Goal: Task Accomplishment & Management: Complete application form

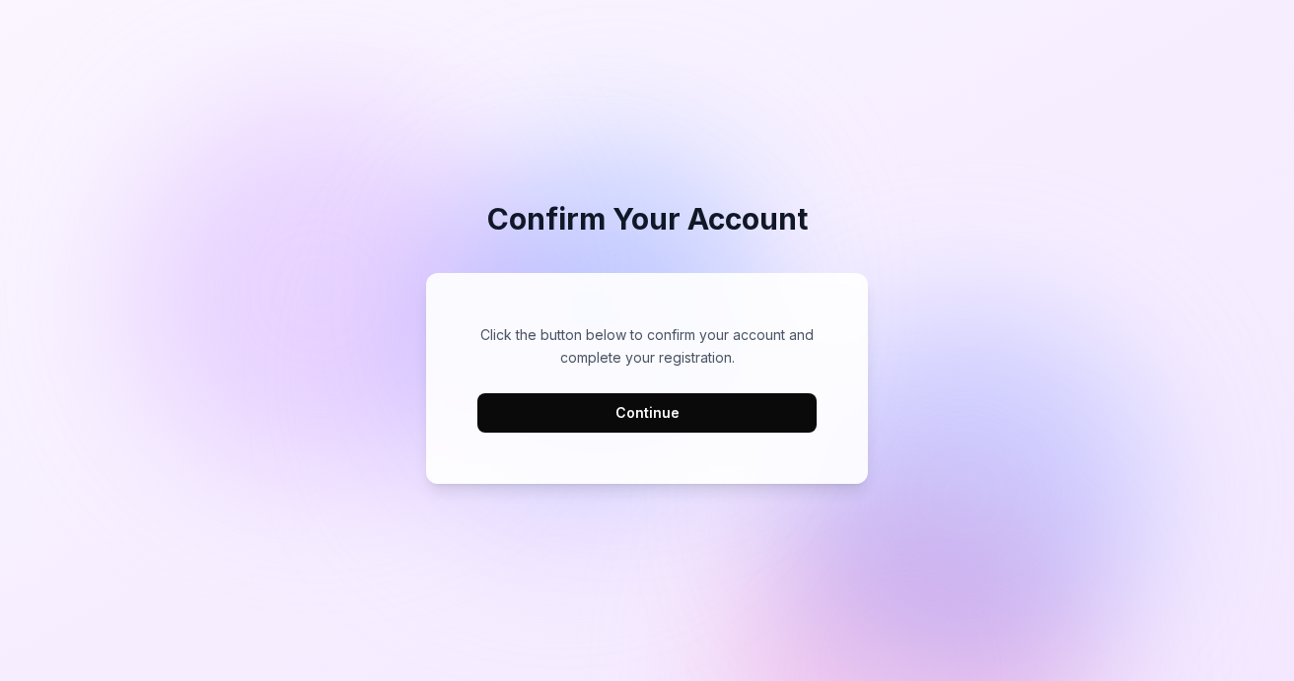
click at [655, 412] on button "Continue" at bounding box center [646, 412] width 339 height 39
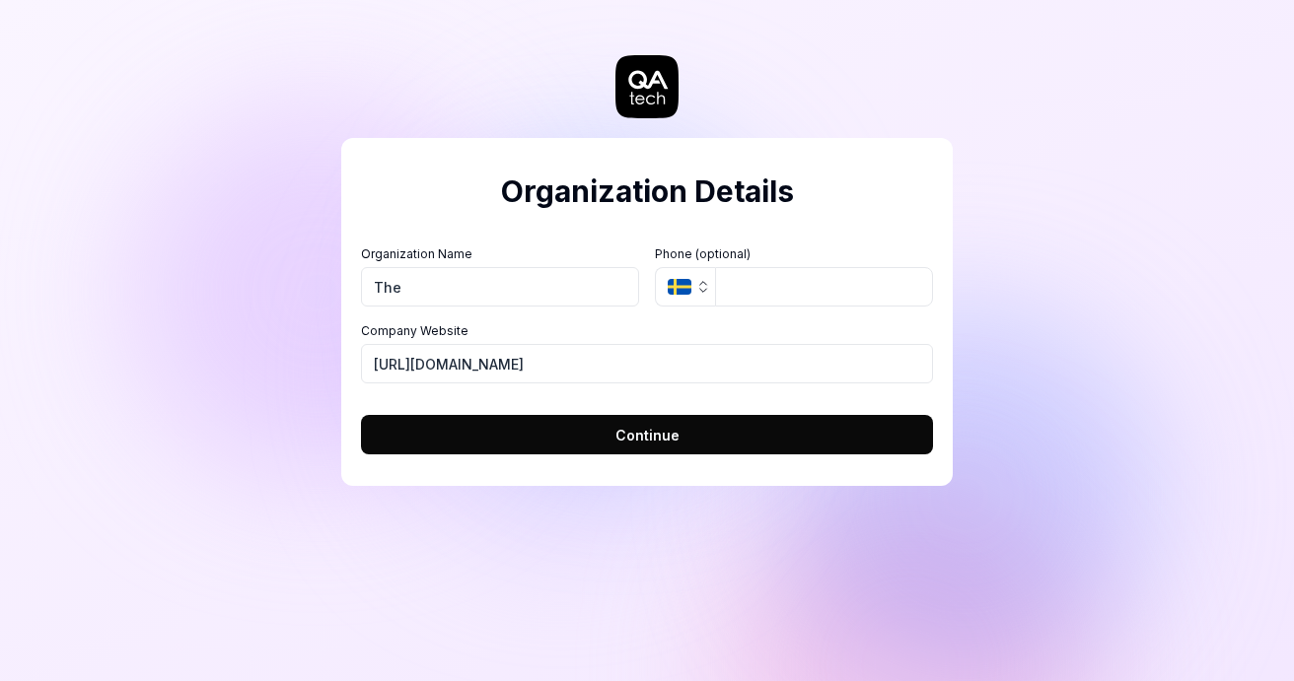
type input "The Bookings Group"
click at [689, 283] on icon "button" at bounding box center [680, 287] width 24 height 16
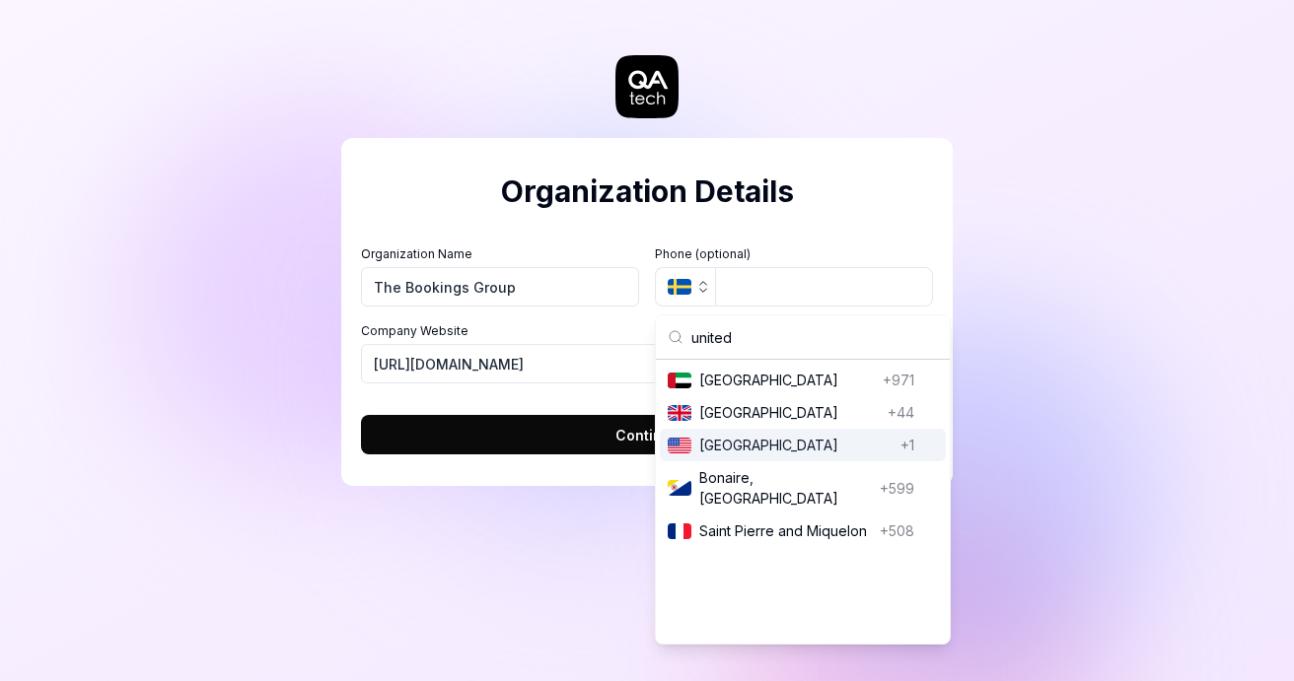
type input "united"
click at [755, 431] on div "United States [GEOGRAPHIC_DATA] +1" at bounding box center [803, 445] width 286 height 33
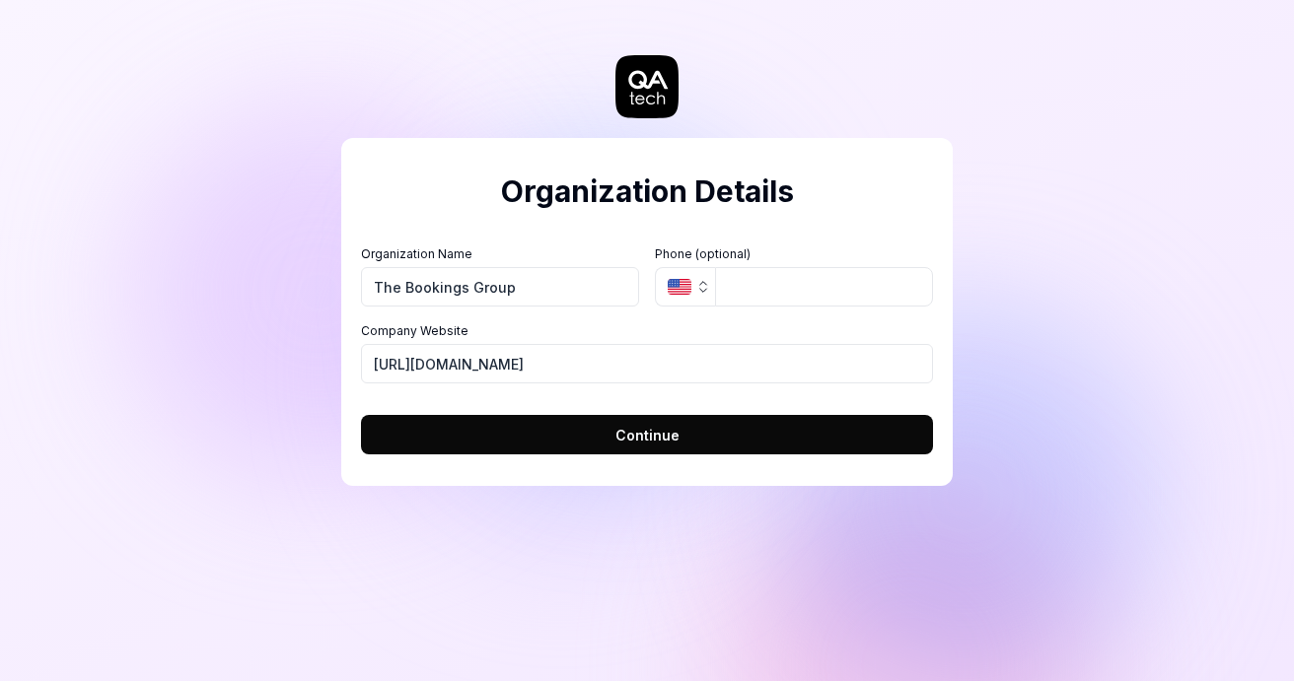
click at [755, 431] on button "Continue" at bounding box center [647, 434] width 572 height 39
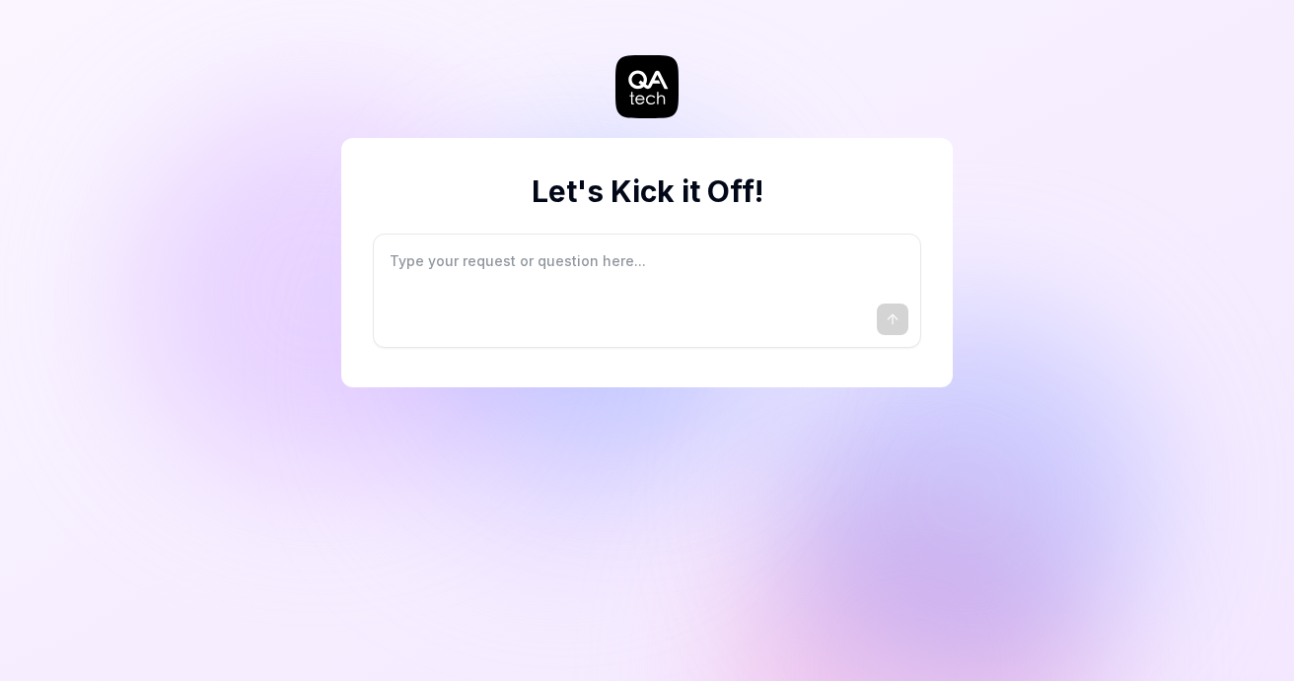
type textarea "*"
type textarea "I"
type textarea "*"
type textarea "I"
type textarea "*"
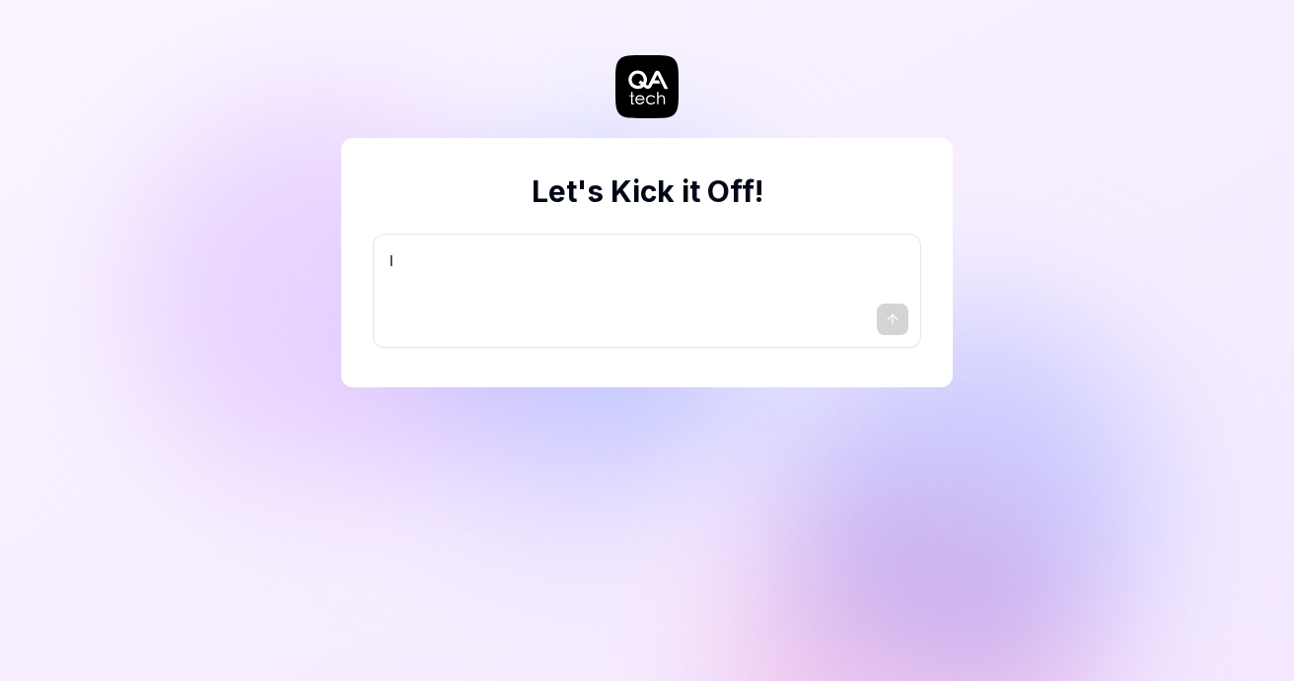
type textarea "I w"
type textarea "*"
type textarea "I wa"
type textarea "*"
type textarea "I wan"
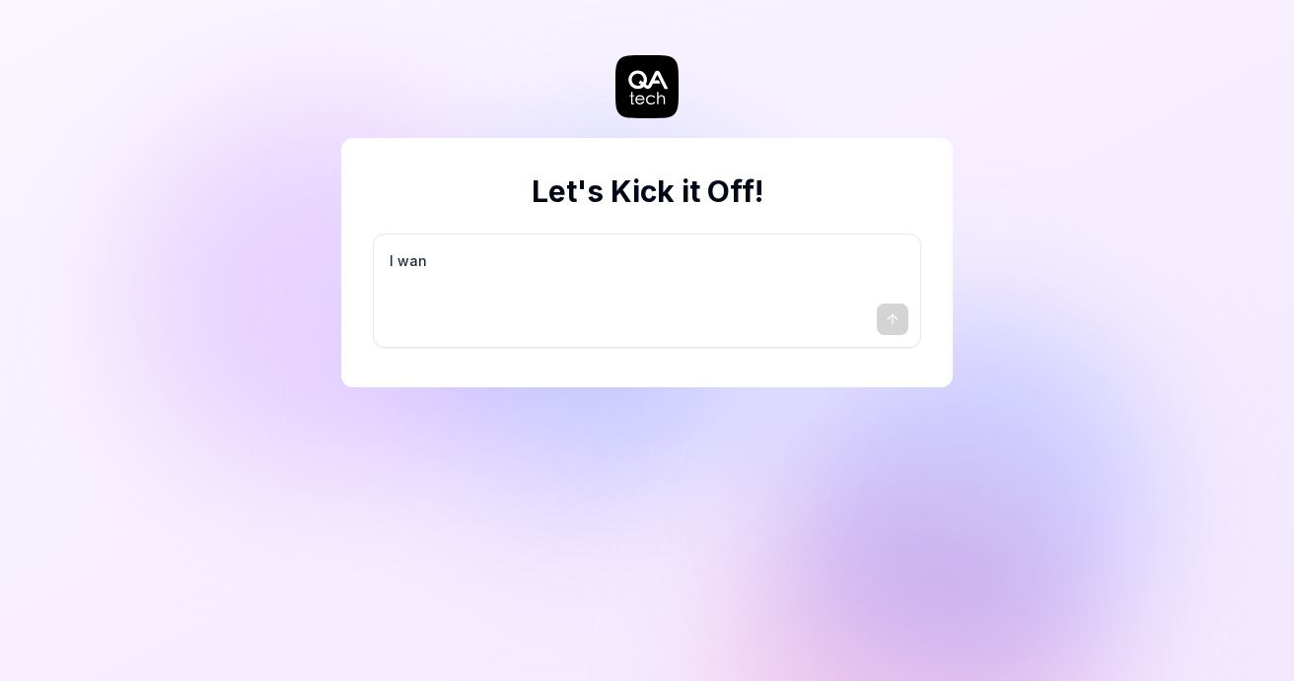
type textarea "*"
type textarea "I want"
type textarea "*"
type textarea "I want"
type textarea "*"
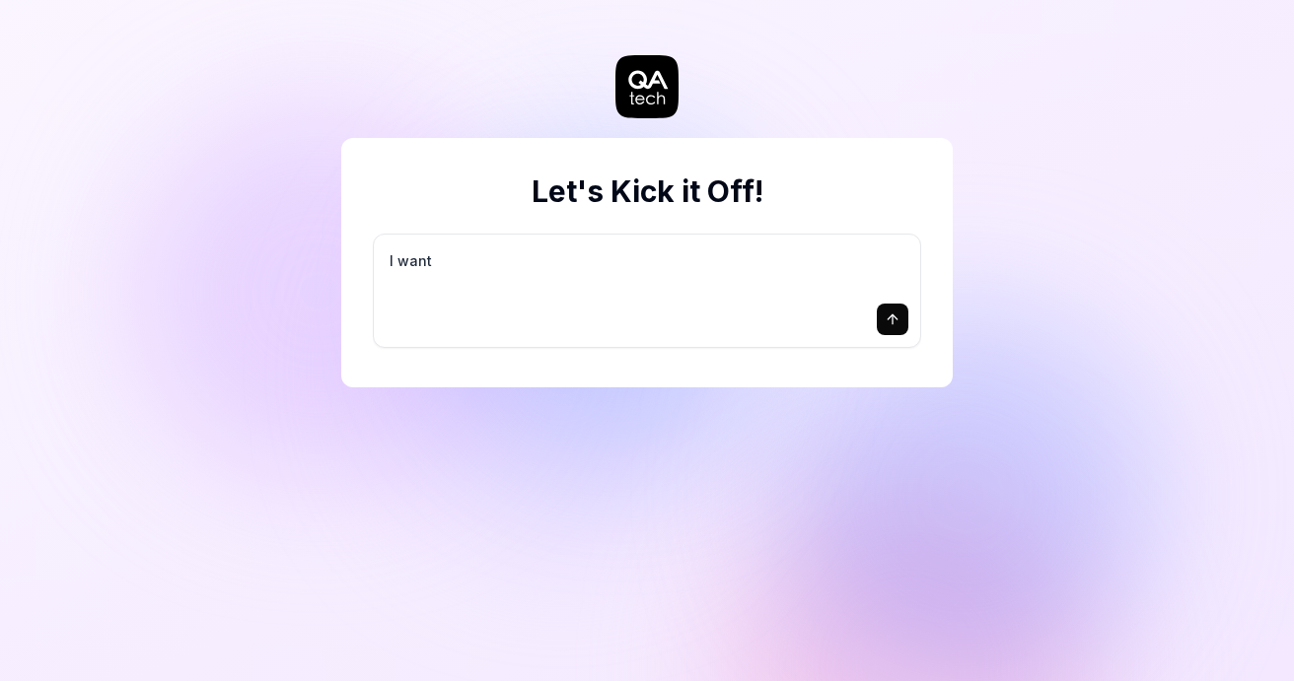
type textarea "I want a"
type textarea "*"
type textarea "I want a"
type textarea "*"
type textarea "I want a g"
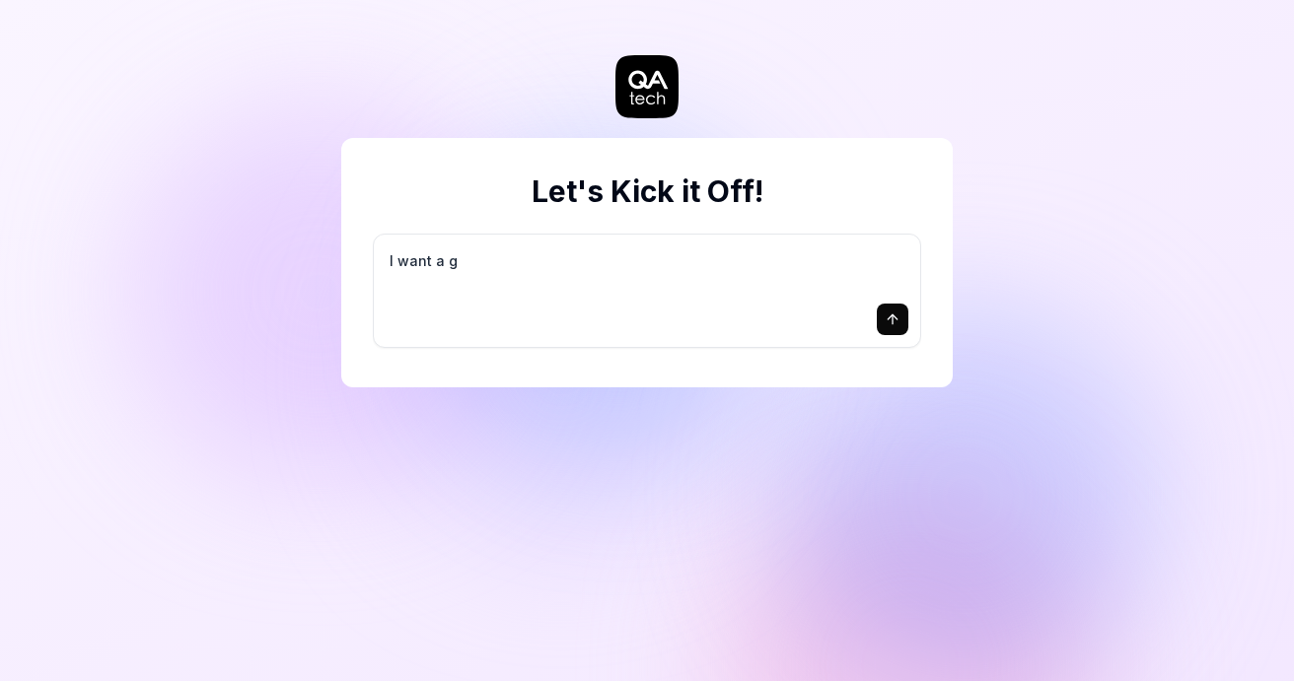
type textarea "*"
type textarea "I want a go"
type textarea "*"
type textarea "I want a goo"
type textarea "*"
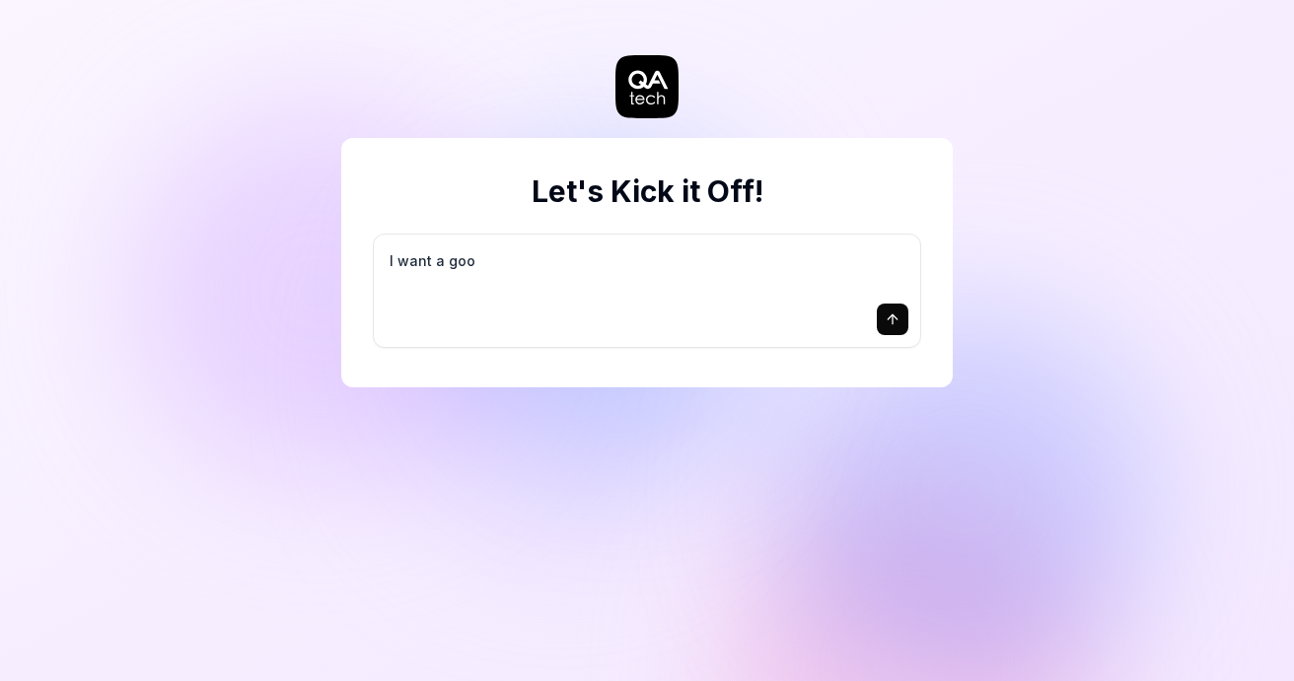
type textarea "I want a good"
type textarea "*"
type textarea "I want a good"
type textarea "*"
type textarea "I want a good t"
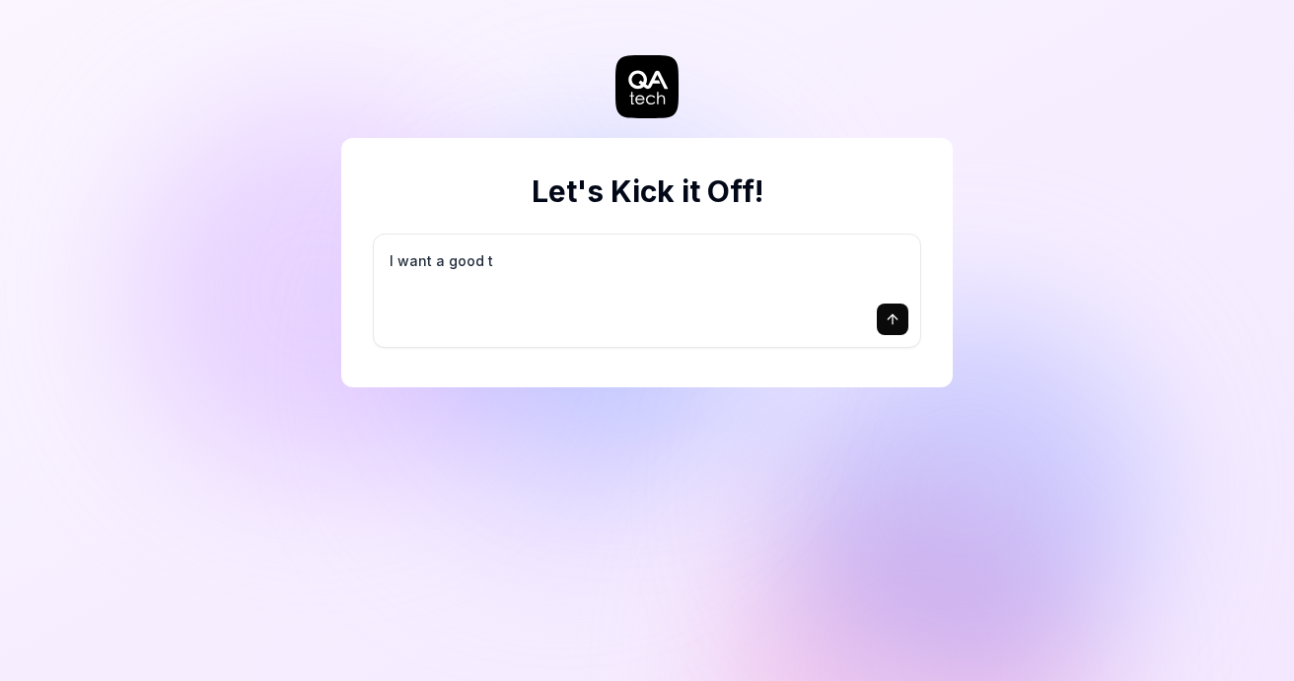
type textarea "*"
type textarea "I want a good te"
type textarea "*"
type textarea "I want a good tes"
type textarea "*"
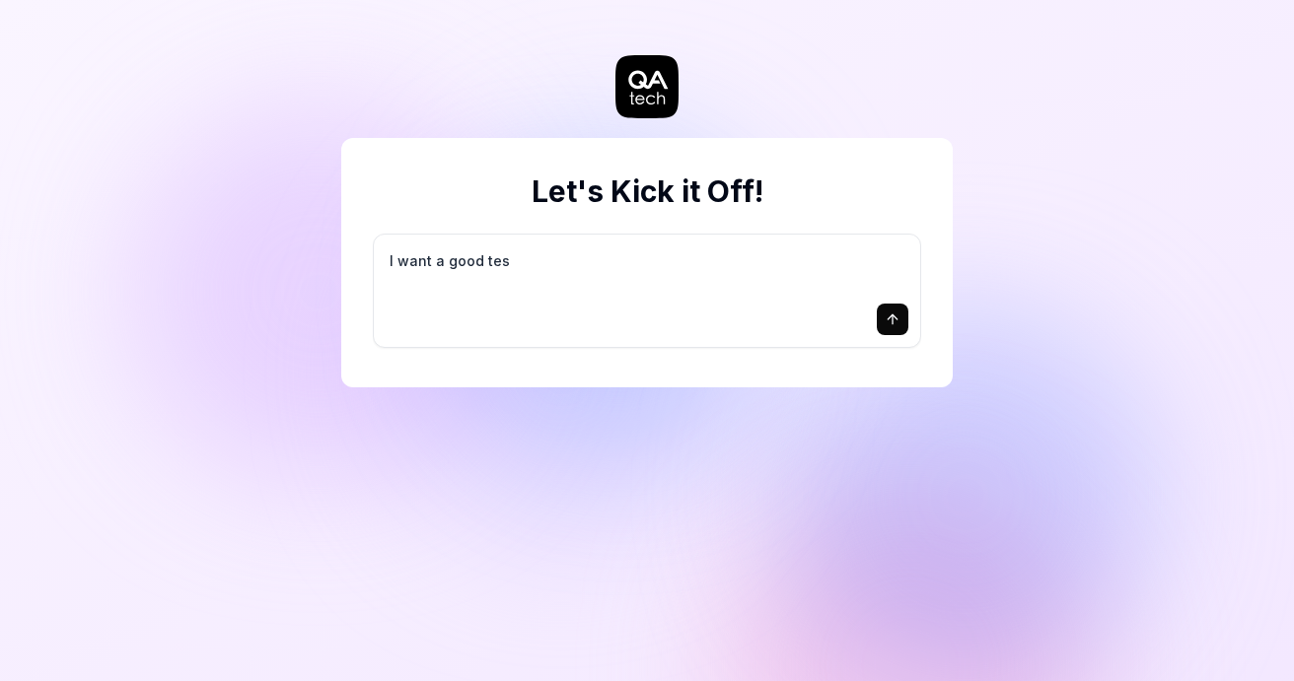
type textarea "I want a good test"
type textarea "*"
type textarea "I want a good test"
type textarea "*"
type textarea "I want a good test s"
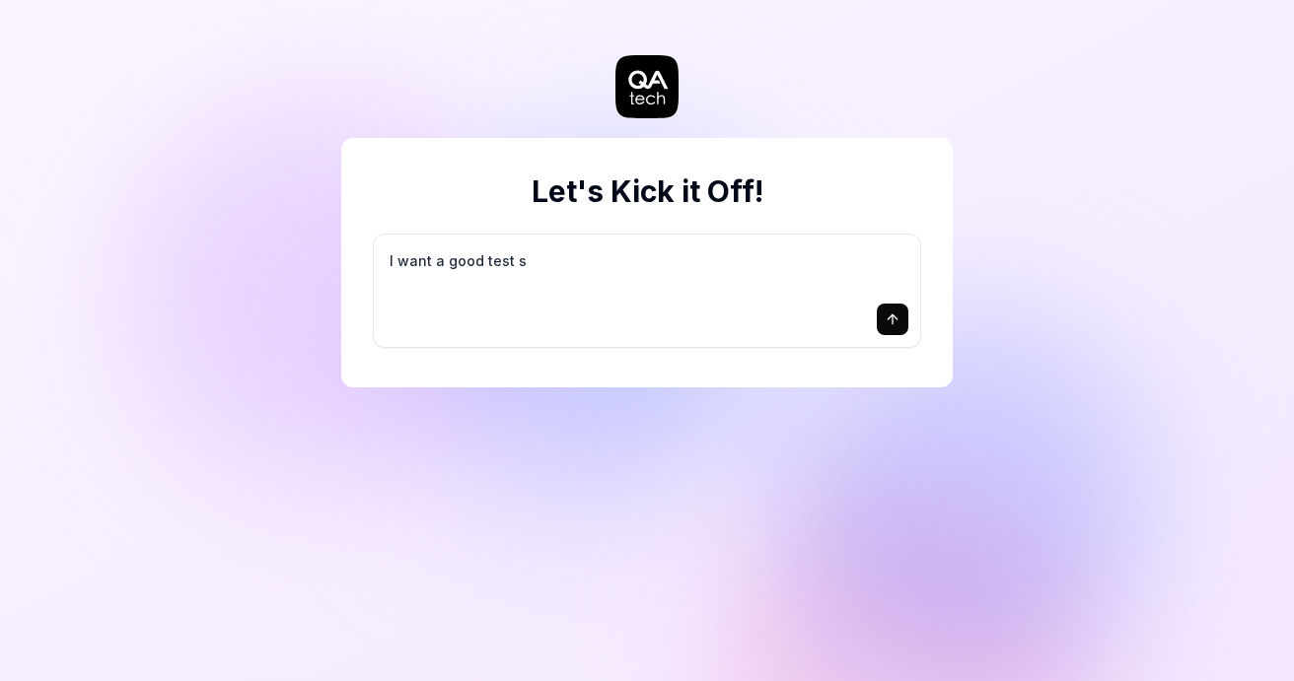
type textarea "*"
type textarea "I want a good test se"
type textarea "*"
type textarea "I want a good test set"
type textarea "*"
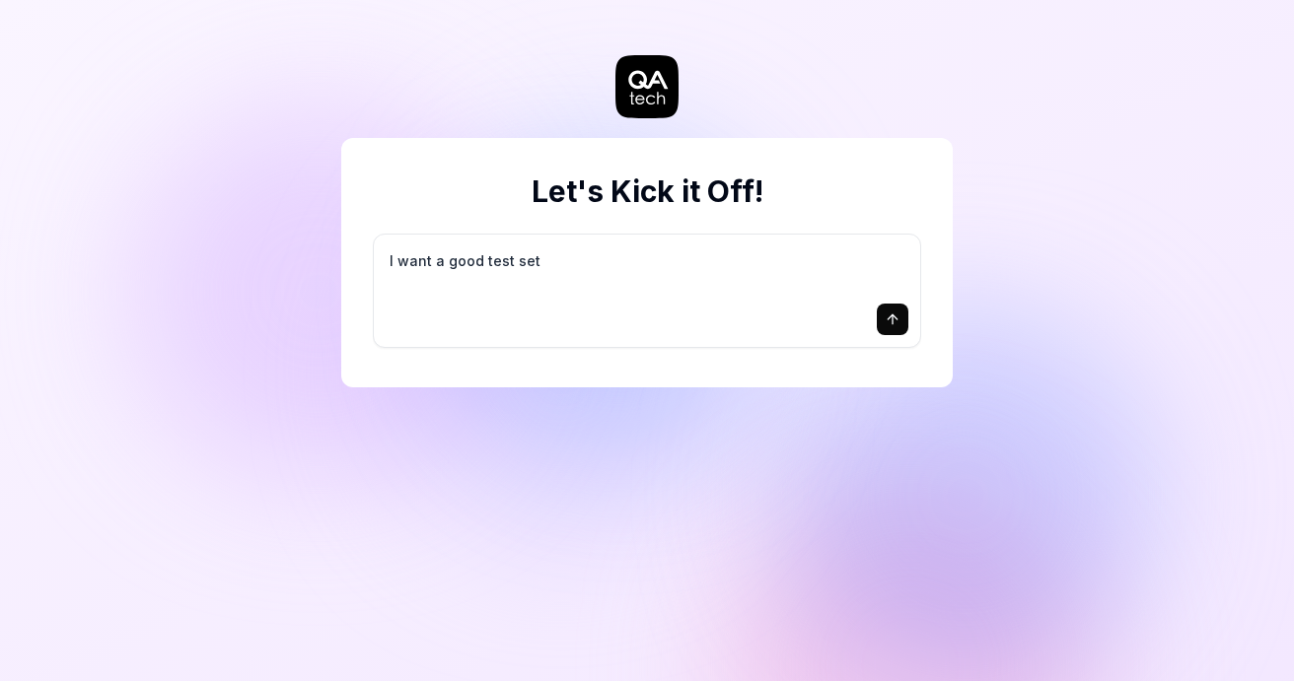
type textarea "I want a good test setu"
type textarea "*"
type textarea "I want a good test setup"
type textarea "*"
type textarea "I want a good test setup"
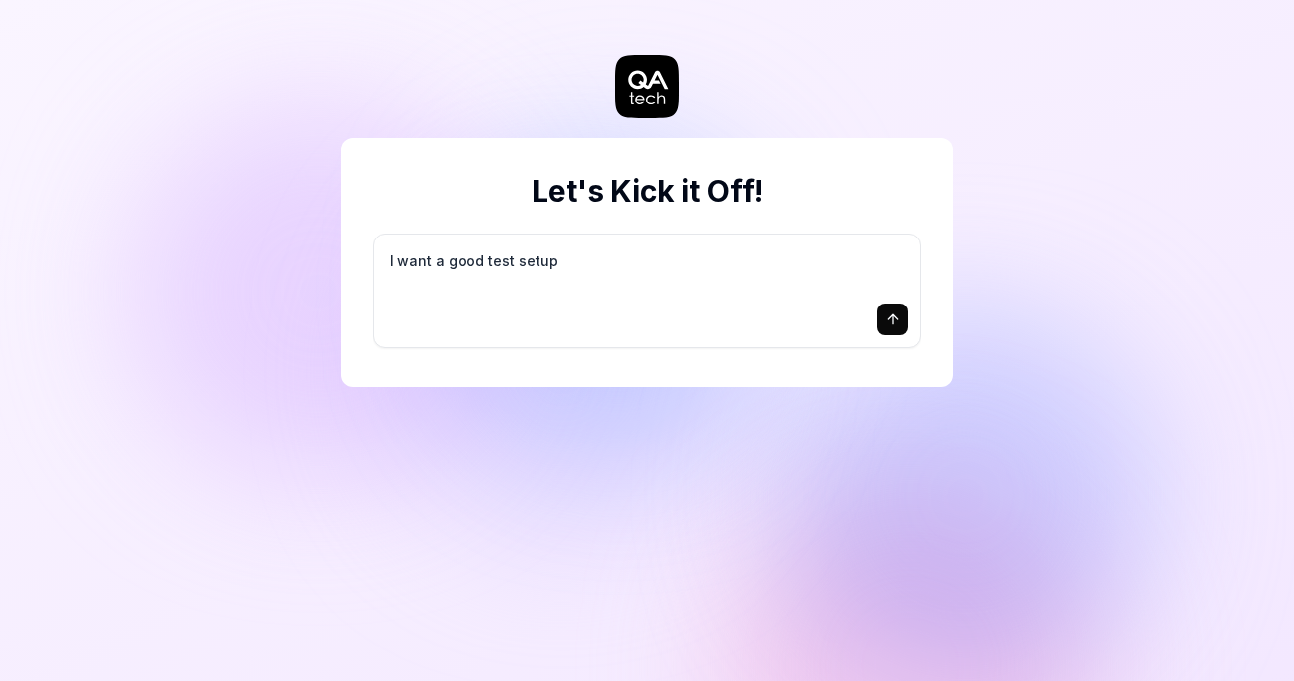
type textarea "*"
type textarea "I want a good test setup f"
type textarea "*"
type textarea "I want a good test setup fo"
type textarea "*"
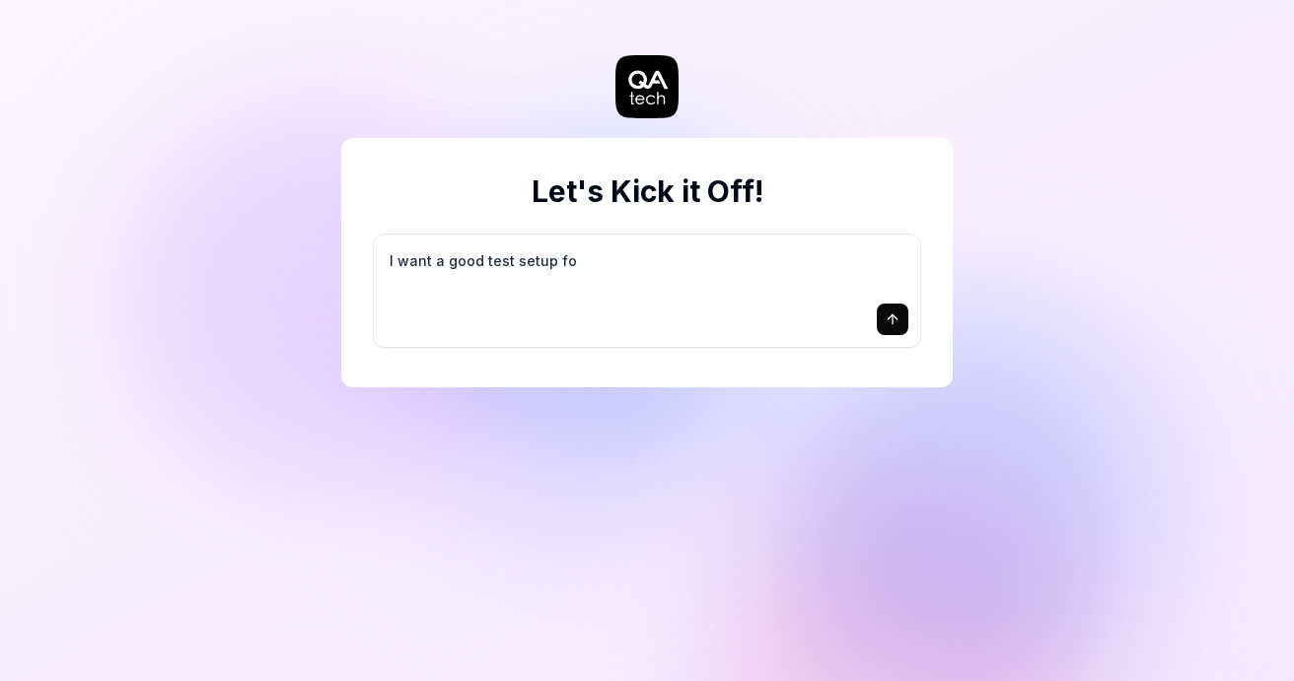
type textarea "I want a good test setup for"
type textarea "*"
type textarea "I want a good test setup for"
type textarea "*"
type textarea "I want a good test setup for m"
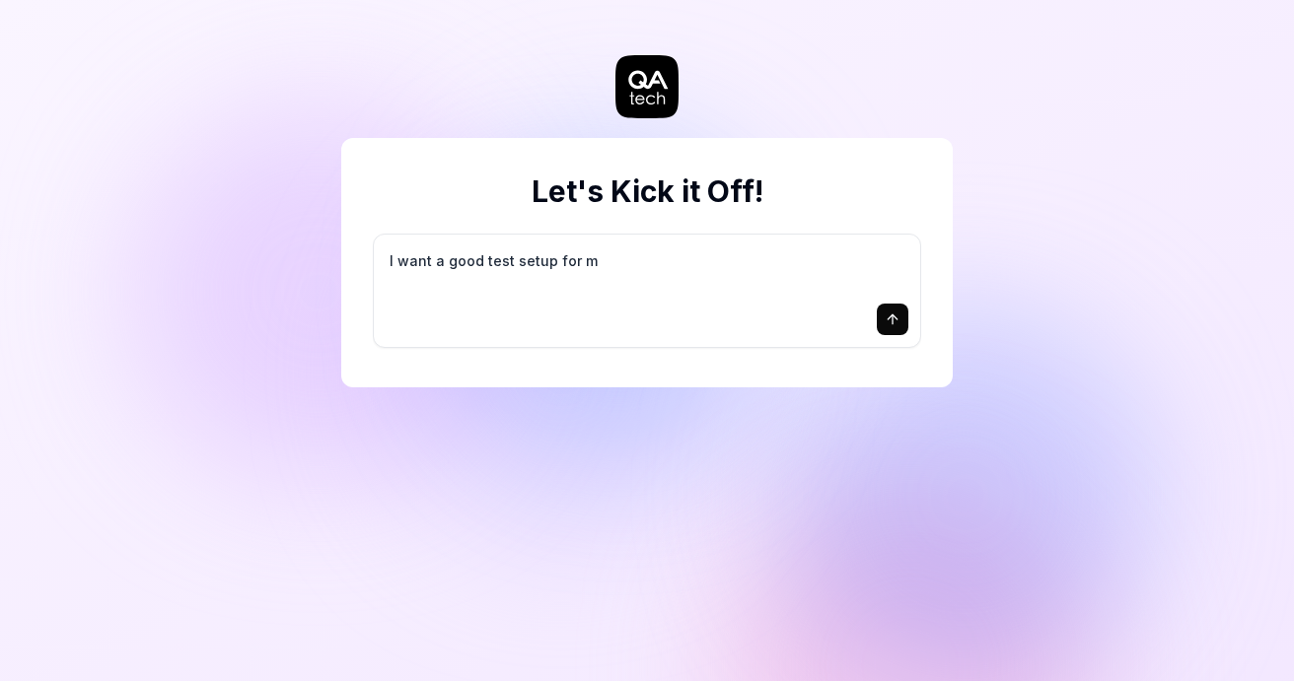
type textarea "*"
type textarea "I want a good test setup for my"
type textarea "*"
type textarea "I want a good test setup for my"
type textarea "*"
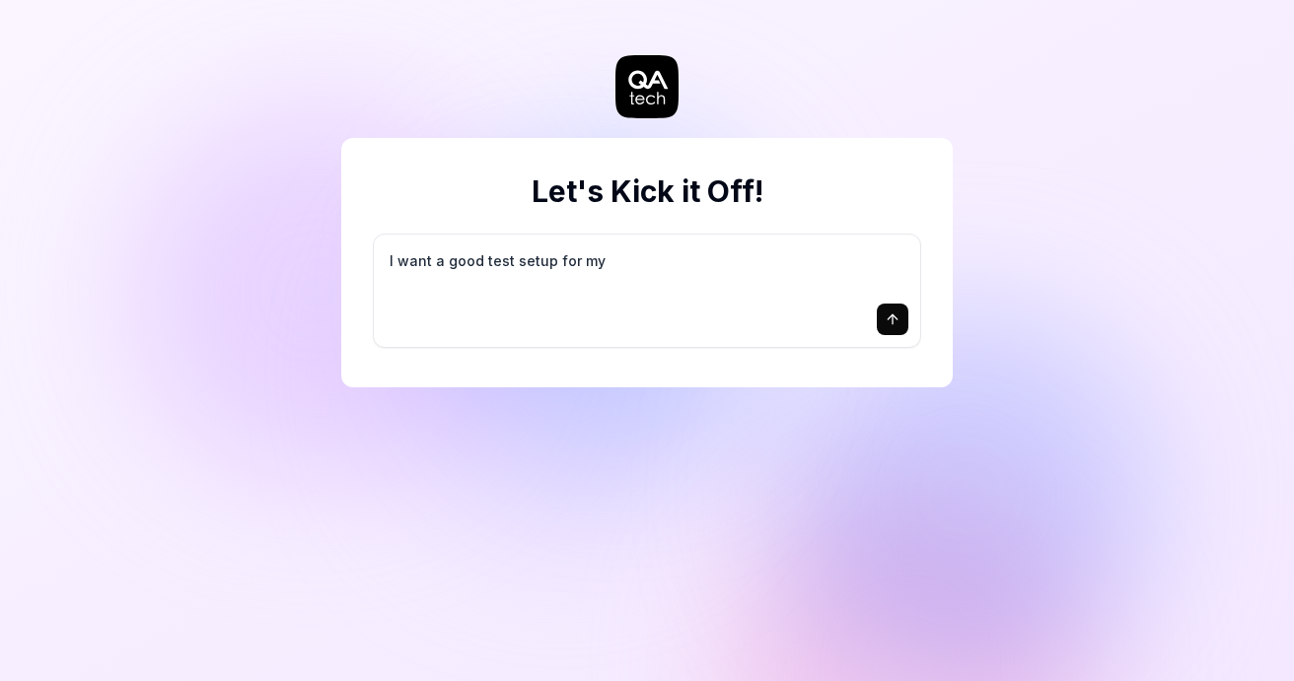
type textarea "I want a good test setup for my s"
type textarea "*"
type textarea "I want a good test setup for my si"
type textarea "*"
type textarea "I want a good test setup for my sit"
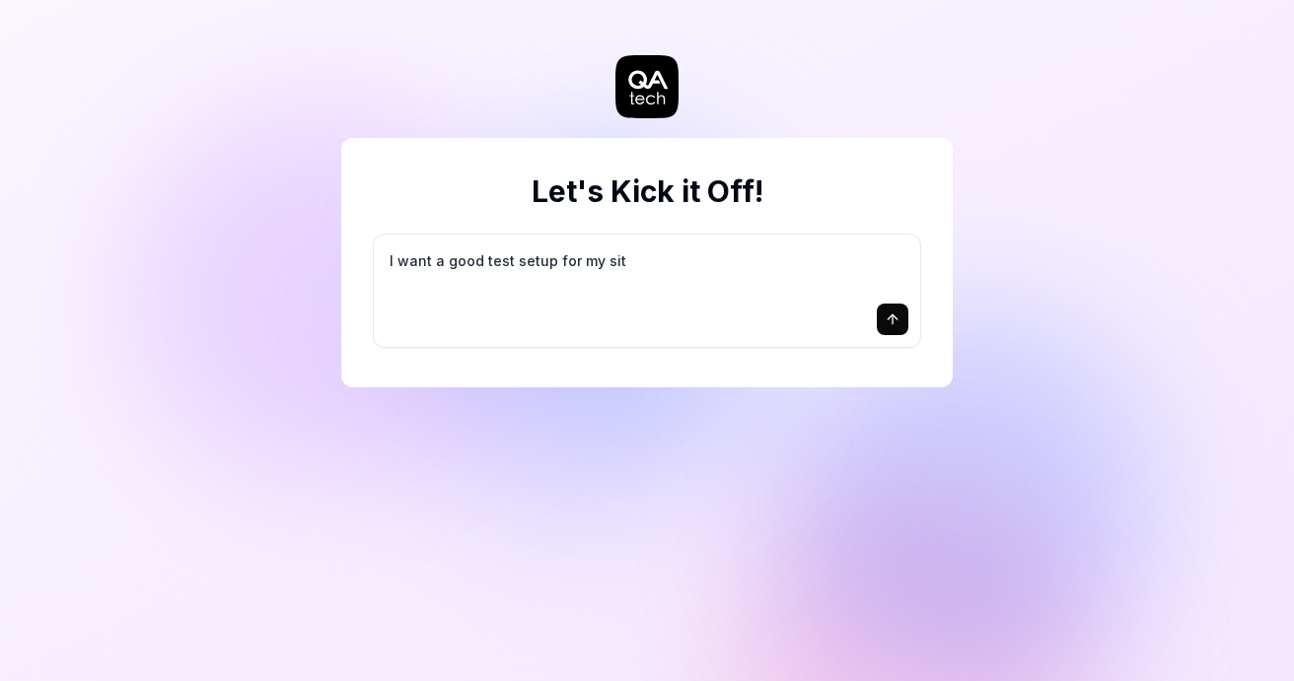
type textarea "*"
type textarea "I want a good test setup for my site"
type textarea "*"
type textarea "I want a good test setup for my site"
type textarea "*"
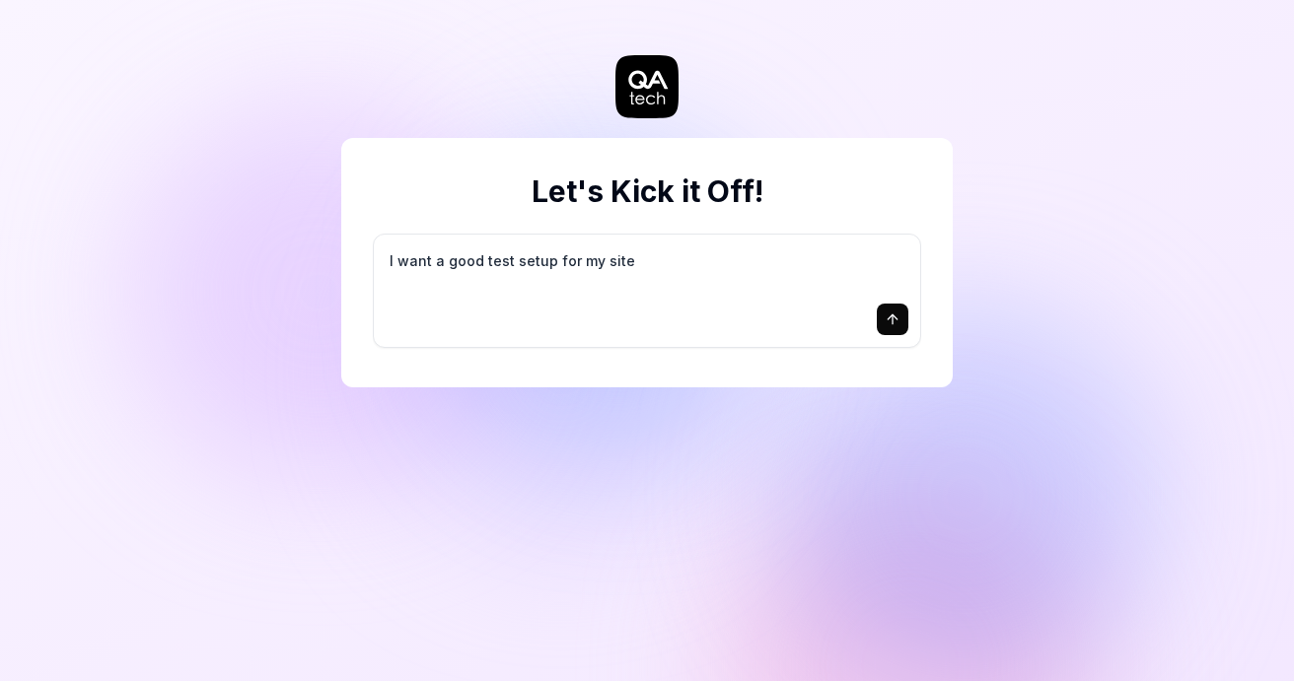
type textarea "I want a good test setup for my site -"
type textarea "*"
type textarea "I want a good test setup for my site -"
type textarea "*"
type textarea "I want a good test setup for my site - h"
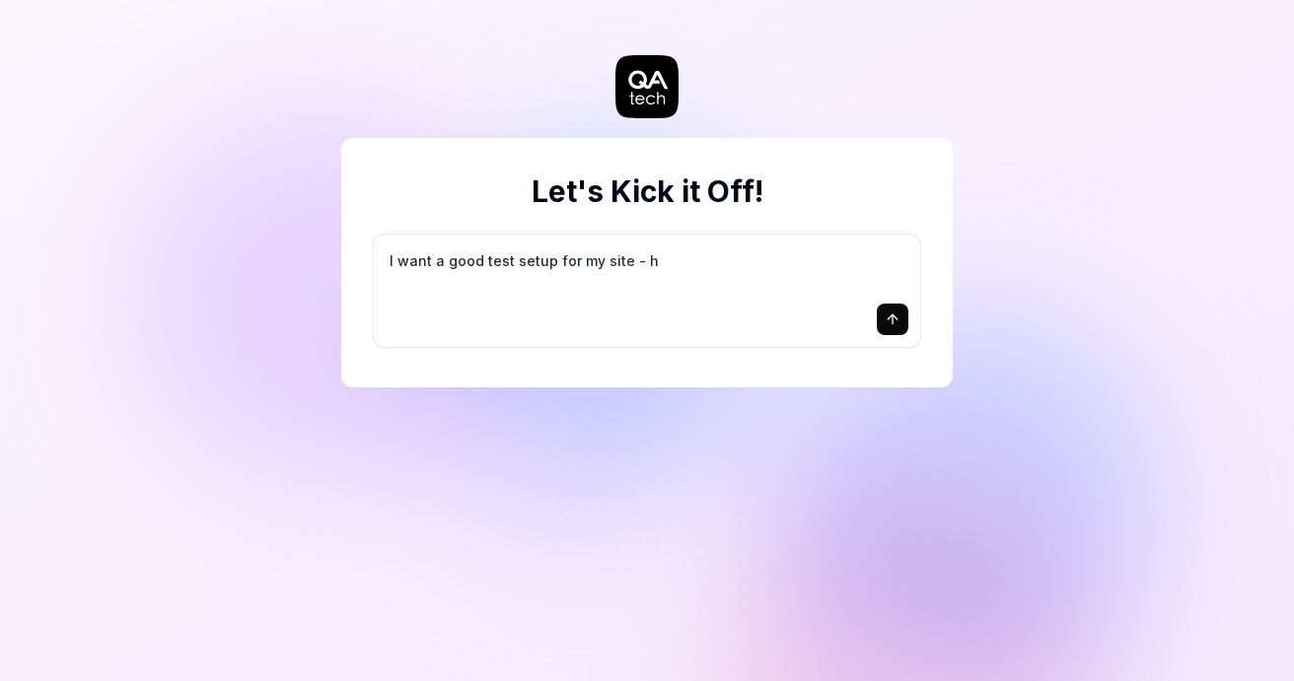
type textarea "*"
type textarea "I want a good test setup for my site - he"
type textarea "*"
type textarea "I want a good test setup for my site - hel"
type textarea "*"
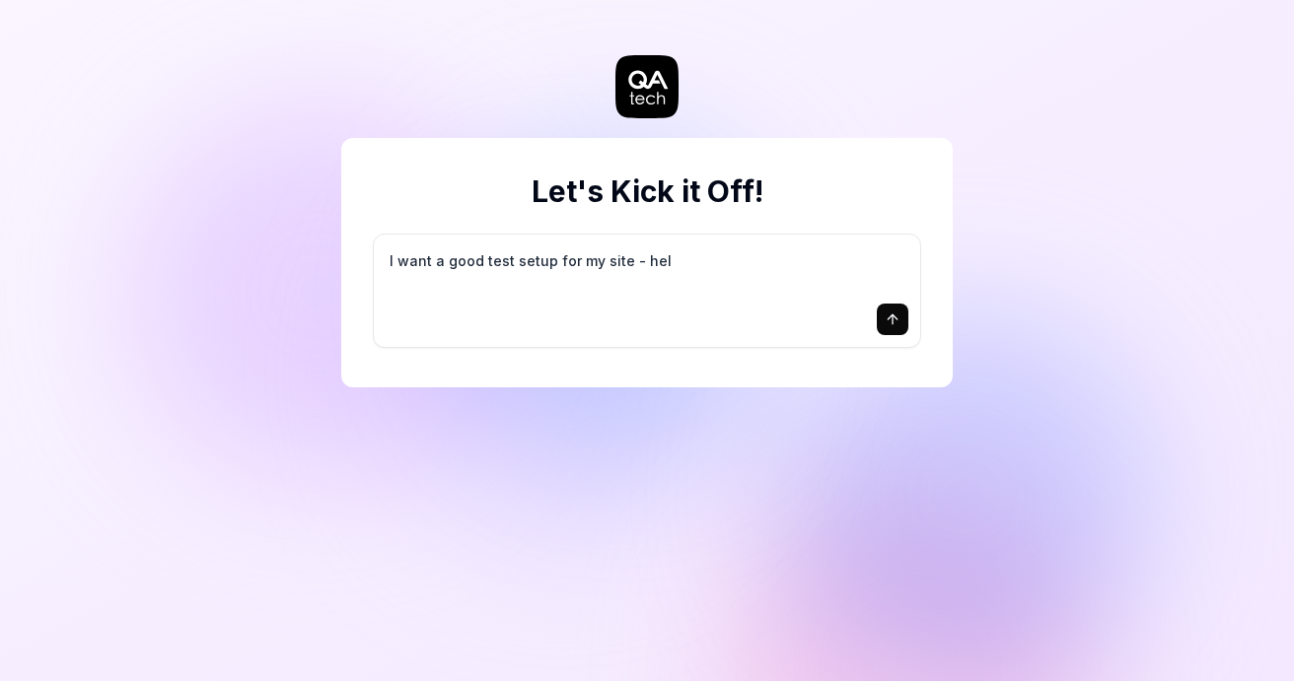
type textarea "I want a good test setup for my site - help"
type textarea "*"
type textarea "I want a good test setup for my site - help"
type textarea "*"
type textarea "I want a good test setup for my site - help m"
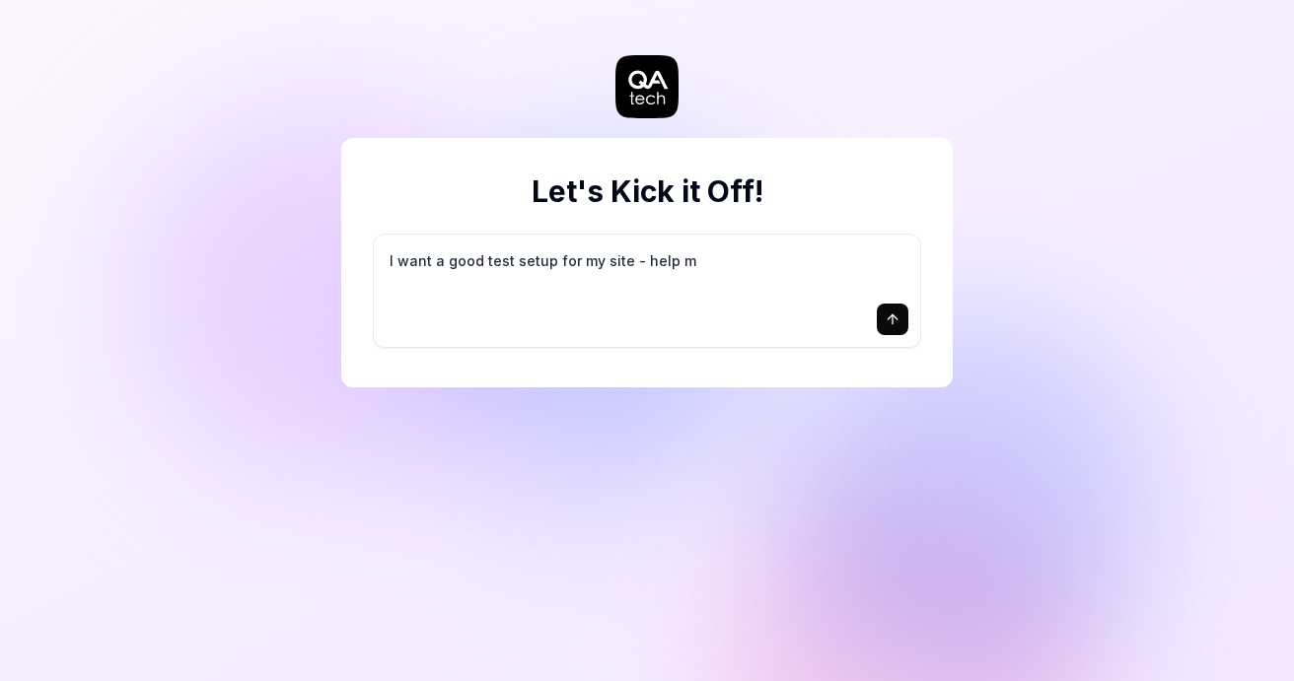
type textarea "*"
type textarea "I want a good test setup for my site - help me"
type textarea "*"
type textarea "I want a good test setup for my site - help me"
type textarea "*"
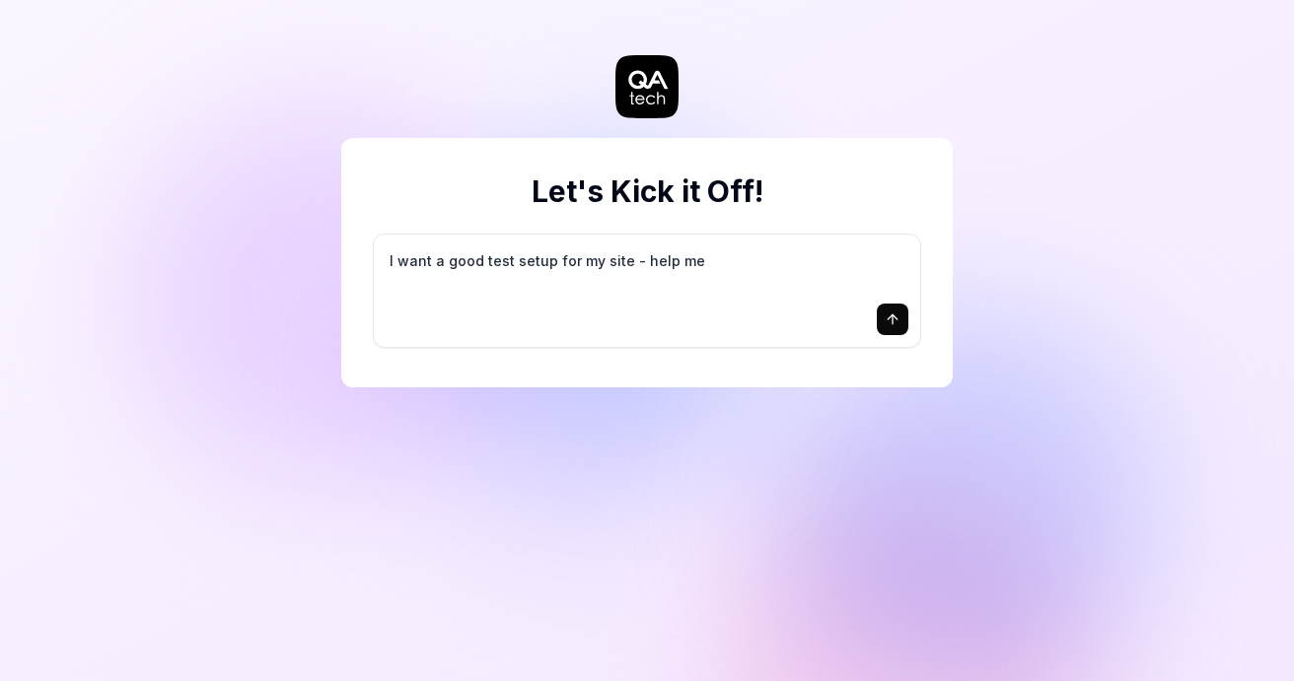
type textarea "I want a good test setup for my site - help me c"
type textarea "*"
type textarea "I want a good test setup for my site - help me cr"
type textarea "*"
type textarea "I want a good test setup for my site - help me cre"
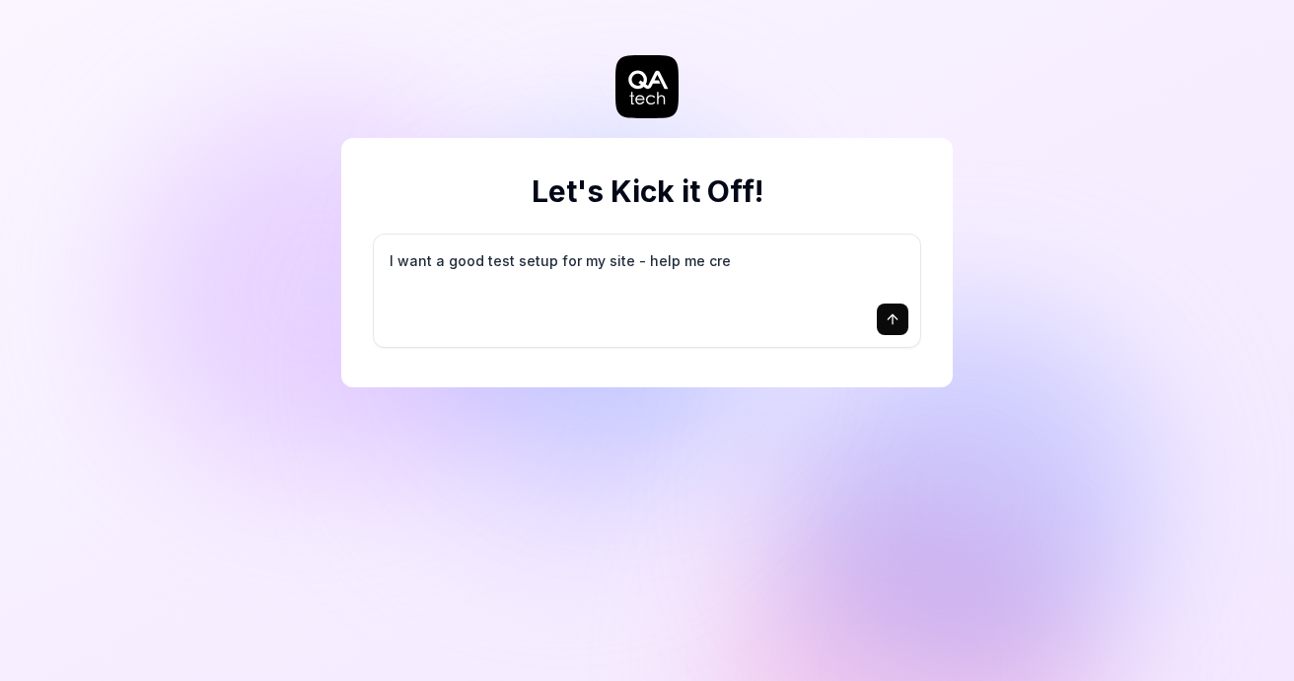
type textarea "*"
type textarea "I want a good test setup for my site - help me crea"
type textarea "*"
type textarea "I want a good test setup for my site - help me creat"
type textarea "*"
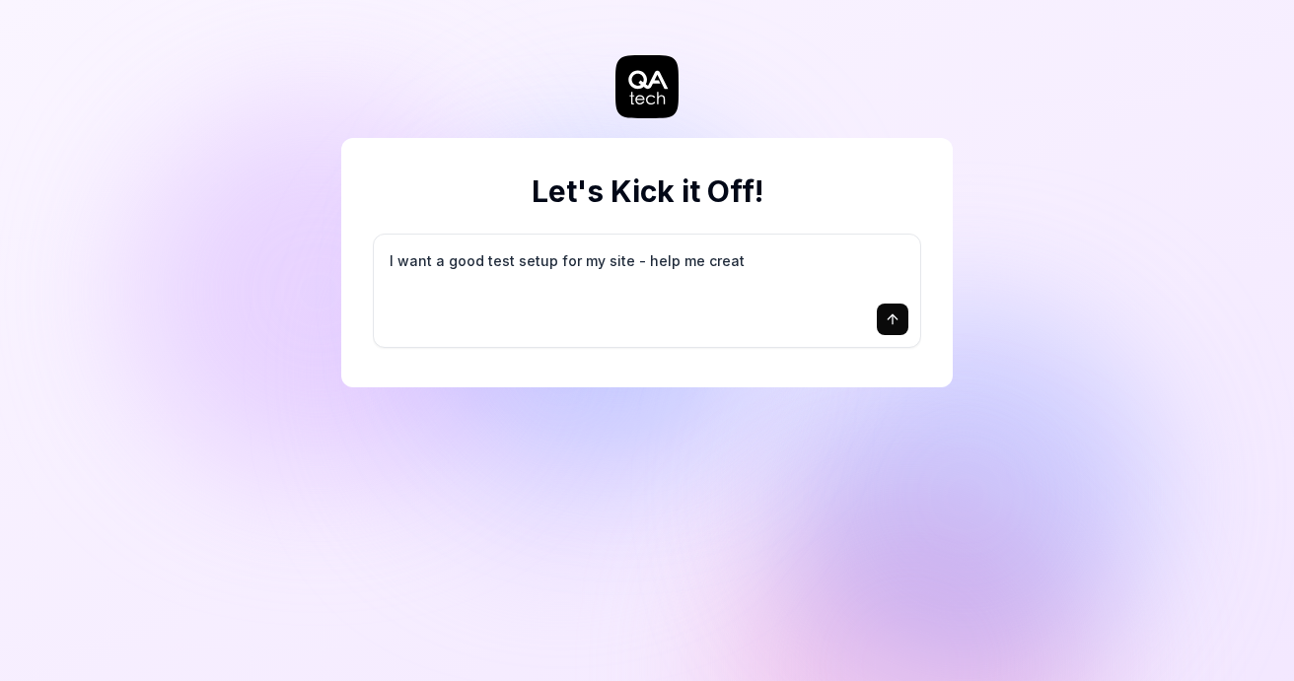
type textarea "I want a good test setup for my site - help me create"
type textarea "*"
type textarea "I want a good test setup for my site - help me create"
type textarea "*"
type textarea "I want a good test setup for my site - help me create t"
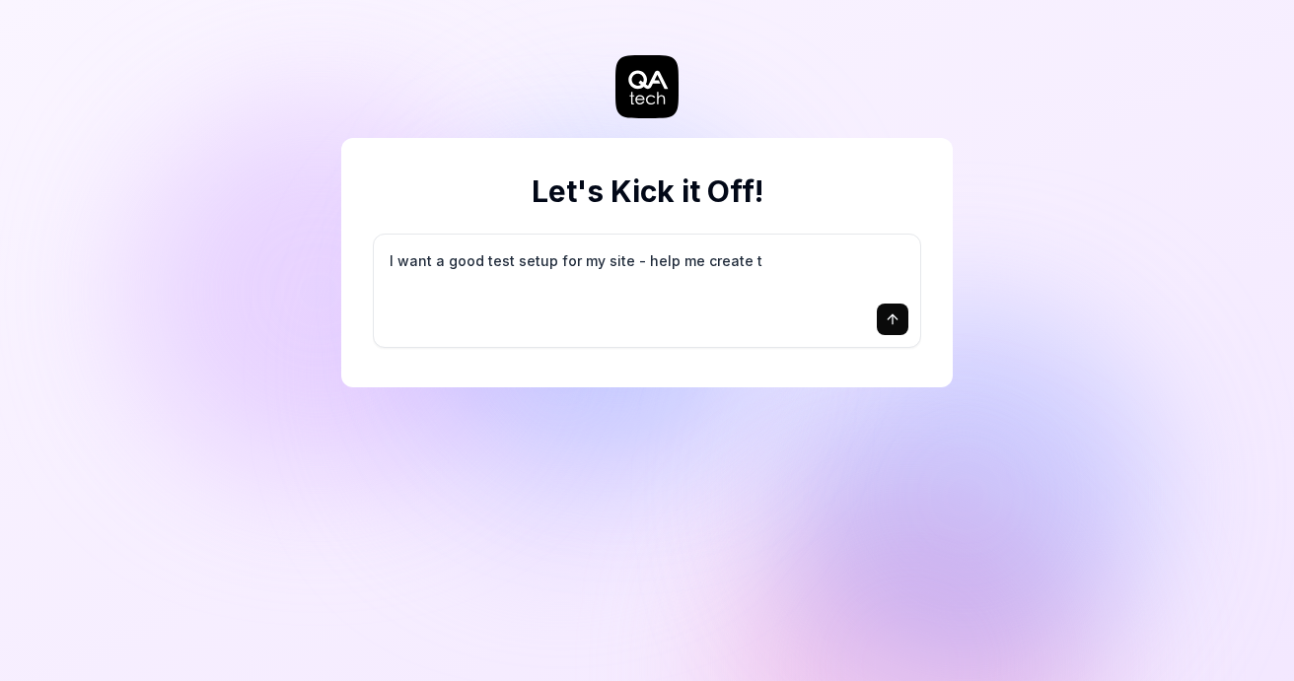
type textarea "*"
type textarea "I want a good test setup for my site - help me create th"
type textarea "*"
type textarea "I want a good test setup for my site - help me create the"
type textarea "*"
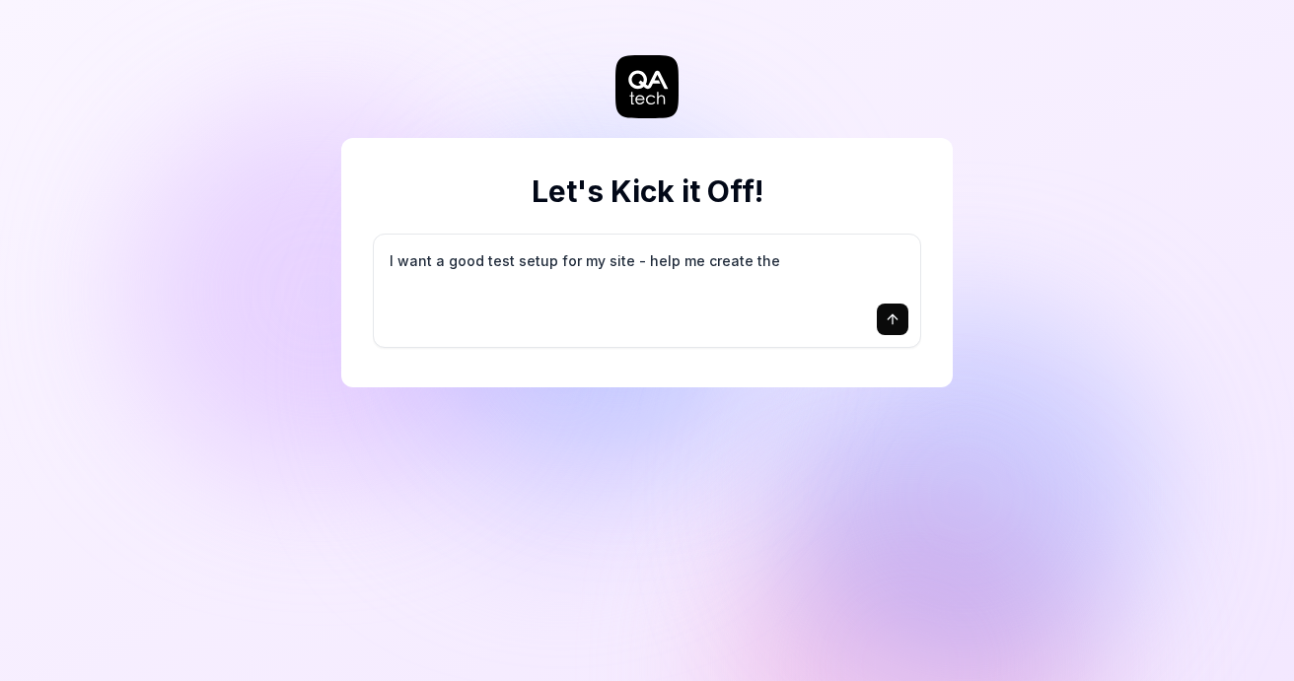
type textarea "I want a good test setup for my site - help me create the"
type textarea "*"
type textarea "I want a good test setup for my site - help me create the f"
type textarea "*"
type textarea "I want a good test setup for my site - help me create the fi"
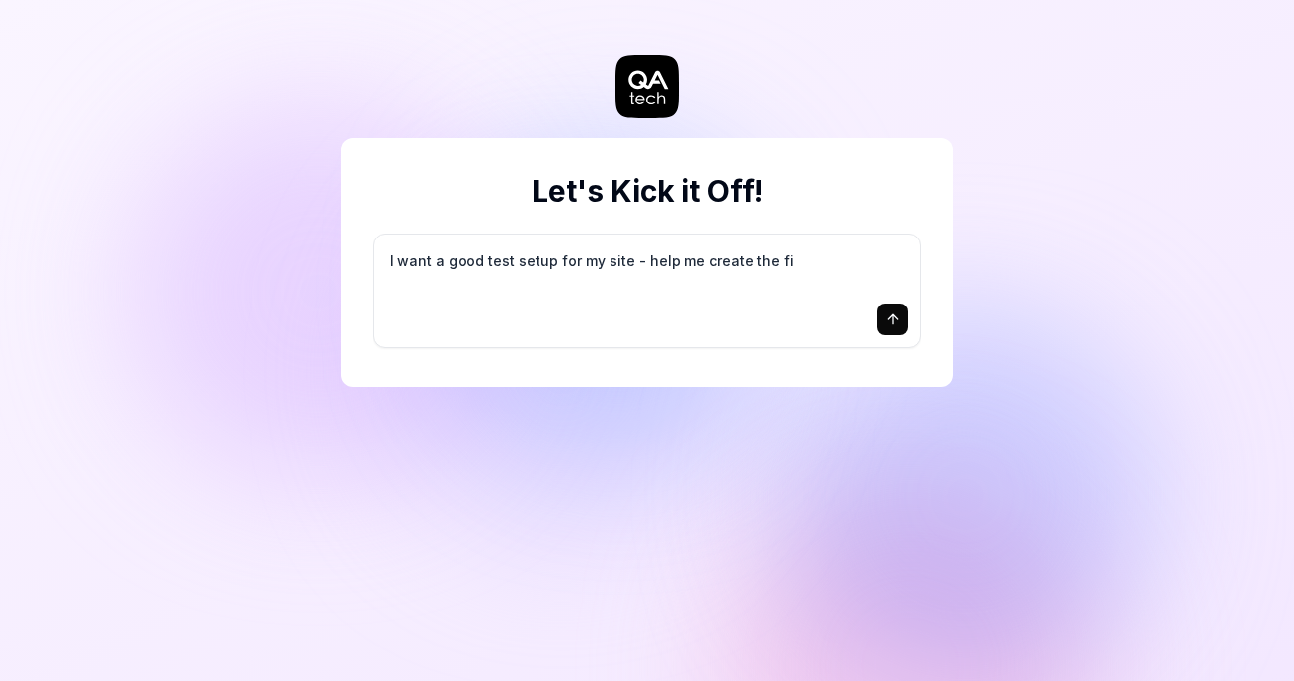
type textarea "*"
type textarea "I want a good test setup for my site - help me create the fir"
type textarea "*"
type textarea "I want a good test setup for my site - help me create the firs"
type textarea "*"
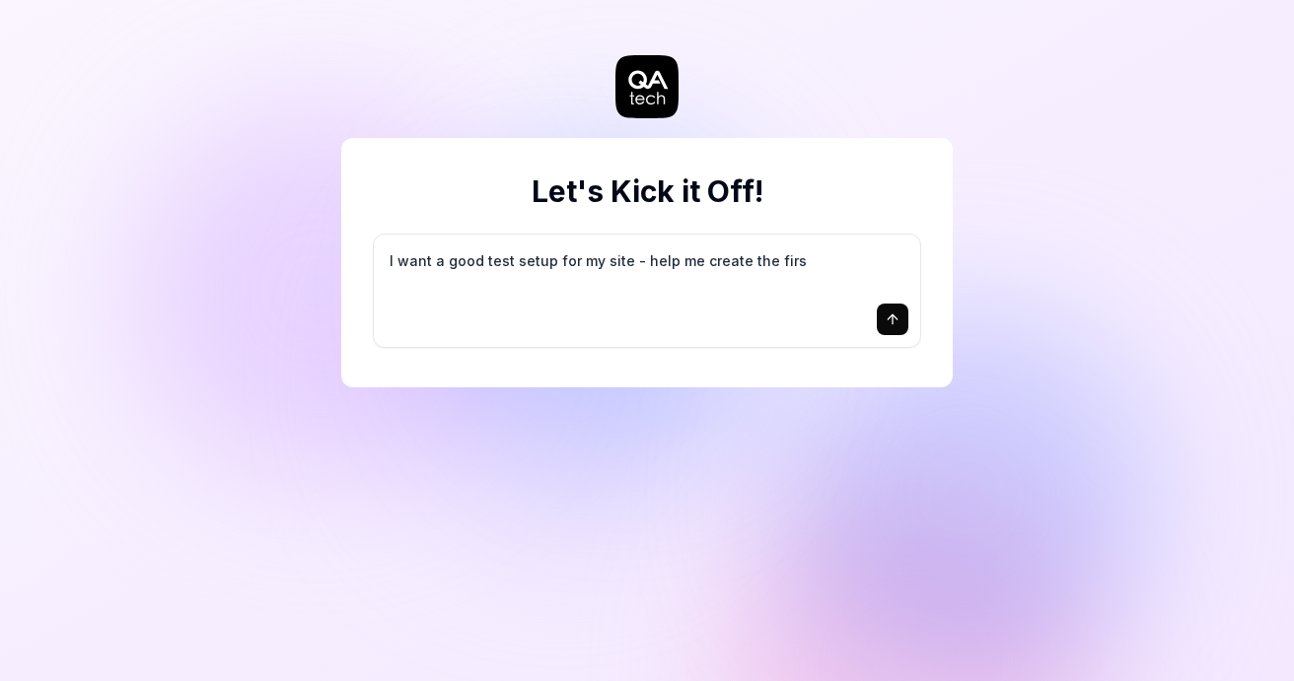
type textarea "I want a good test setup for my site - help me create the first"
type textarea "*"
type textarea "I want a good test setup for my site - help me create the first"
type textarea "*"
type textarea "I want a good test setup for my site - help me create the first 3"
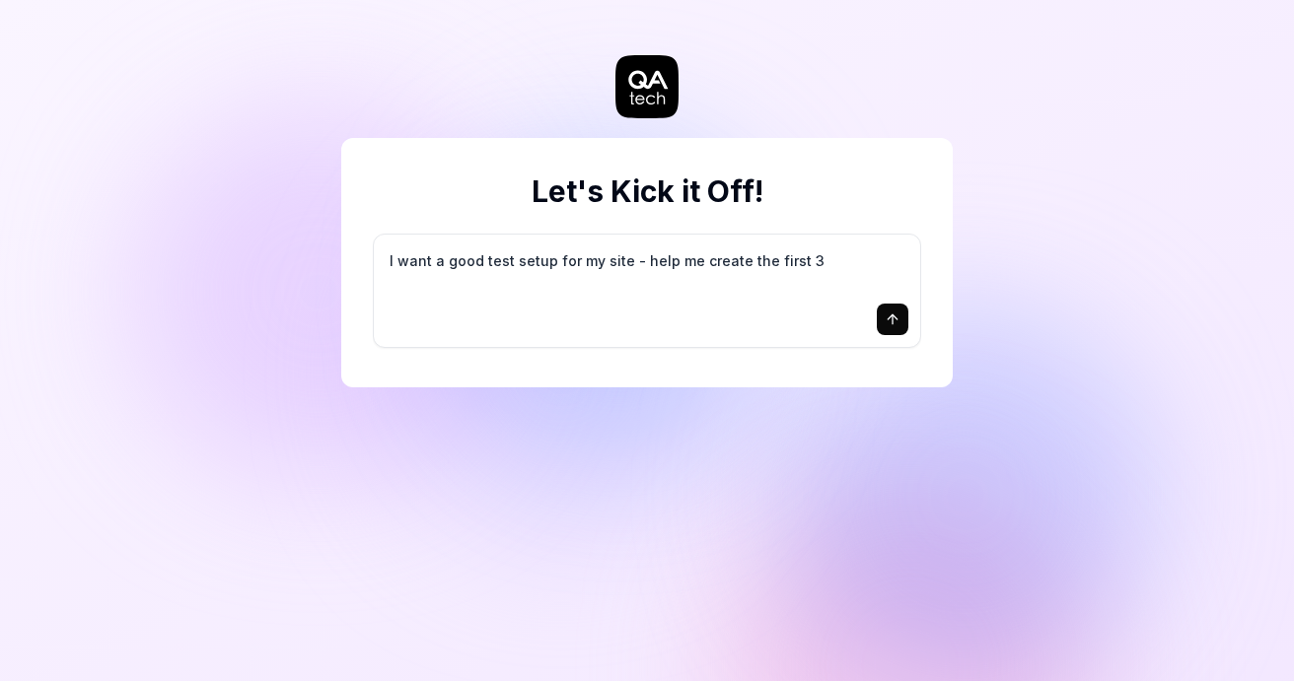
type textarea "*"
type textarea "I want a good test setup for my site - help me create the first 3-"
type textarea "*"
type textarea "I want a good test setup for my site - help me create the first 3-5"
type textarea "*"
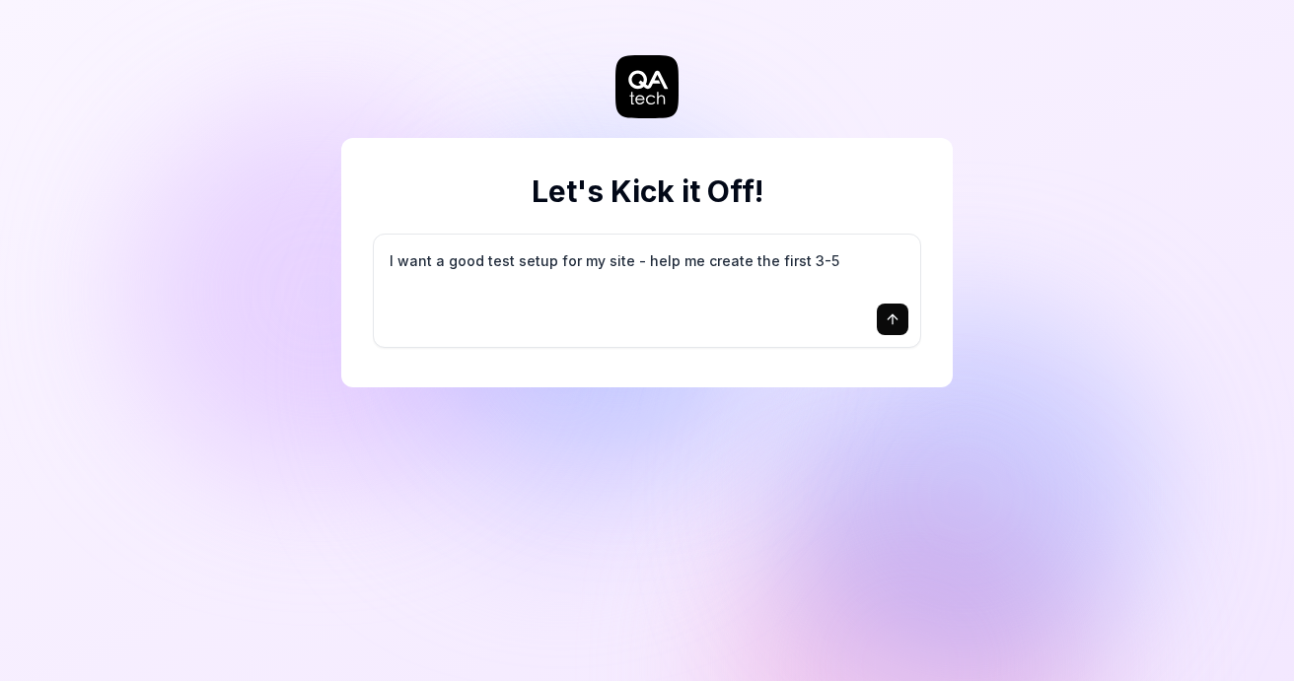
type textarea "I want a good test setup for my site - help me create the first 3-5"
type textarea "*"
type textarea "I want a good test setup for my site - help me create the first 3-5 t"
type textarea "*"
type textarea "I want a good test setup for my site - help me create the first 3-5 te"
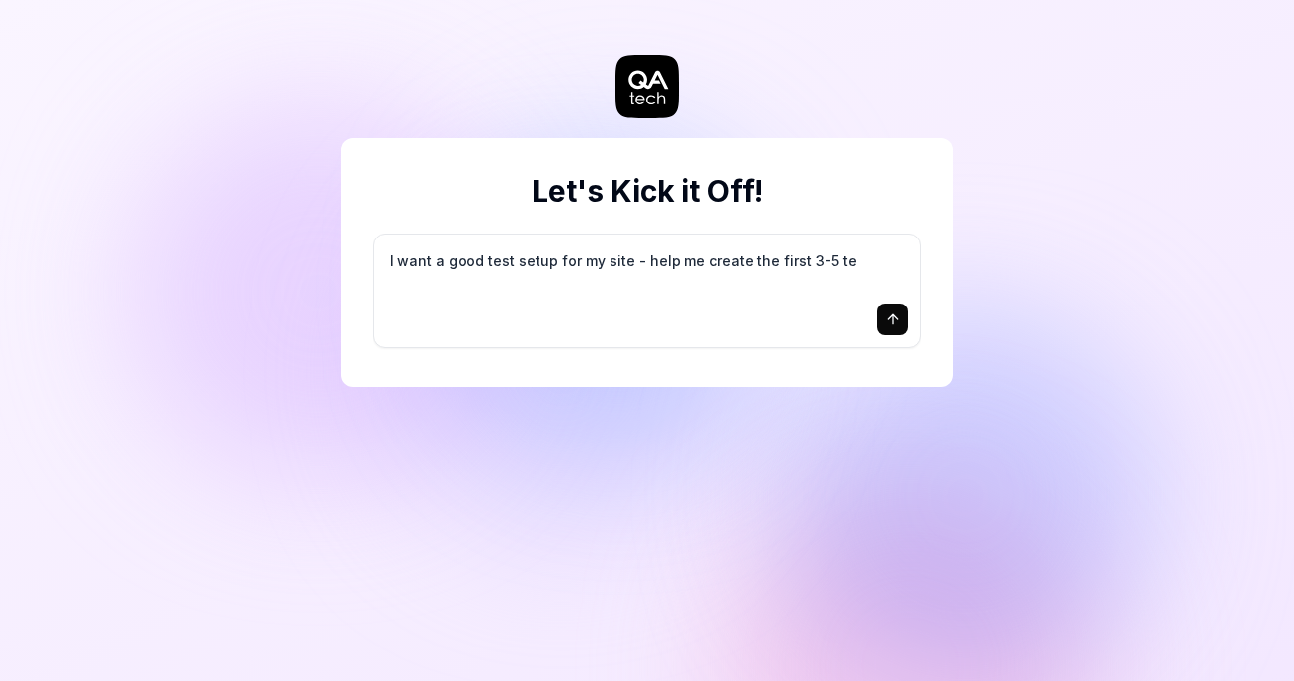
type textarea "*"
type textarea "I want a good test setup for my site - help me create the first 3-5 tes"
type textarea "*"
type textarea "I want a good test setup for my site - help me create the first 3-5 test"
type textarea "*"
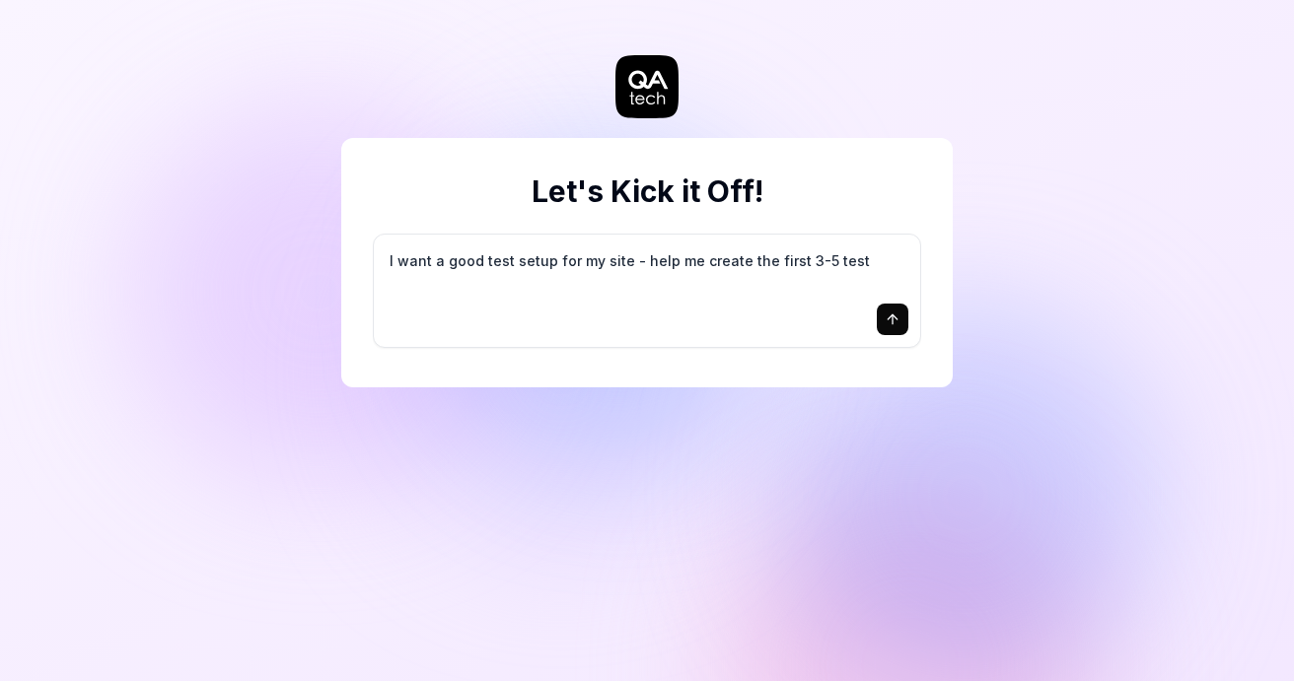
type textarea "I want a good test setup for my site - help me create the first 3-5 test"
type textarea "*"
type textarea "I want a good test setup for my site - help me create the first 3-5 test c"
type textarea "*"
type textarea "I want a good test setup for my site - help me create the first 3-5 test ca"
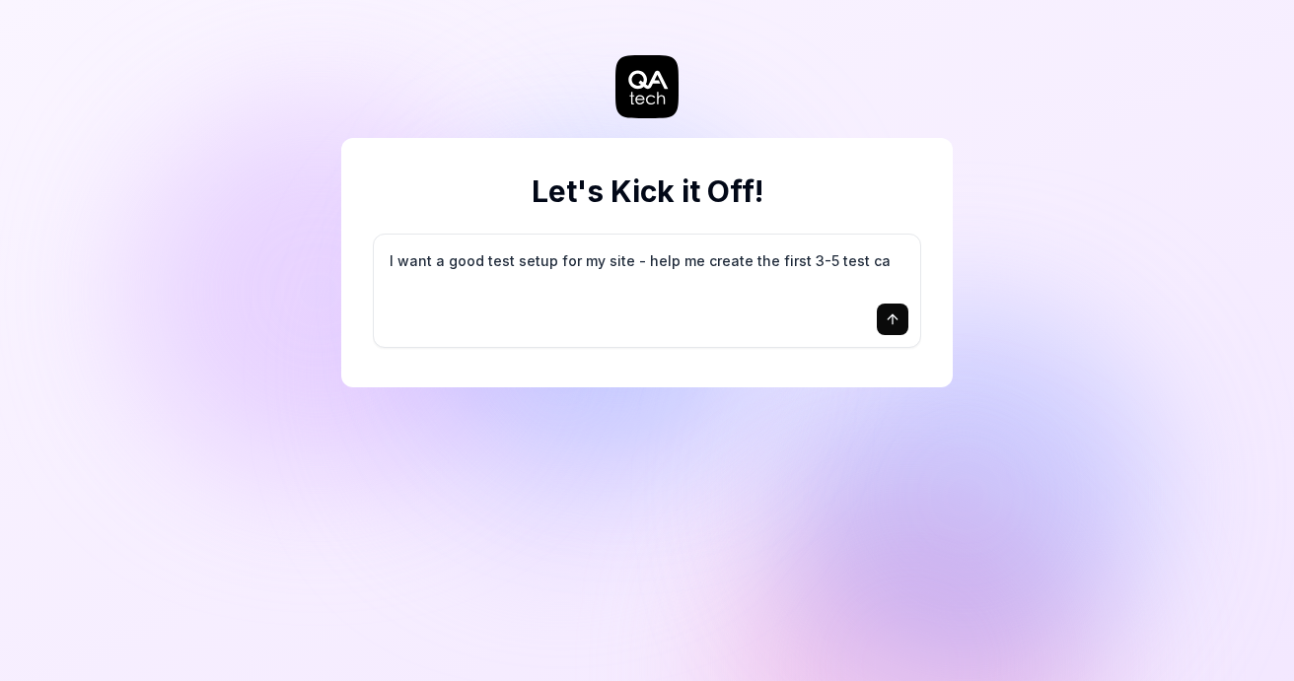
type textarea "*"
type textarea "I want a good test setup for my site - help me create the first 3-5 test cas"
type textarea "*"
type textarea "I want a good test setup for my site - help me create the first 3-5 test case"
type textarea "*"
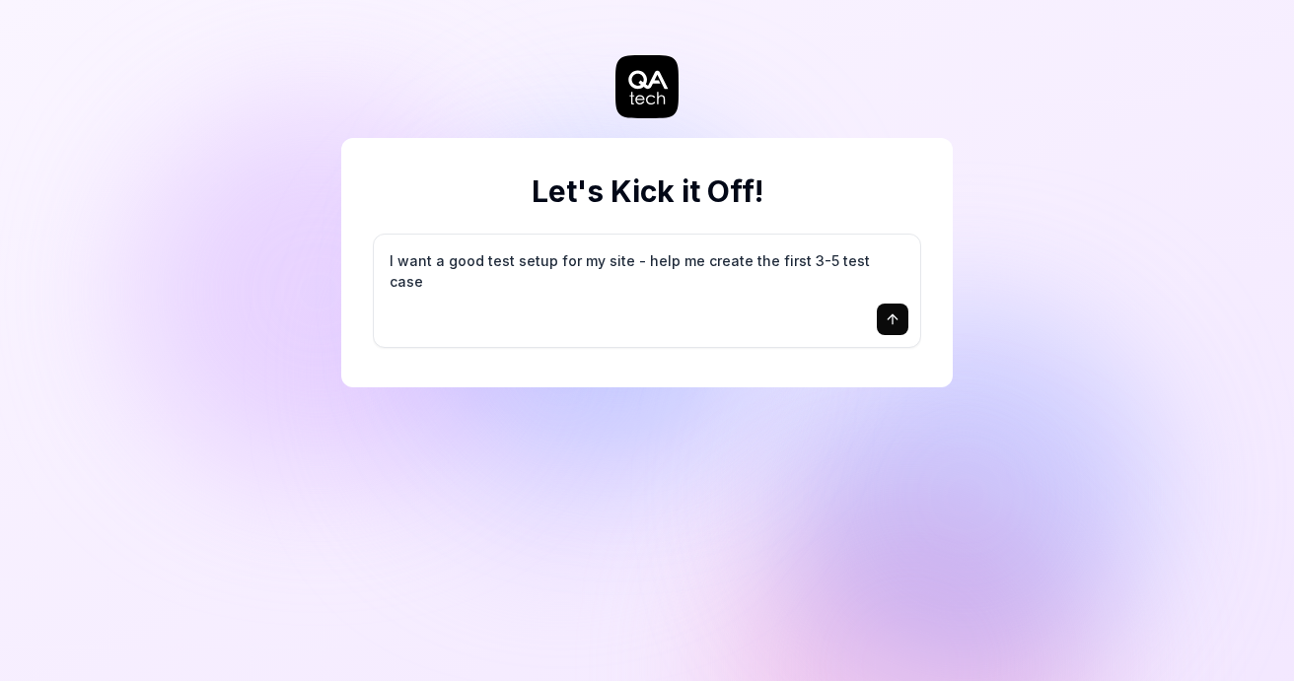
type textarea "I want a good test setup for my site - help me create the first 3-5 test cases"
click at [892, 318] on icon "submit" at bounding box center [892, 319] width 0 height 9
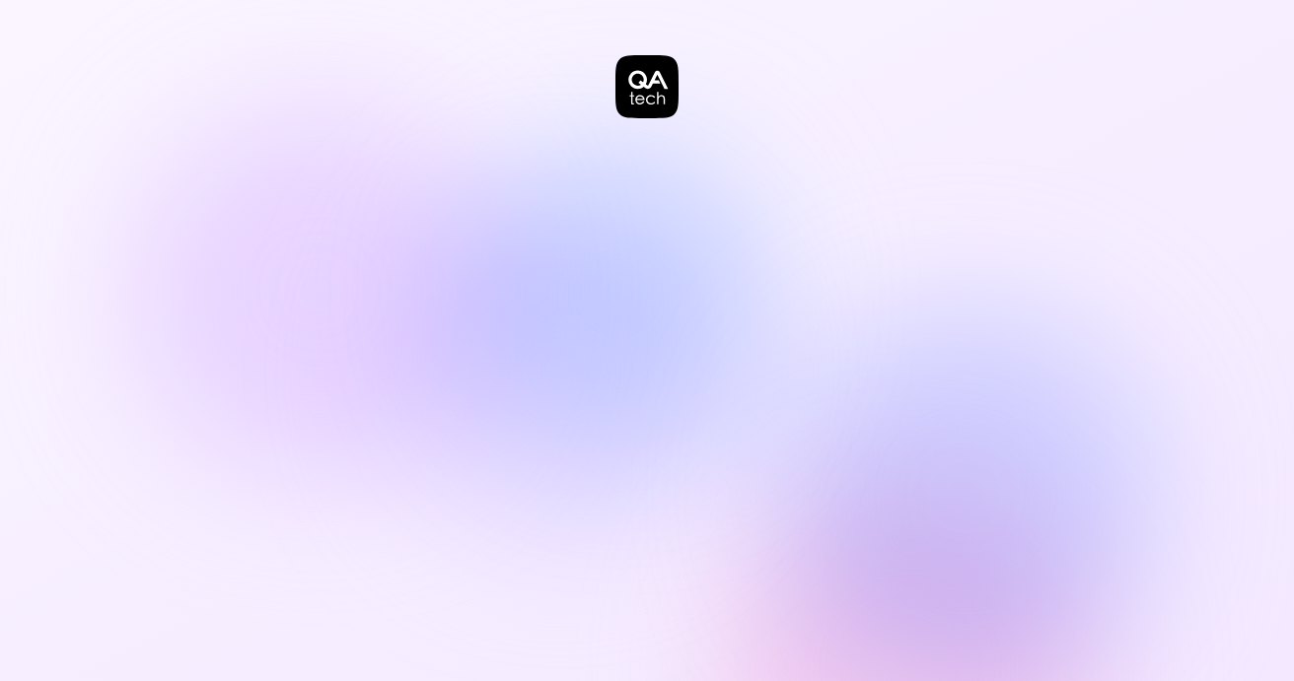
click at [655, 86] on icon at bounding box center [646, 86] width 63 height 63
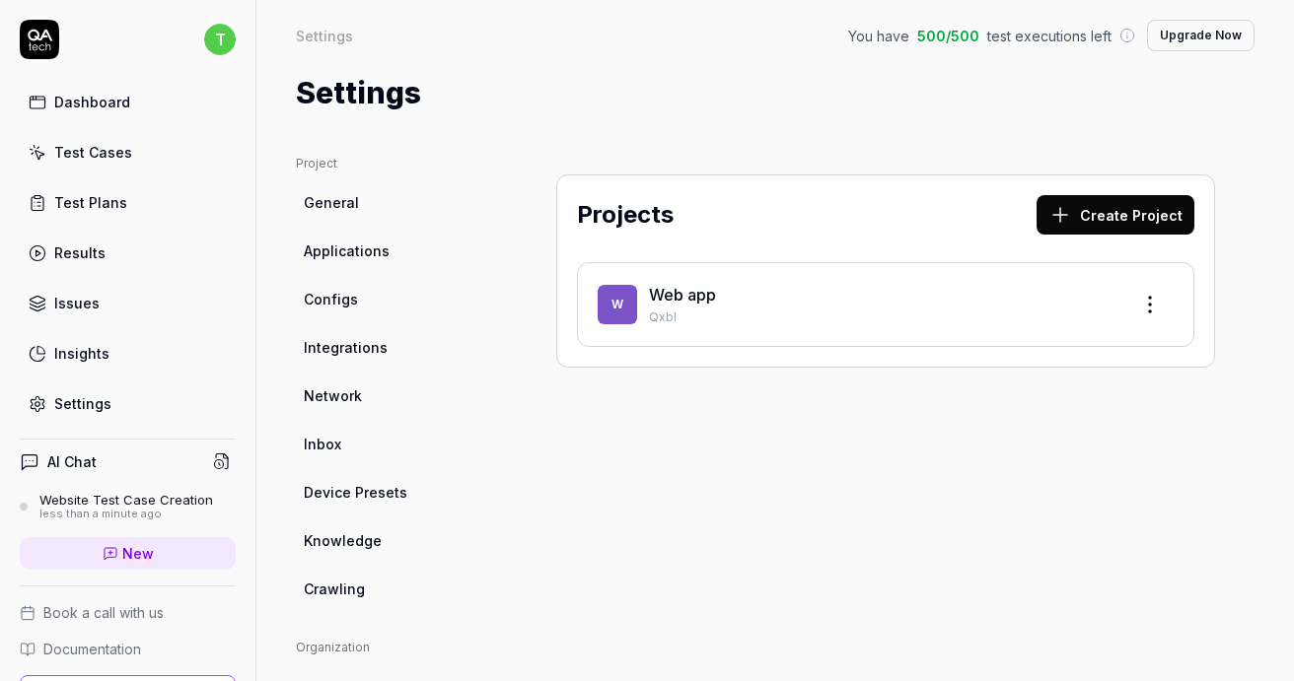
click at [668, 290] on link "Web app" at bounding box center [682, 295] width 67 height 20
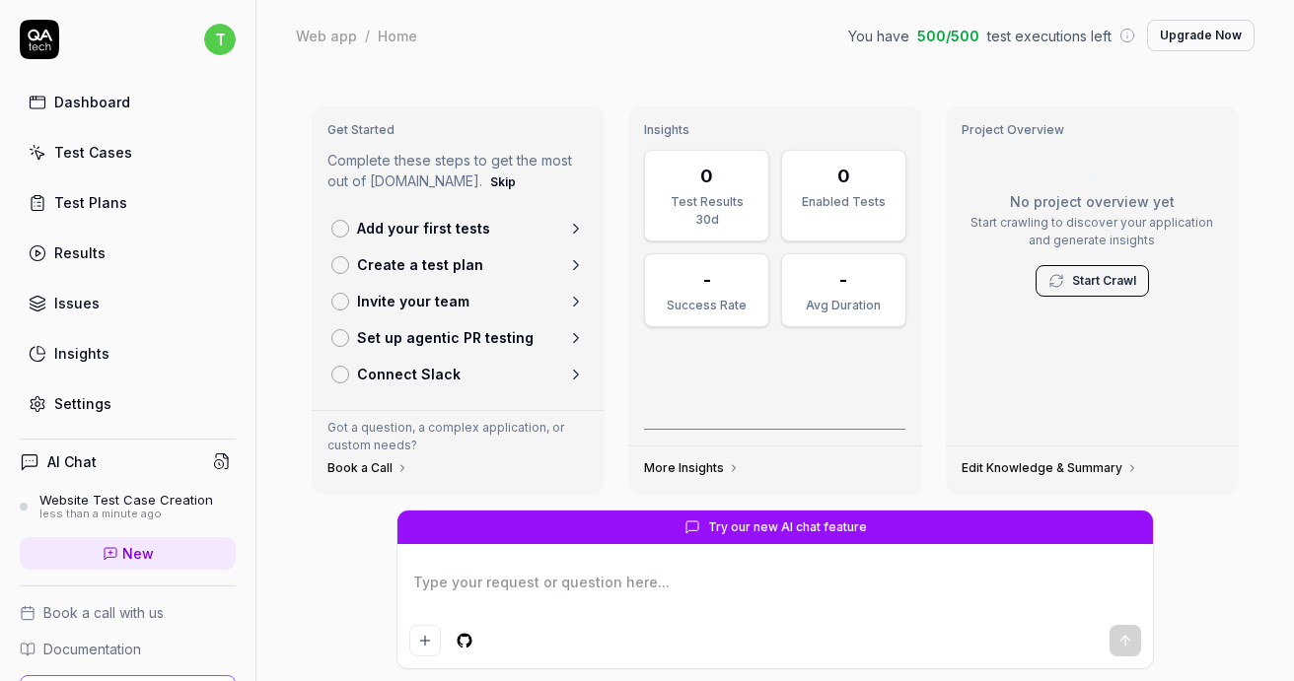
click at [493, 223] on link "Add your first tests" at bounding box center [457, 228] width 269 height 36
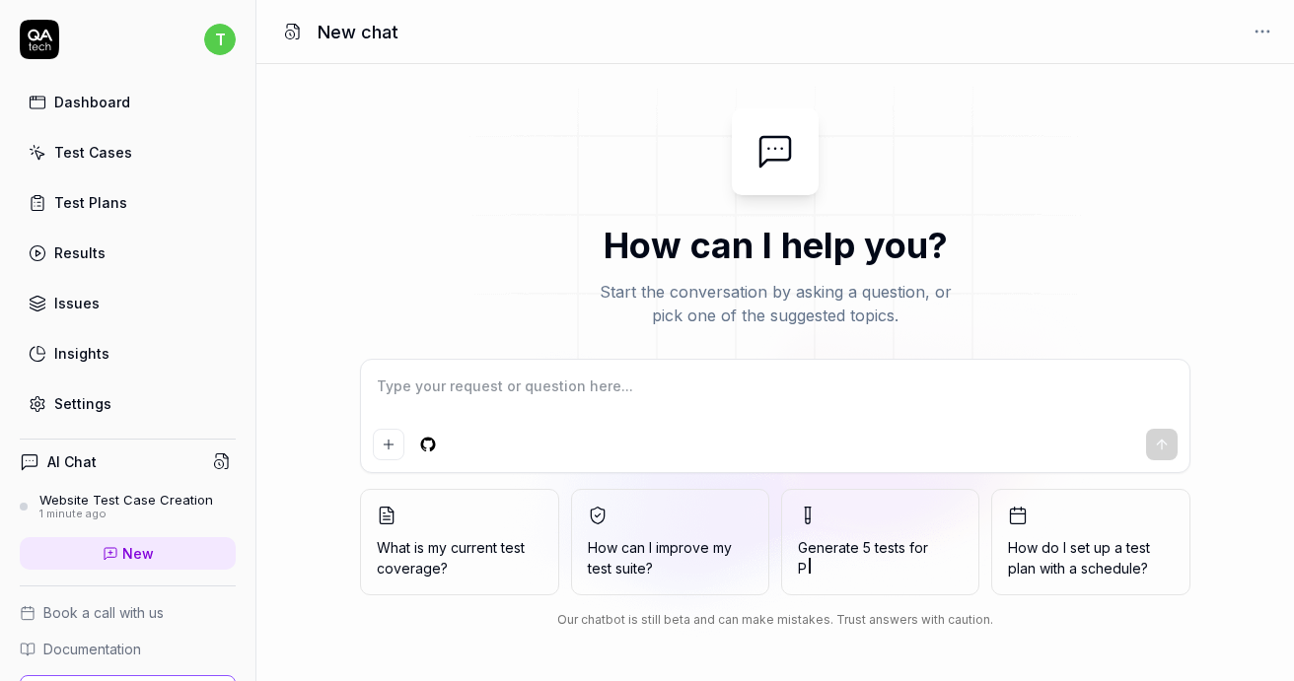
click at [883, 545] on span "Generate 5 tests for P" at bounding box center [880, 557] width 165 height 41
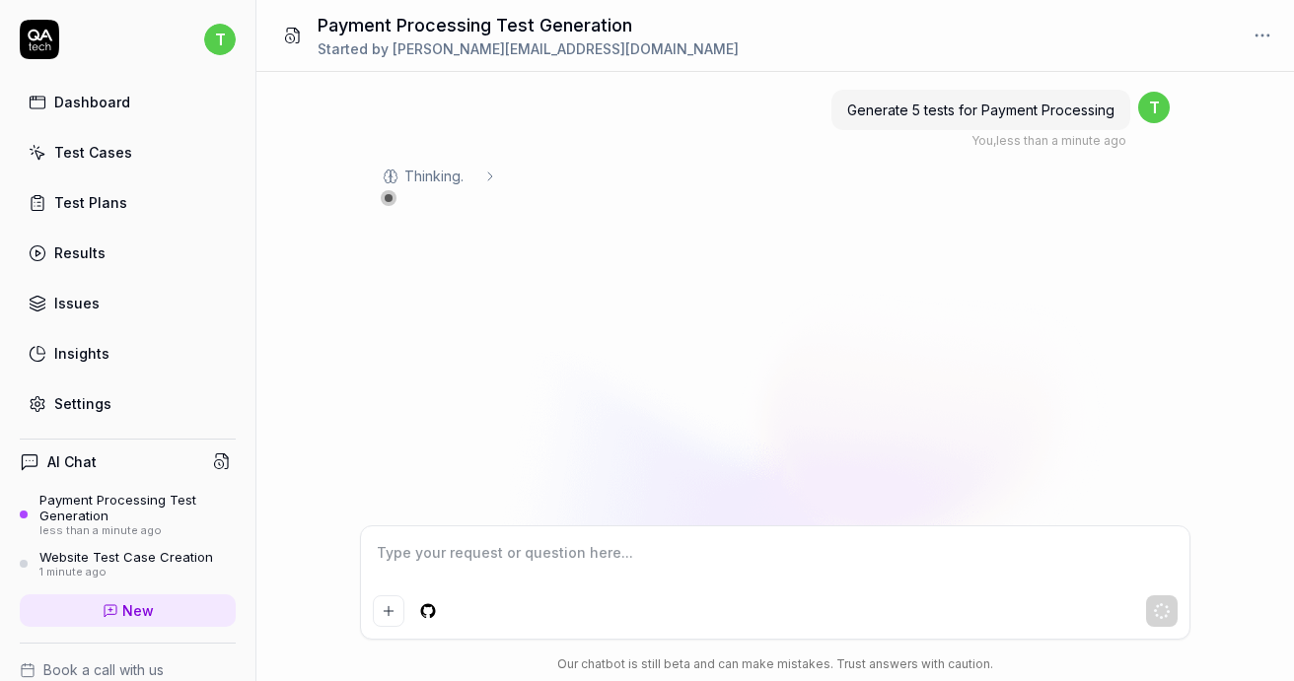
scroll to position [186, 0]
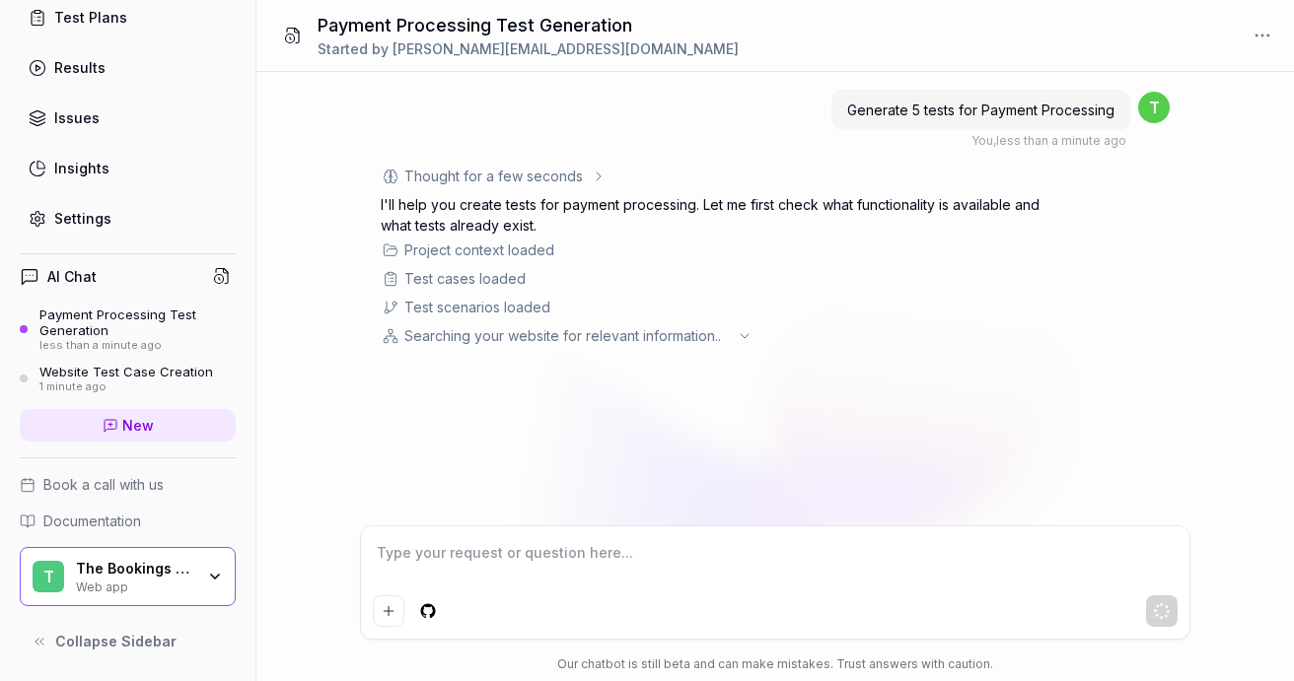
click at [185, 570] on div "The Bookings Group" at bounding box center [135, 569] width 118 height 18
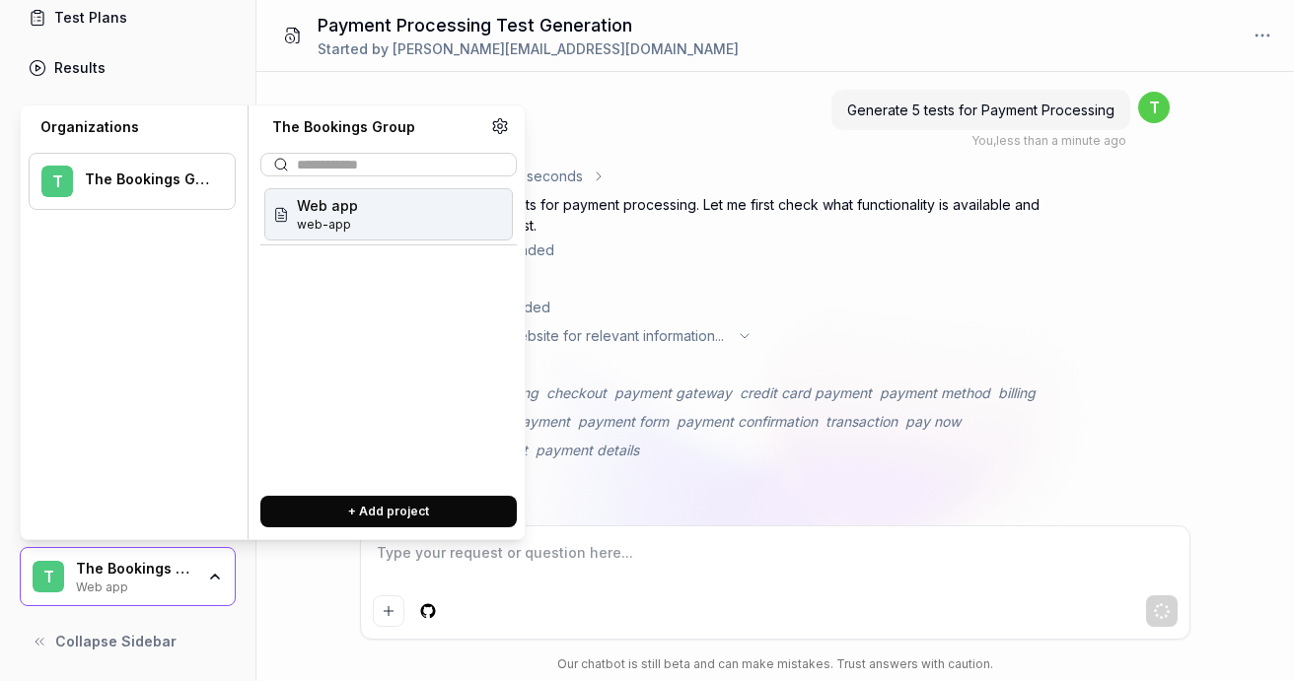
type textarea "*"
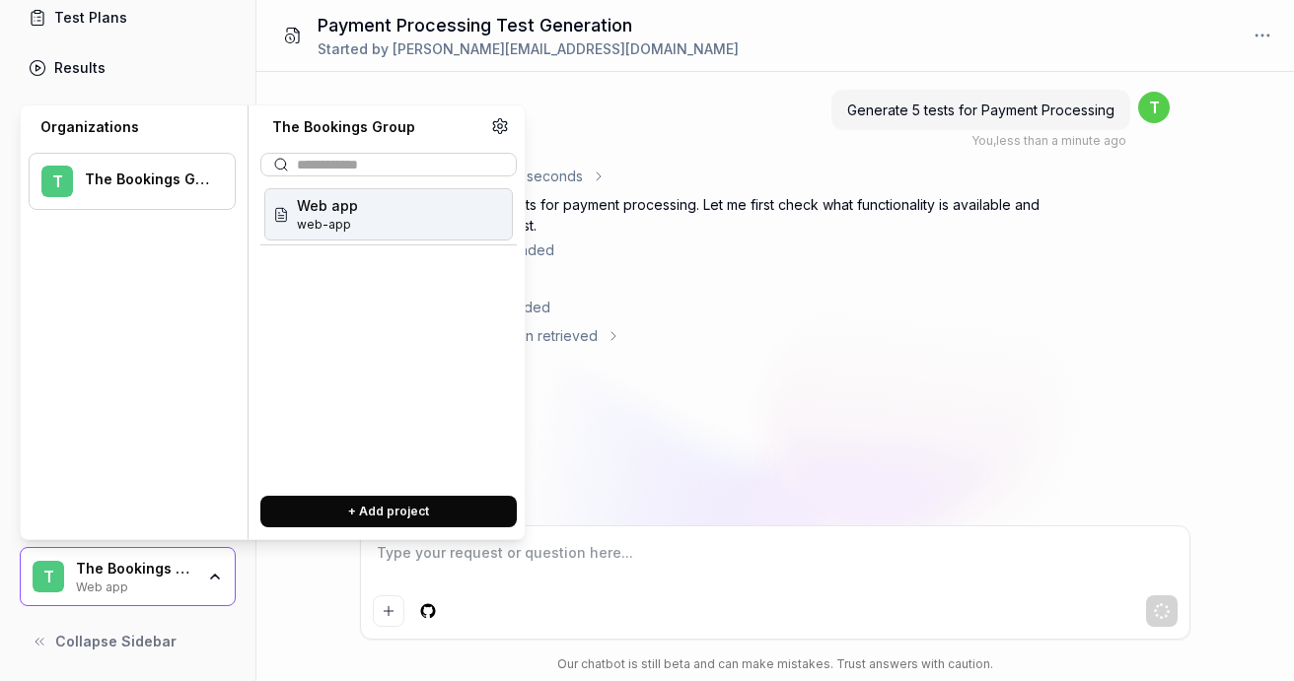
click at [364, 507] on button "+ Add project" at bounding box center [388, 512] width 256 height 32
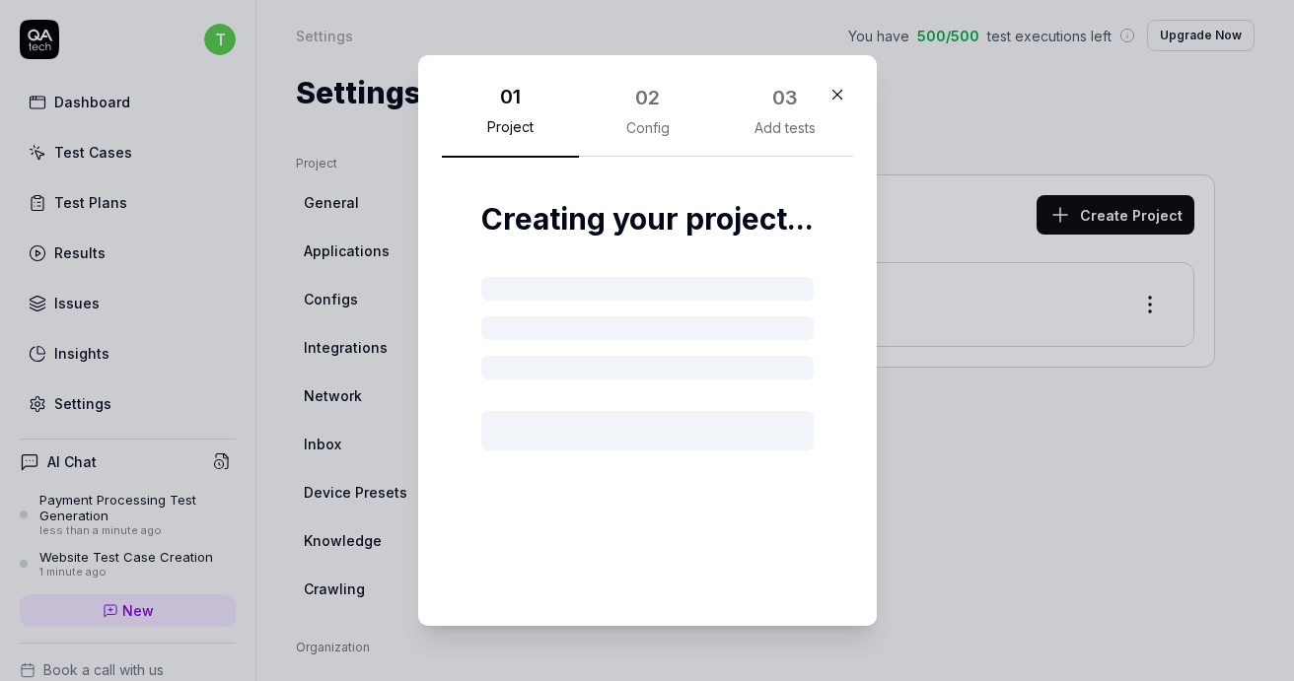
click at [838, 92] on icon "button" at bounding box center [837, 95] width 18 height 18
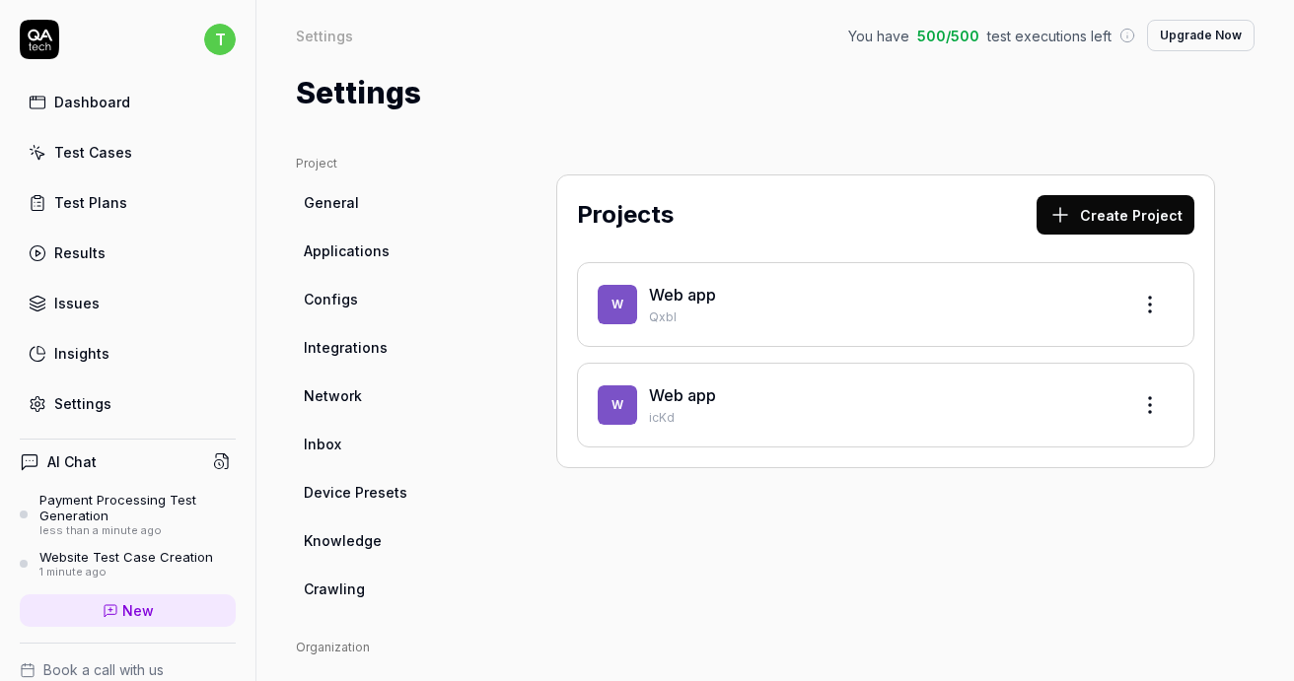
scroll to position [186, 0]
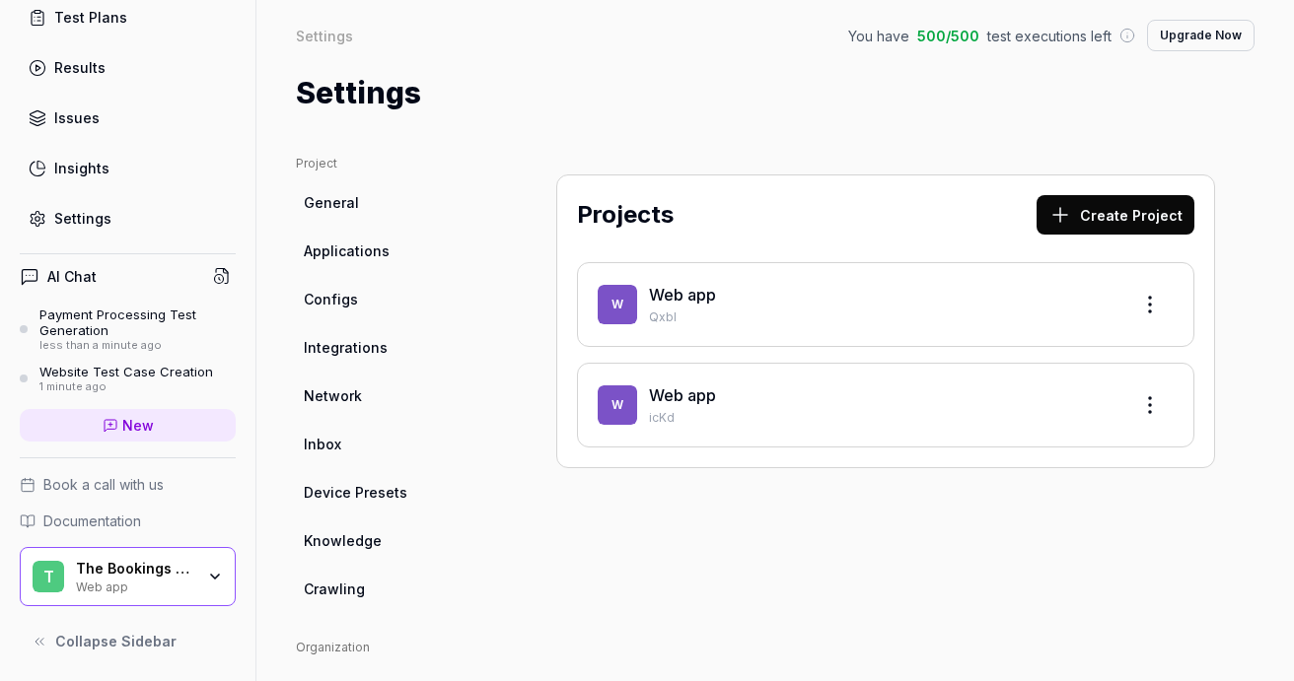
click at [184, 585] on div "Web app" at bounding box center [135, 586] width 118 height 16
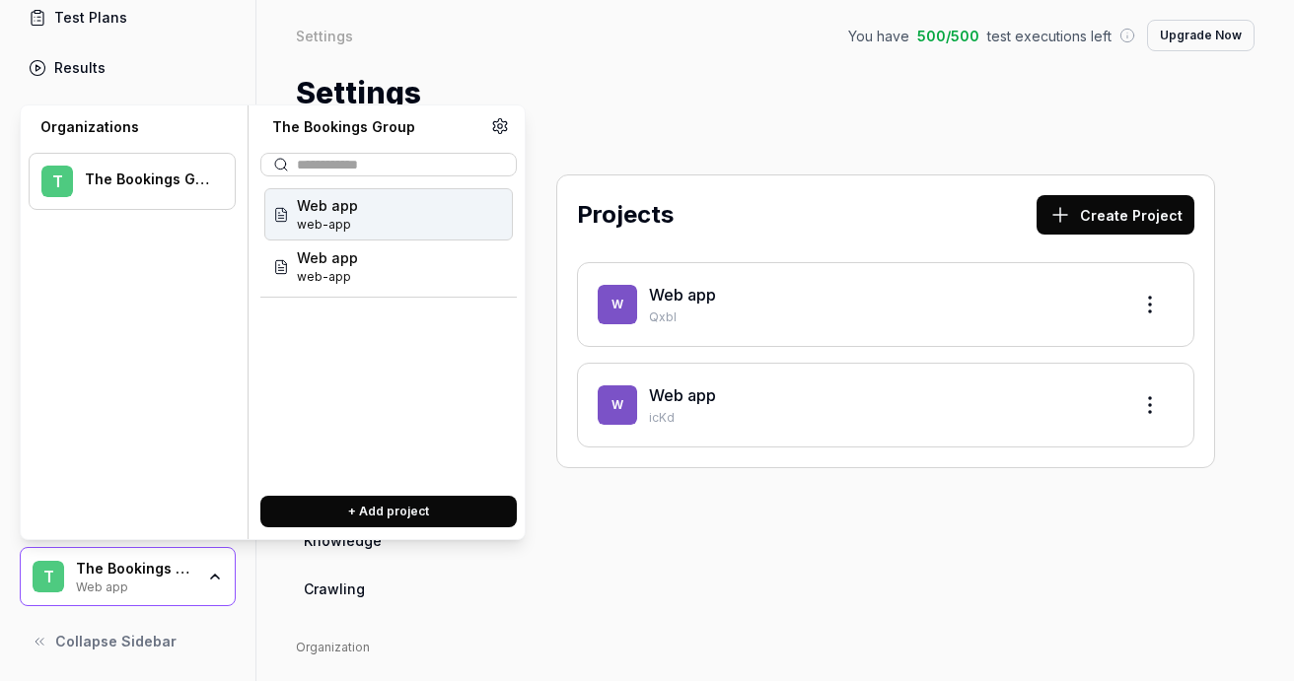
click at [498, 133] on icon at bounding box center [500, 126] width 14 height 15
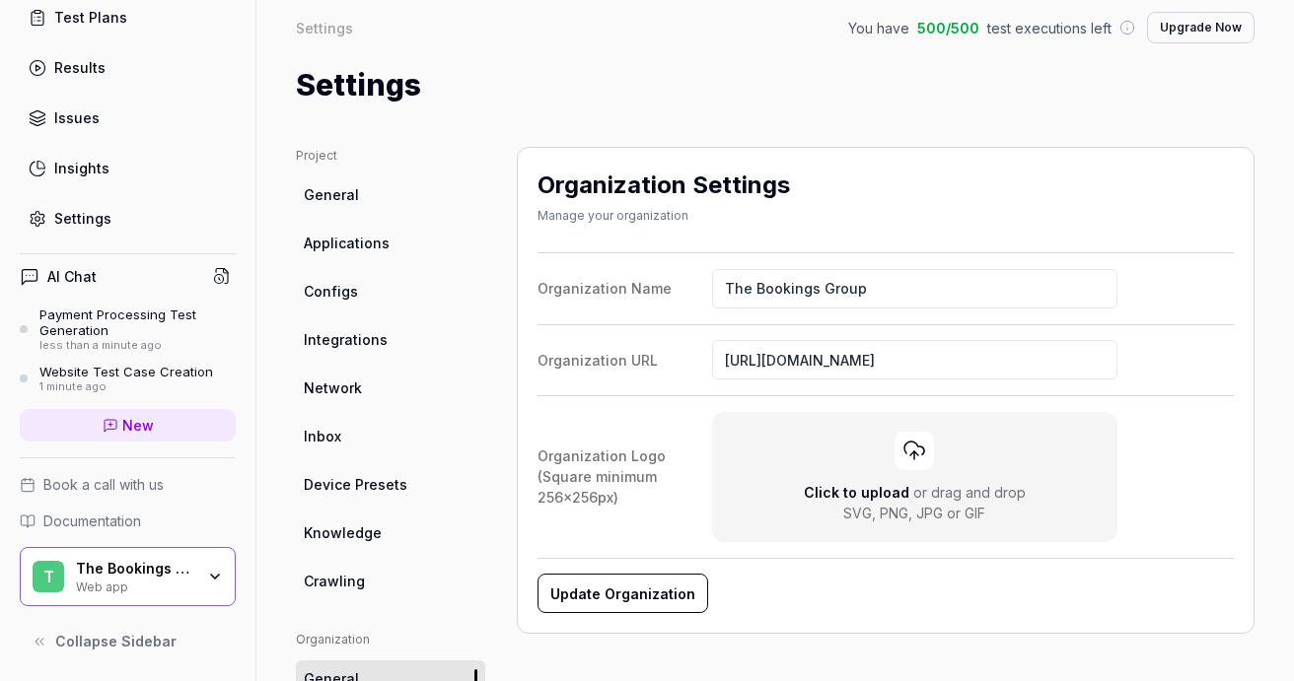
scroll to position [4, 0]
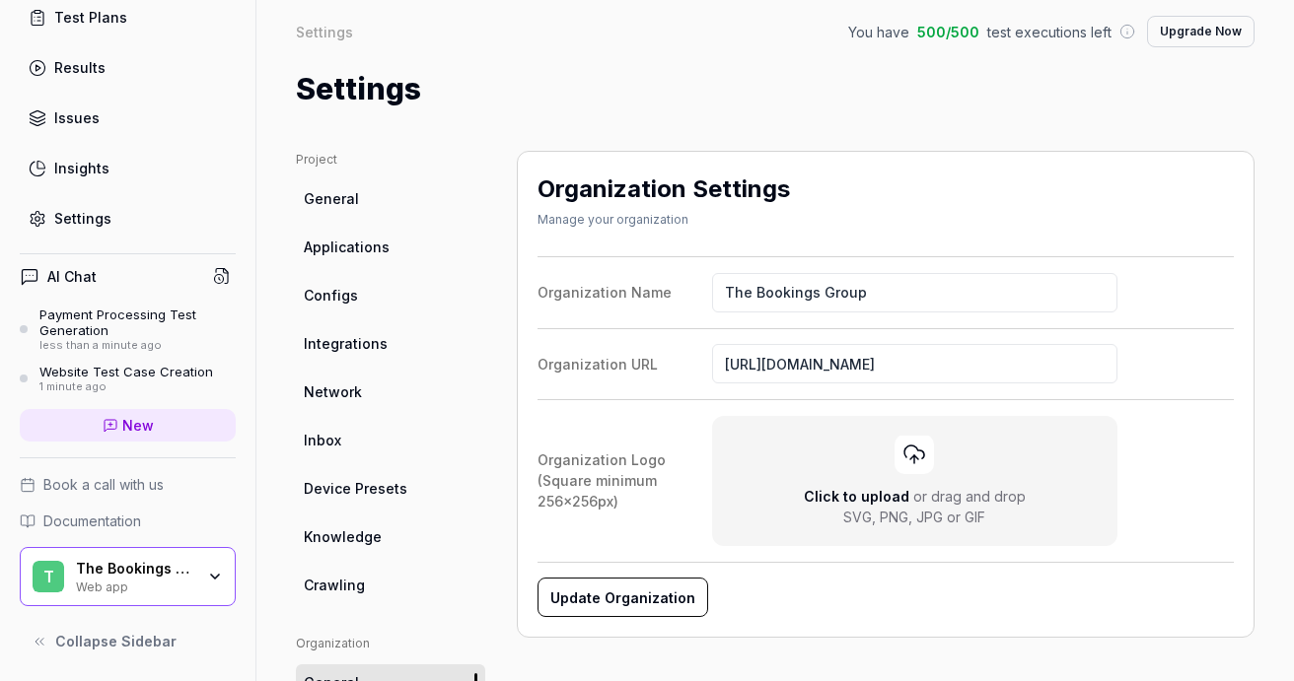
click at [396, 247] on link "Applications" at bounding box center [390, 247] width 189 height 36
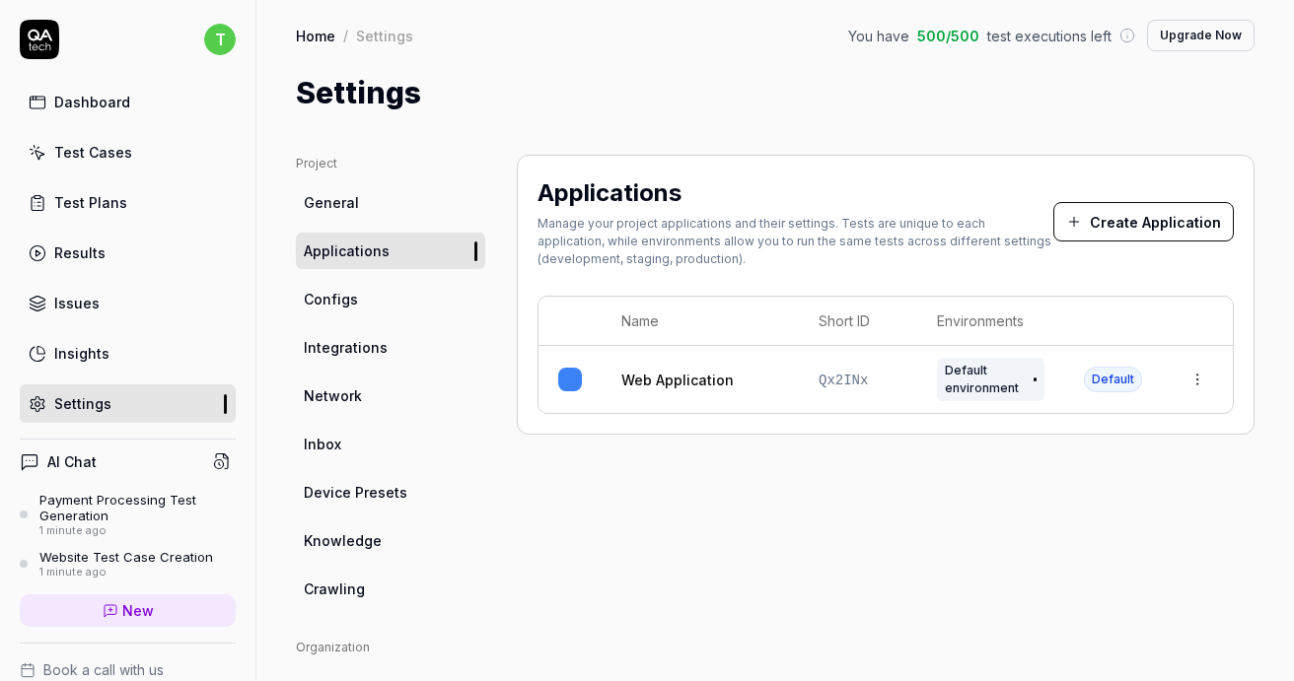
click at [1199, 377] on html "t Dashboard Test Cases Test Plans Results Issues Insights Settings AI Chat Paym…" at bounding box center [647, 340] width 1294 height 681
click at [1011, 510] on icon at bounding box center [1012, 509] width 16 height 16
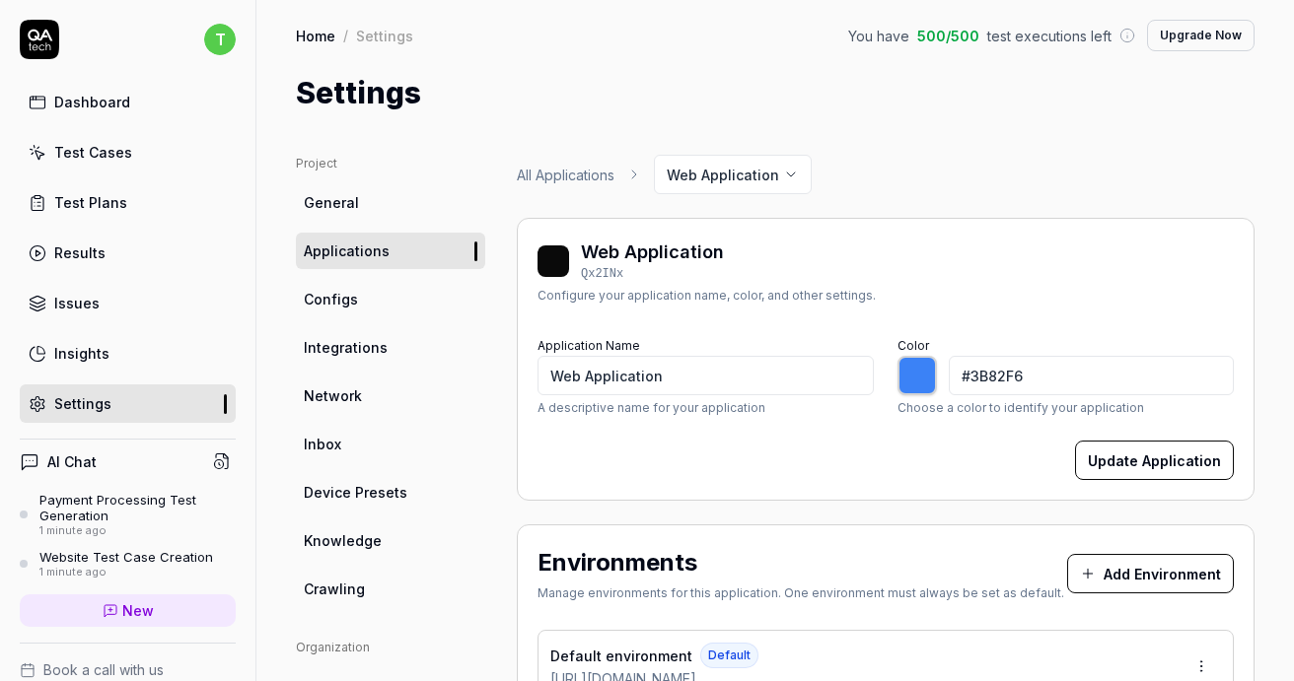
type input "*******"
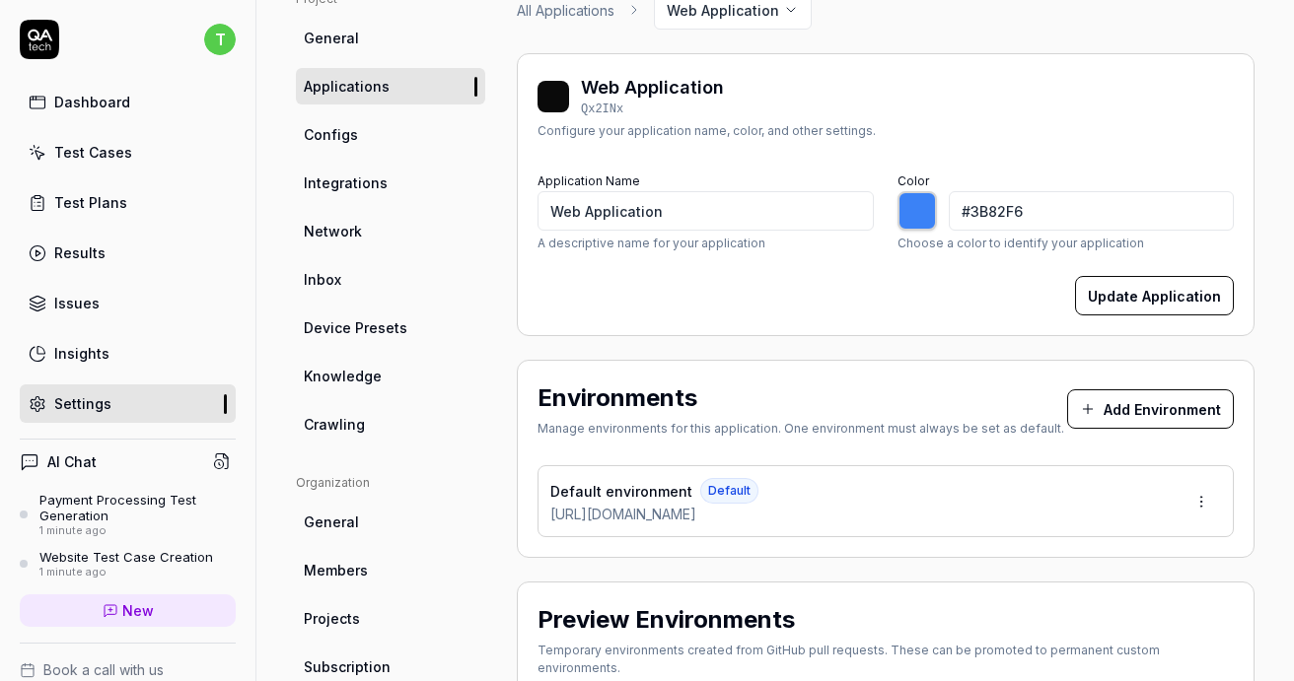
scroll to position [171, 0]
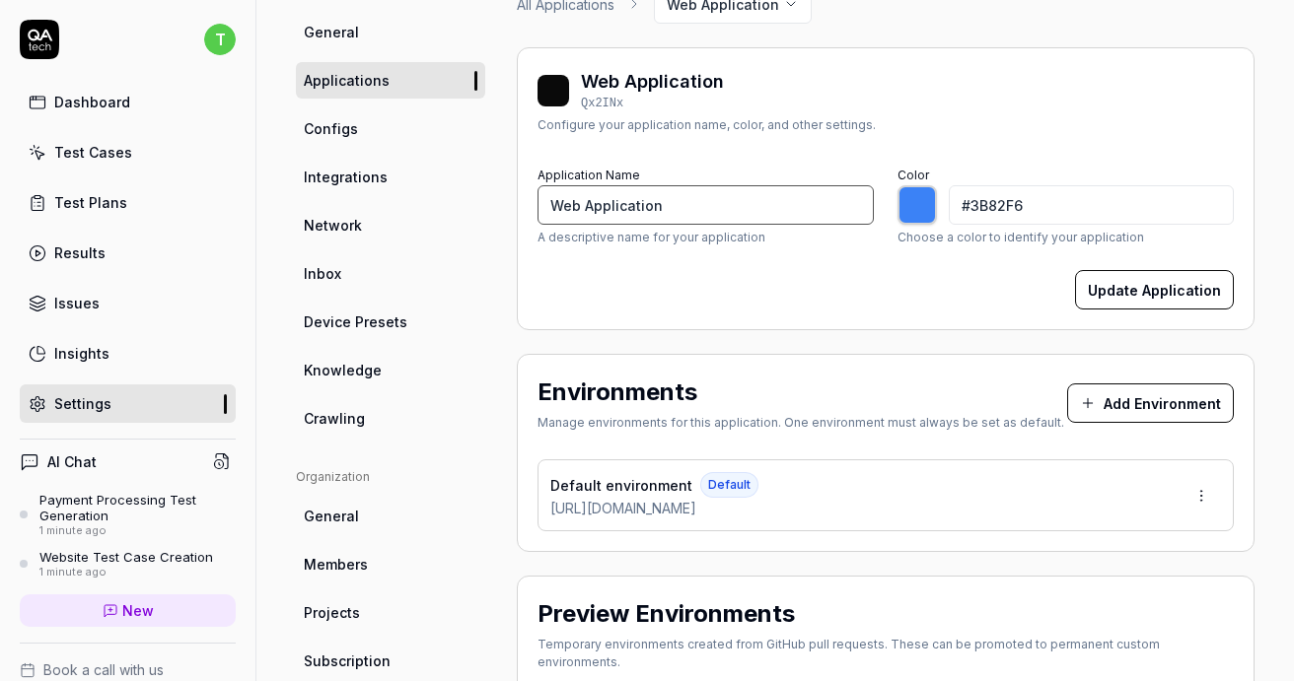
click at [712, 197] on input "Web Application" at bounding box center [705, 204] width 336 height 39
type input "B"
type input "*******"
type input "BottomlessBrunch.com"
type input "*******"
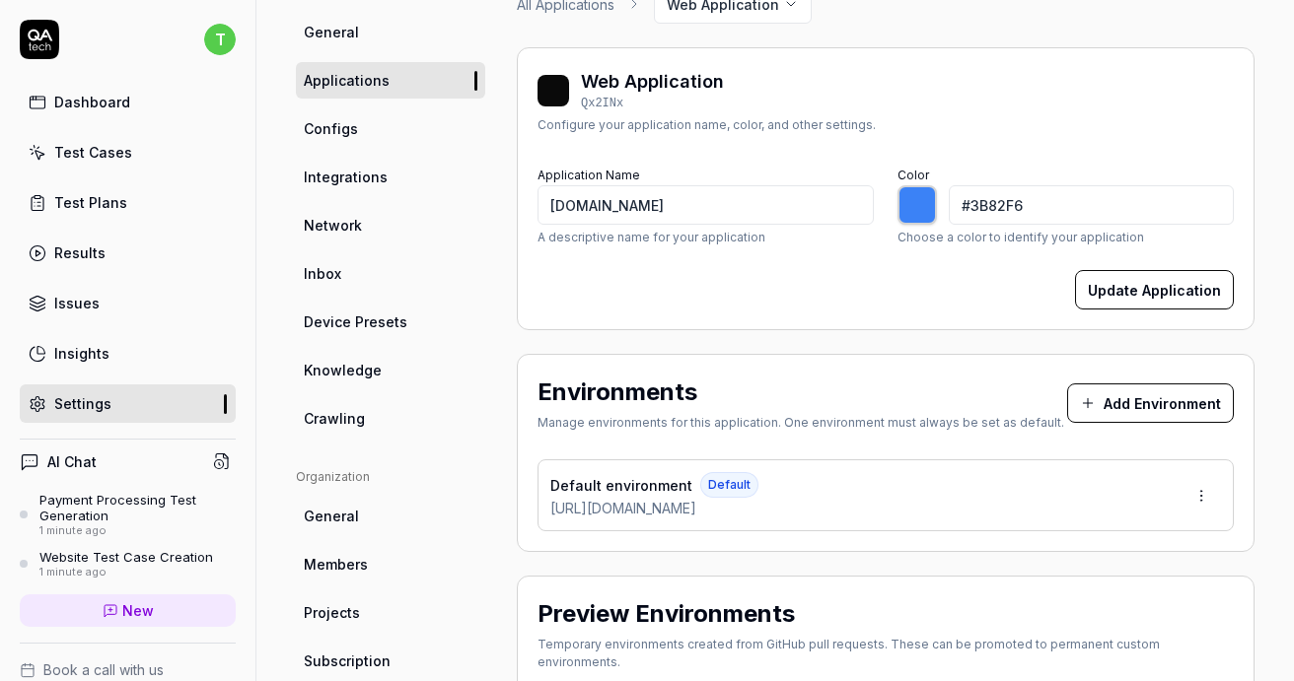
click at [929, 206] on div at bounding box center [916, 204] width 39 height 39
type input "#f7f13b"
type input "*******"
type input "#f7e73b"
type input "*******"
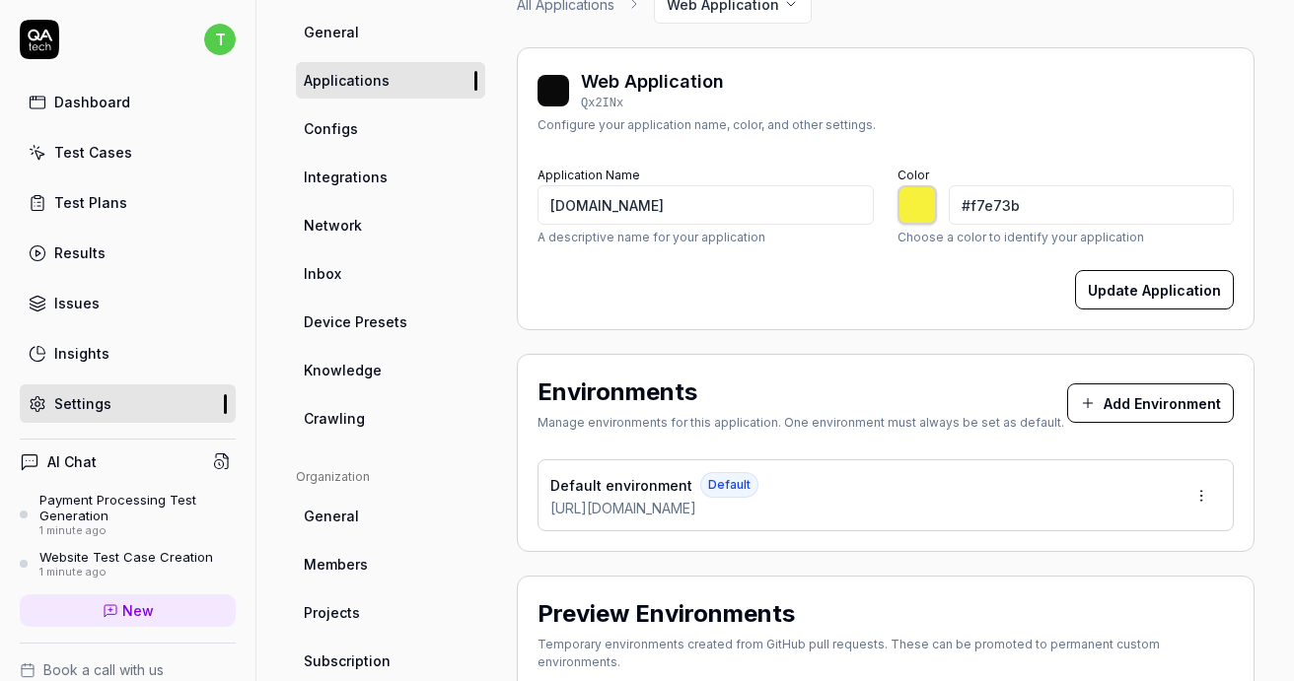
type input "#f7de3b"
type input "*******"
type input "#f7d83b"
type input "*******"
type input "#f7c53b"
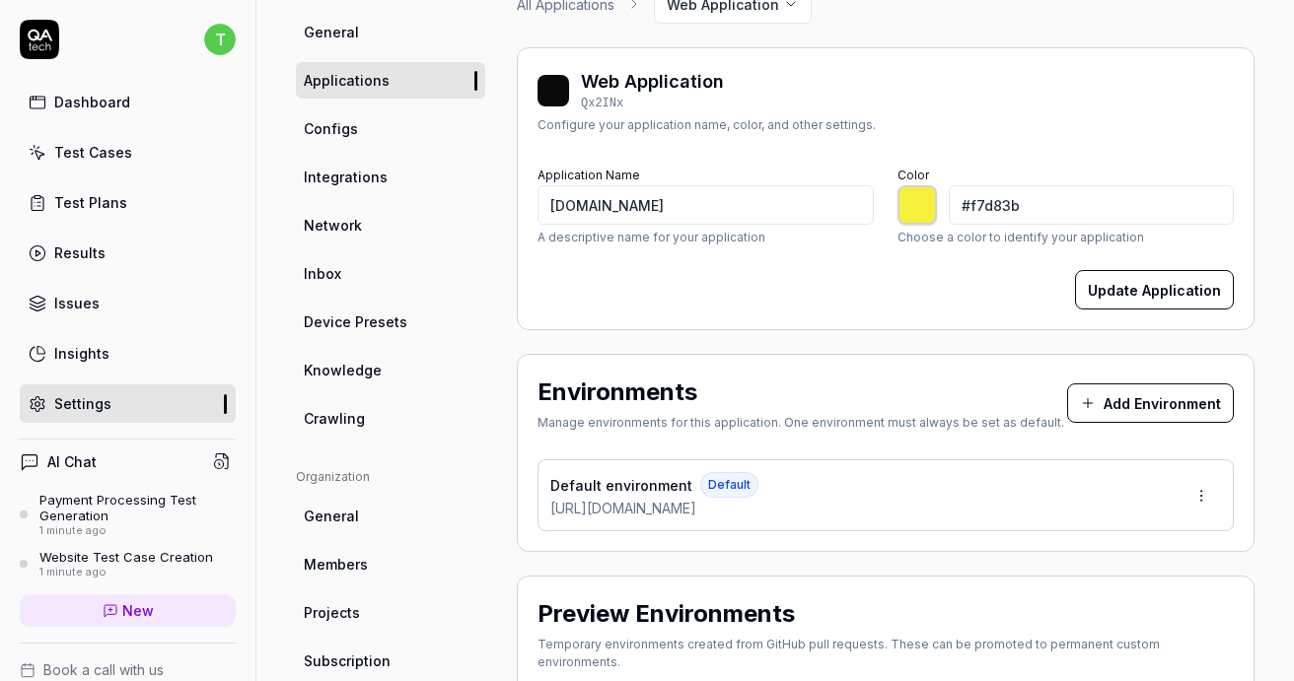
type input "*******"
type input "#f7b23b"
type input "*******"
type input "#f7a93b"
type input "*******"
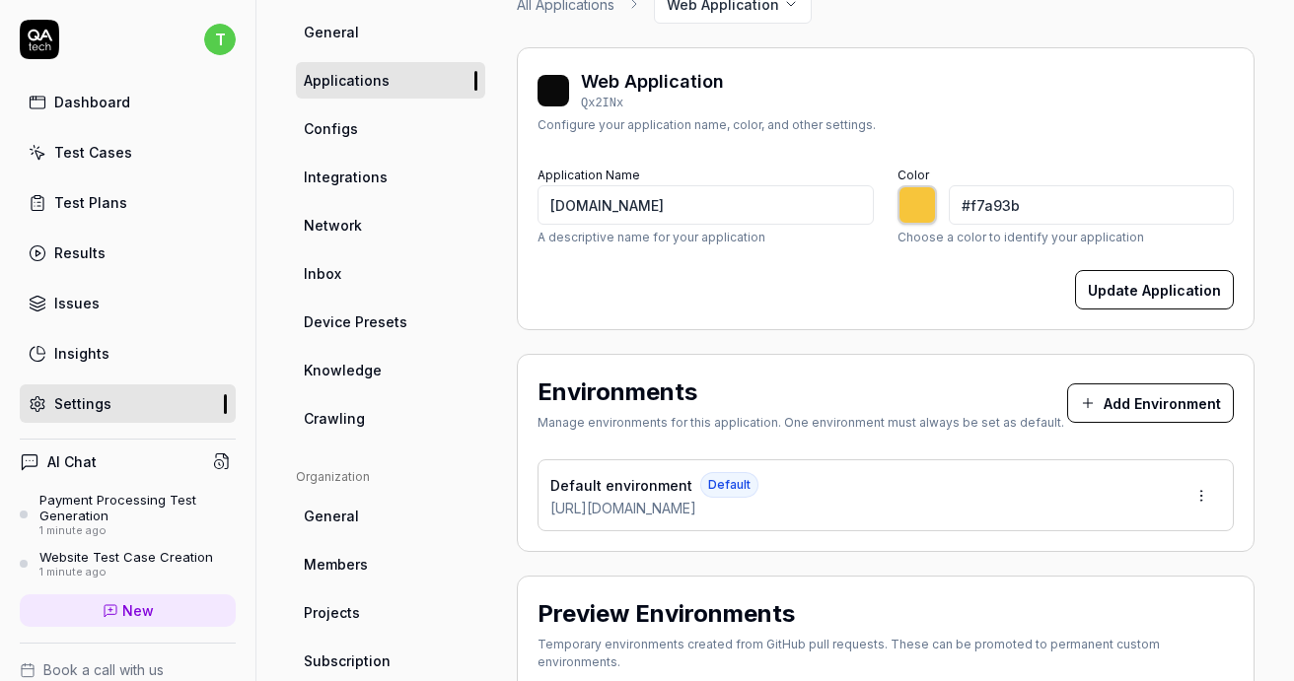
type input "#f79f3b"
type input "*******"
type input "#f7963b"
type input "*******"
type input "#f7903b"
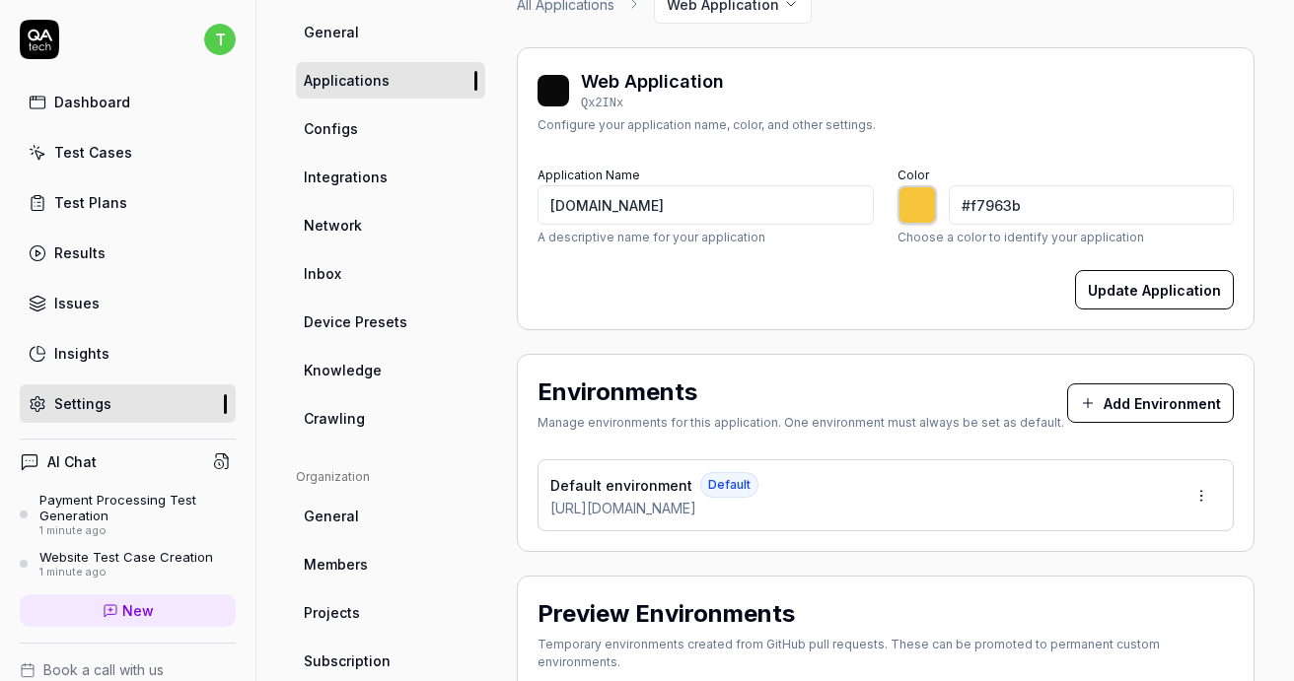
type input "*******"
type input "#f7863b"
type input "*******"
type input "#f77d3b"
type input "*******"
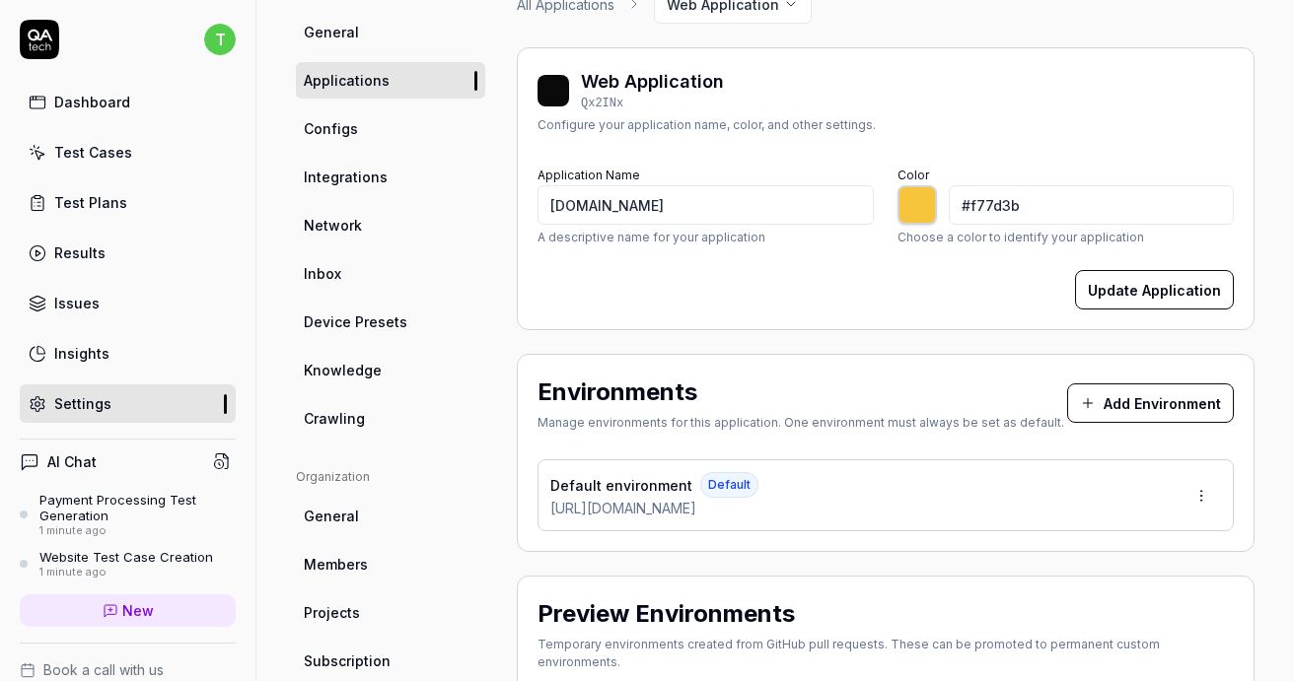
type input "#f7733b"
type input "*******"
type input "#f76a3b"
type input "*******"
type input "#f7613b"
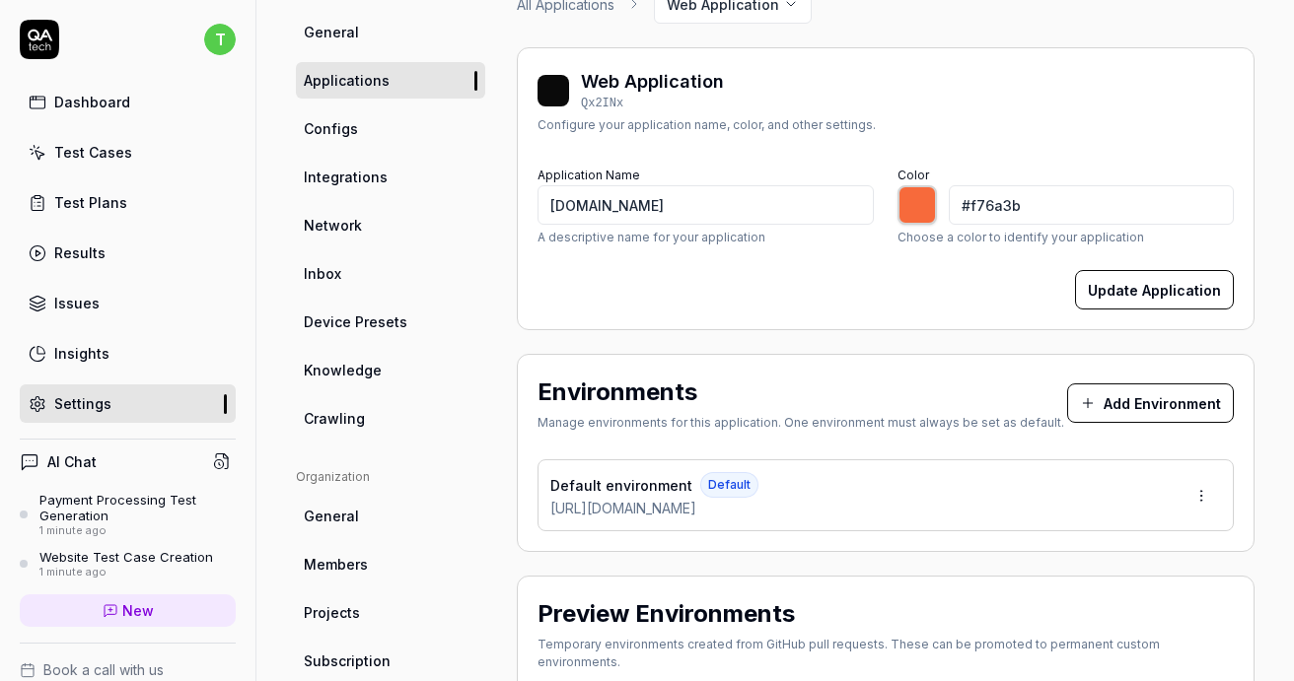
type input "*******"
type input "#f76a3b"
type input "*******"
type input "#f77d3b"
type input "*******"
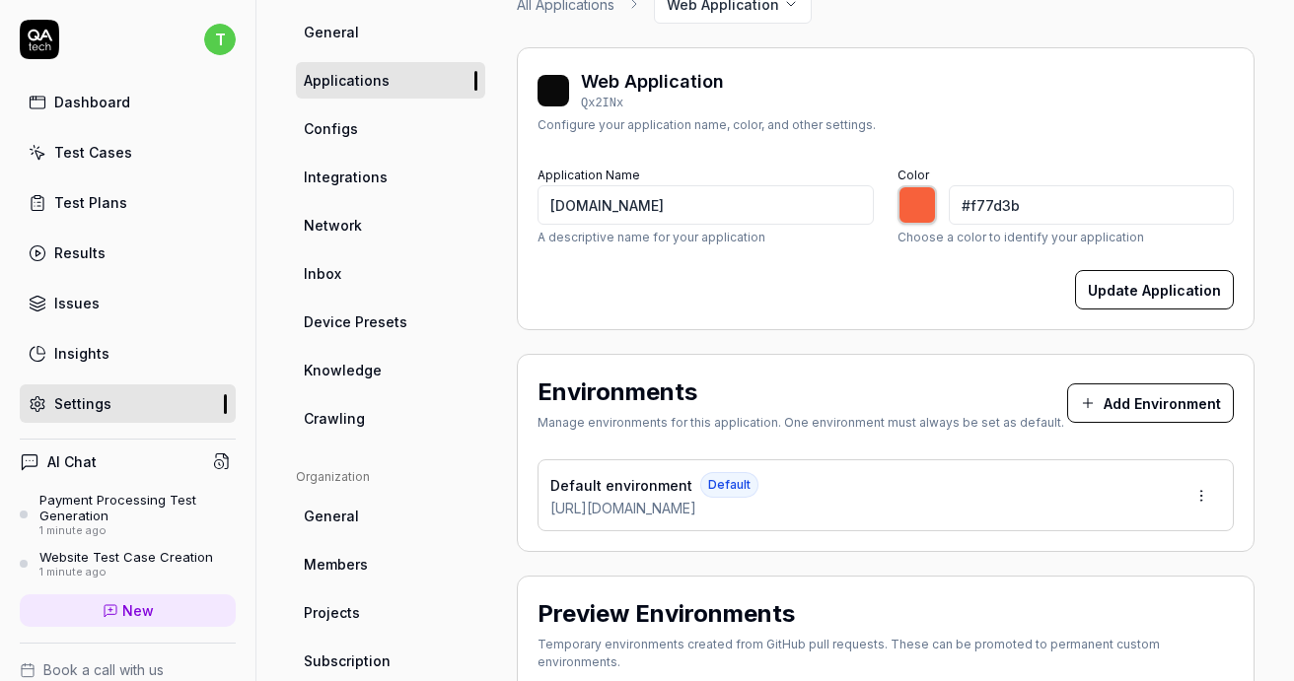
type input "#f7903b"
type input "*******"
type input "#f7a93b"
type input "*******"
type input "#f7bb3b"
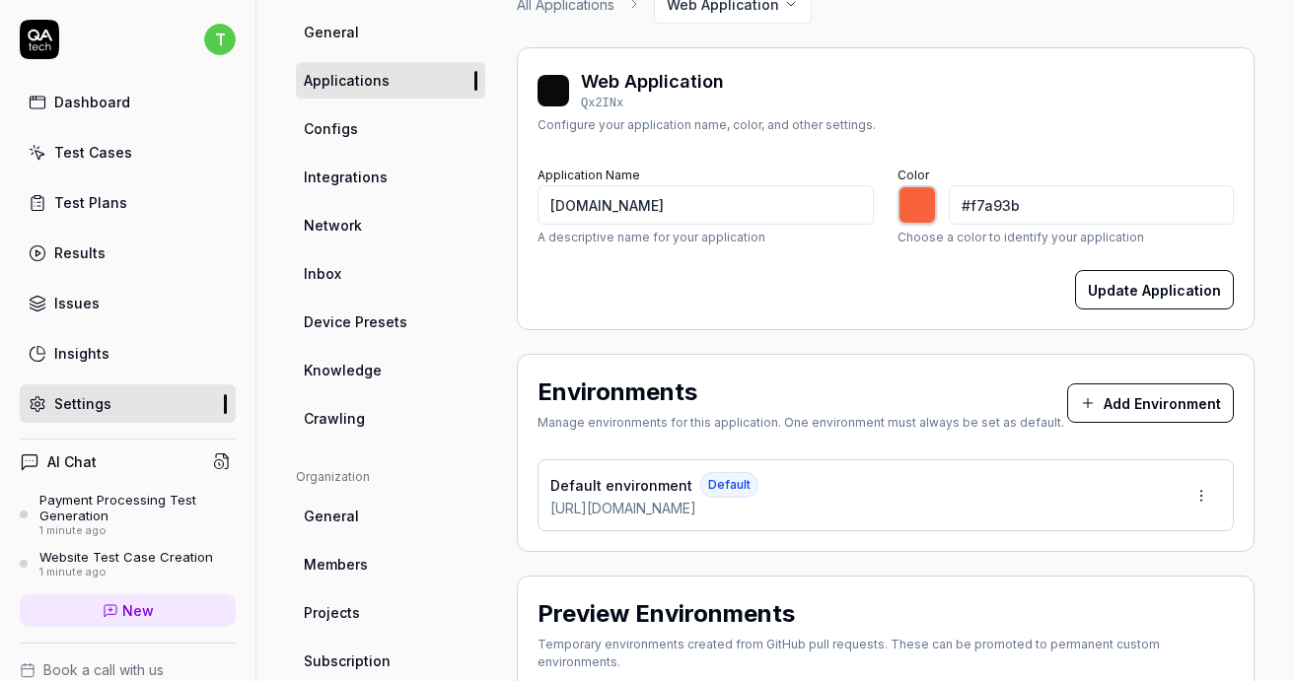
type input "*******"
type input "#f7ce3b"
type input "*******"
type input "#f7d83b"
type input "*******"
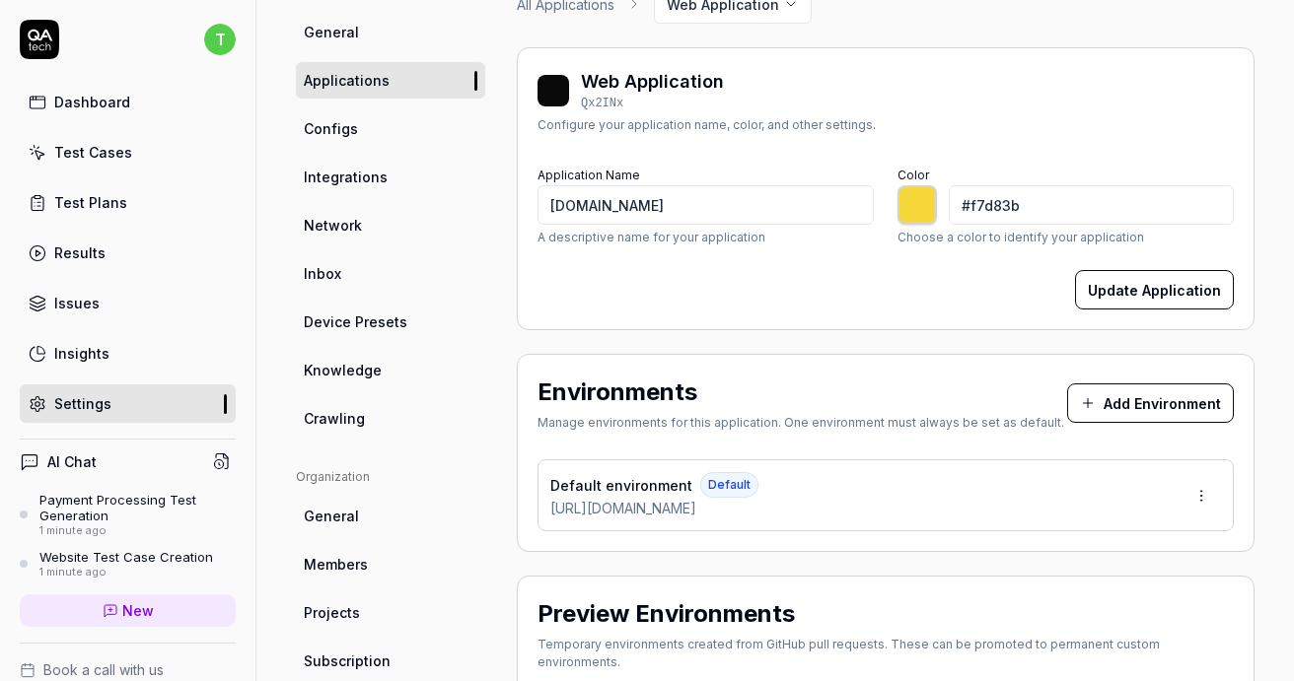
type input "#f7ce3b"
type input "*******"
type input "#f7c53b"
type input "*******"
type input "#f7bb3b"
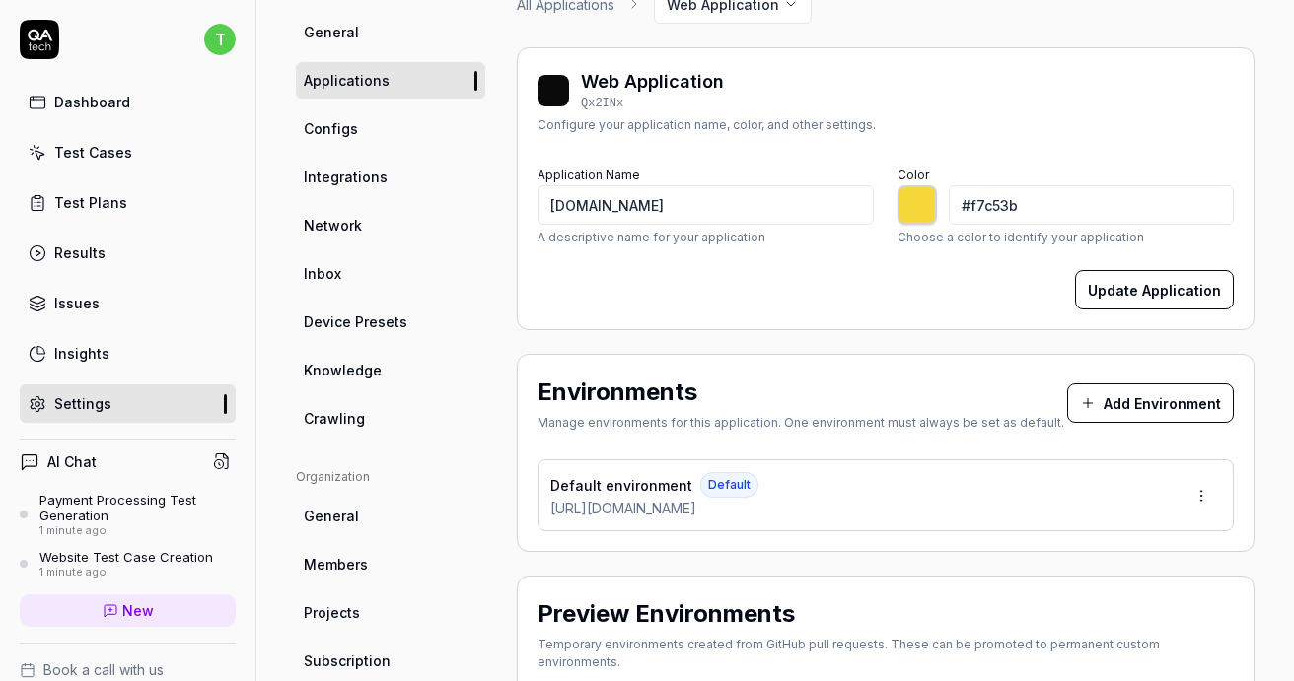
type input "*******"
type input "#f7b23b"
type input "*******"
type input "#f79f3b"
type input "*******"
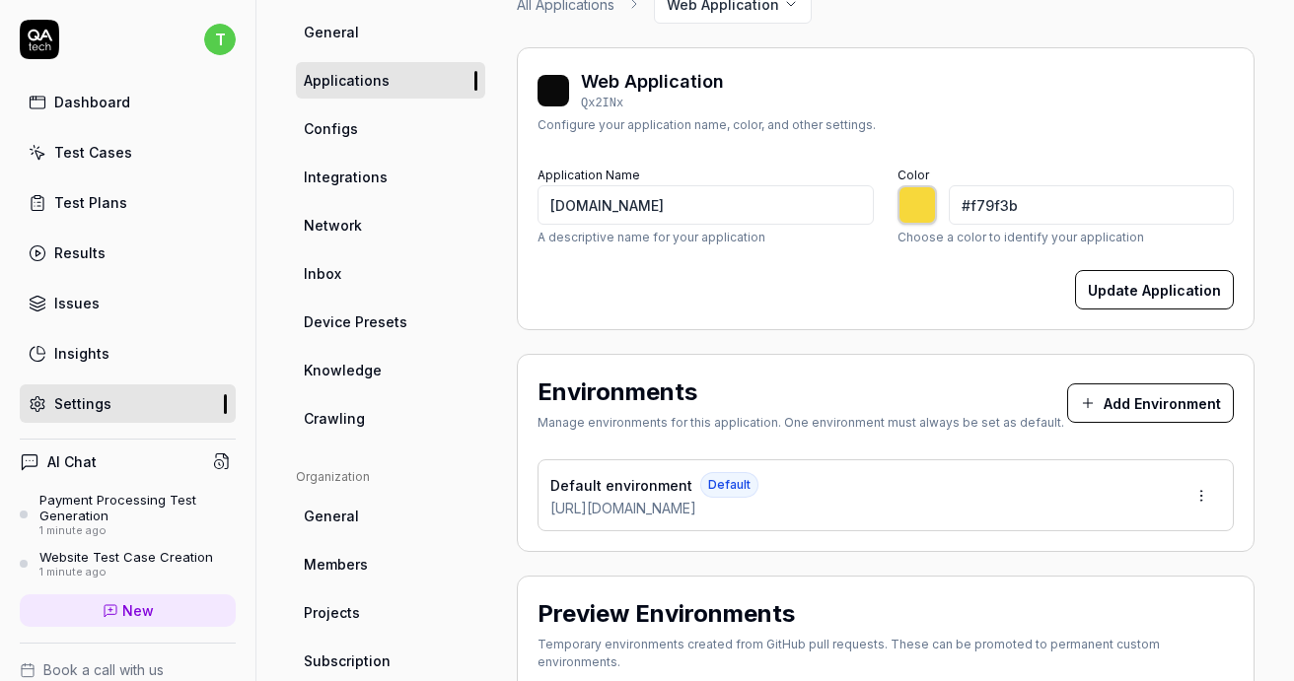
type input "#f7963b"
type input "*******"
click at [749, 301] on div "Update Application" at bounding box center [885, 289] width 696 height 39
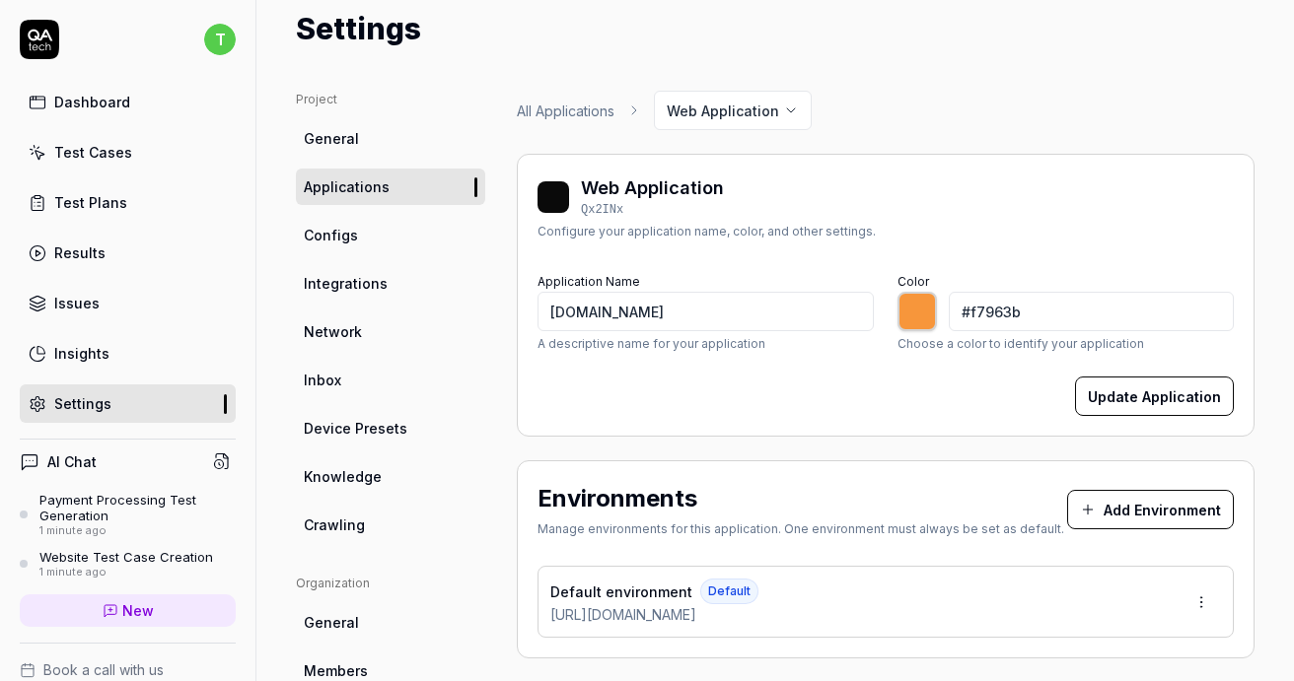
scroll to position [0, 0]
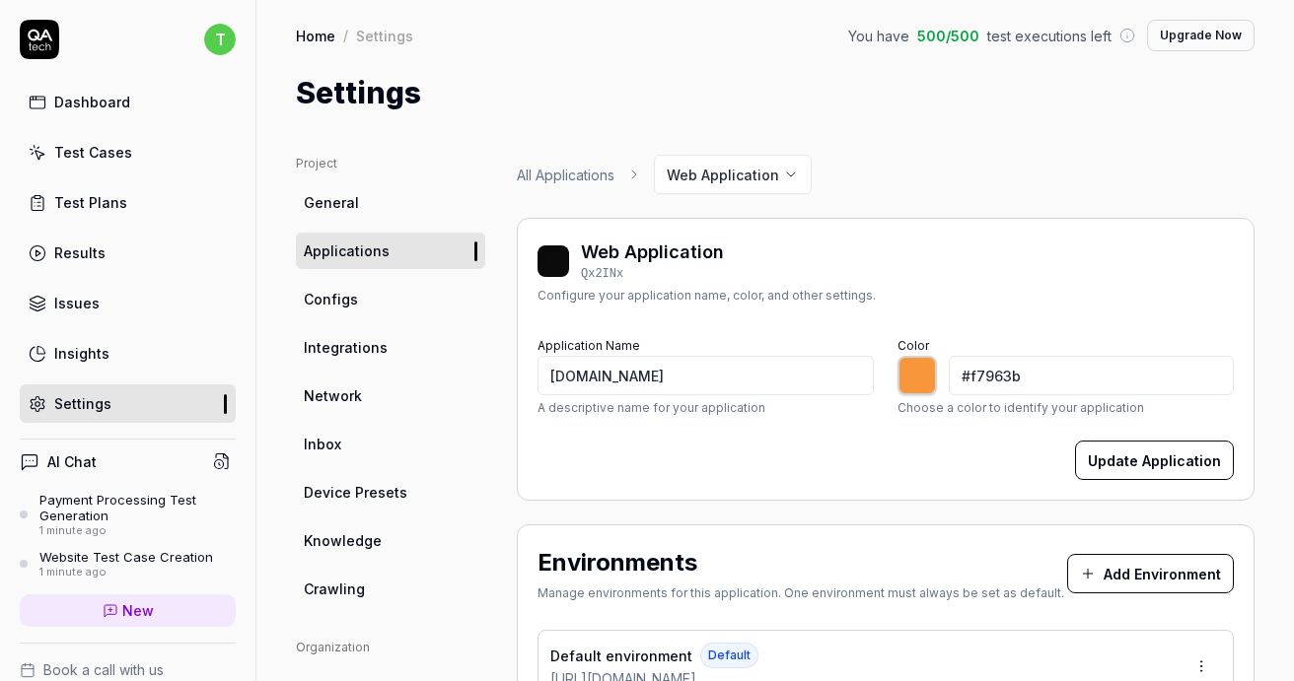
click at [1175, 470] on button "Update Application" at bounding box center [1154, 460] width 159 height 39
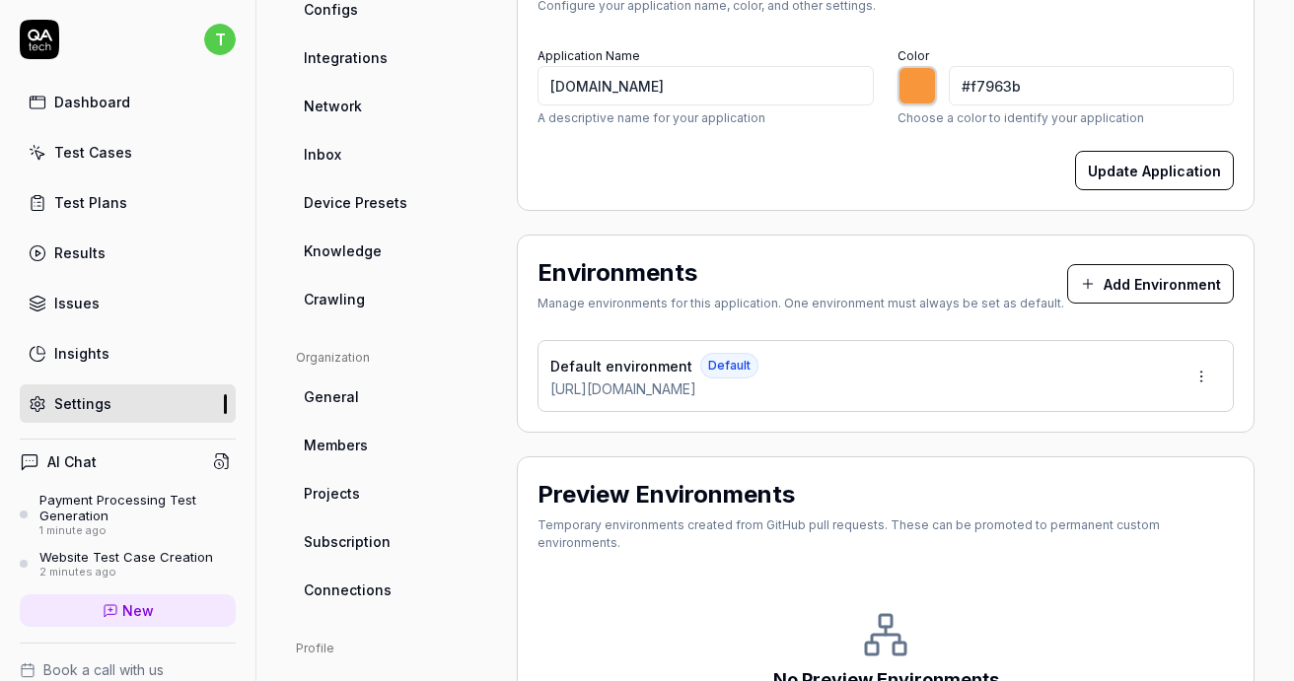
scroll to position [292, 0]
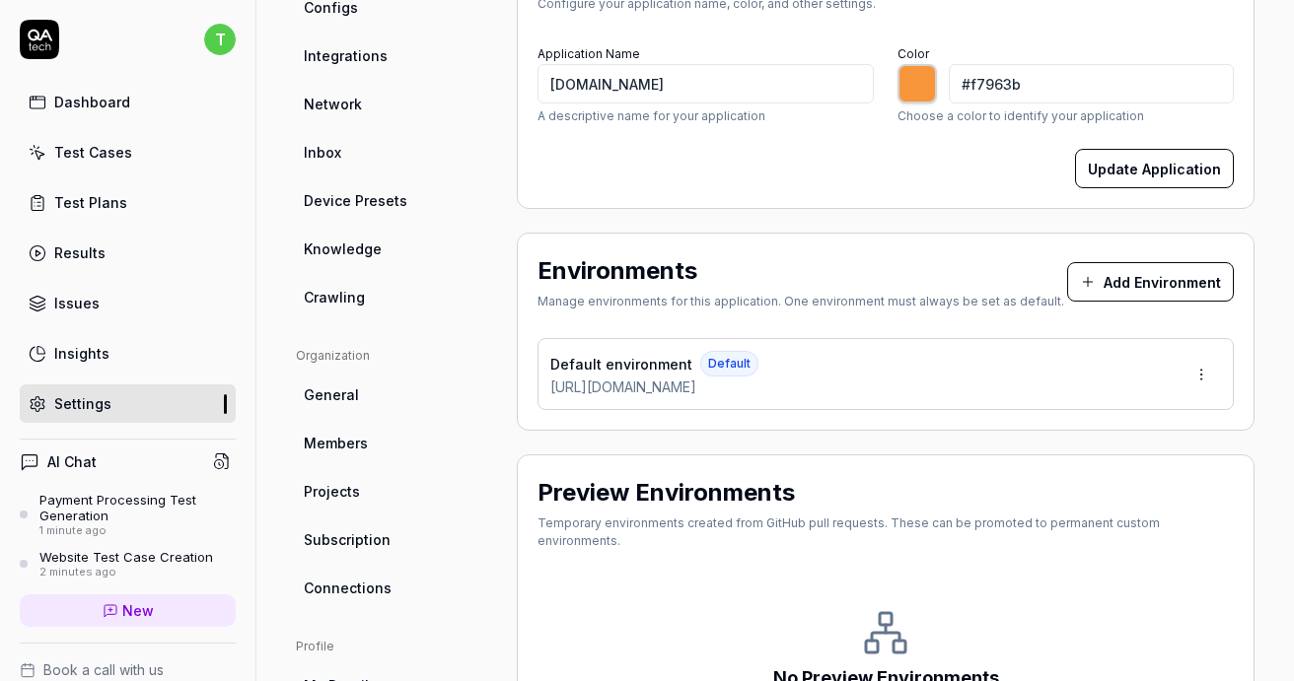
click at [1207, 372] on html "t Dashboard Test Cases Test Plans Results Issues Insights Settings AI Chat Paym…" at bounding box center [647, 340] width 1294 height 681
click at [1131, 448] on div "Edit" at bounding box center [1128, 463] width 200 height 43
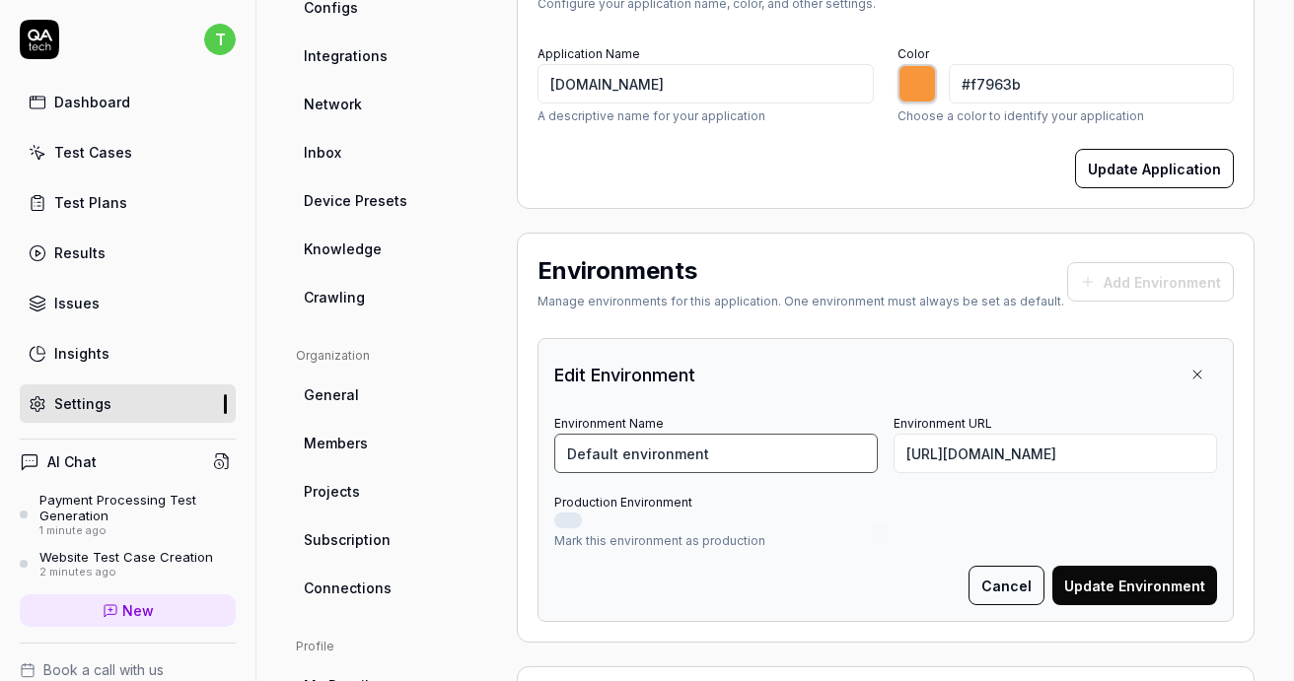
click at [782, 447] on input "Default environment" at bounding box center [715, 453] width 323 height 39
type input "B"
type input "Production"
click at [571, 525] on button "Production Environment" at bounding box center [568, 521] width 28 height 16
click at [654, 459] on input "Production" at bounding box center [715, 453] width 323 height 39
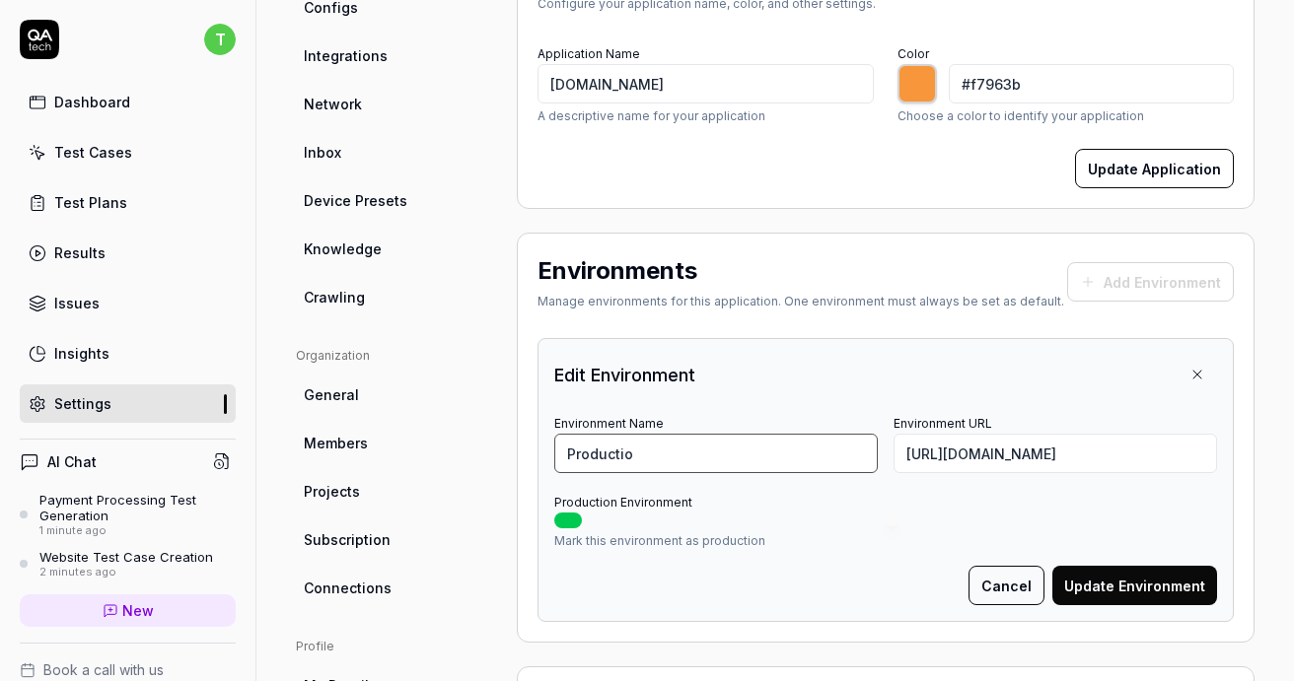
type input "Production"
click at [1085, 576] on button "Update Environment" at bounding box center [1134, 585] width 165 height 39
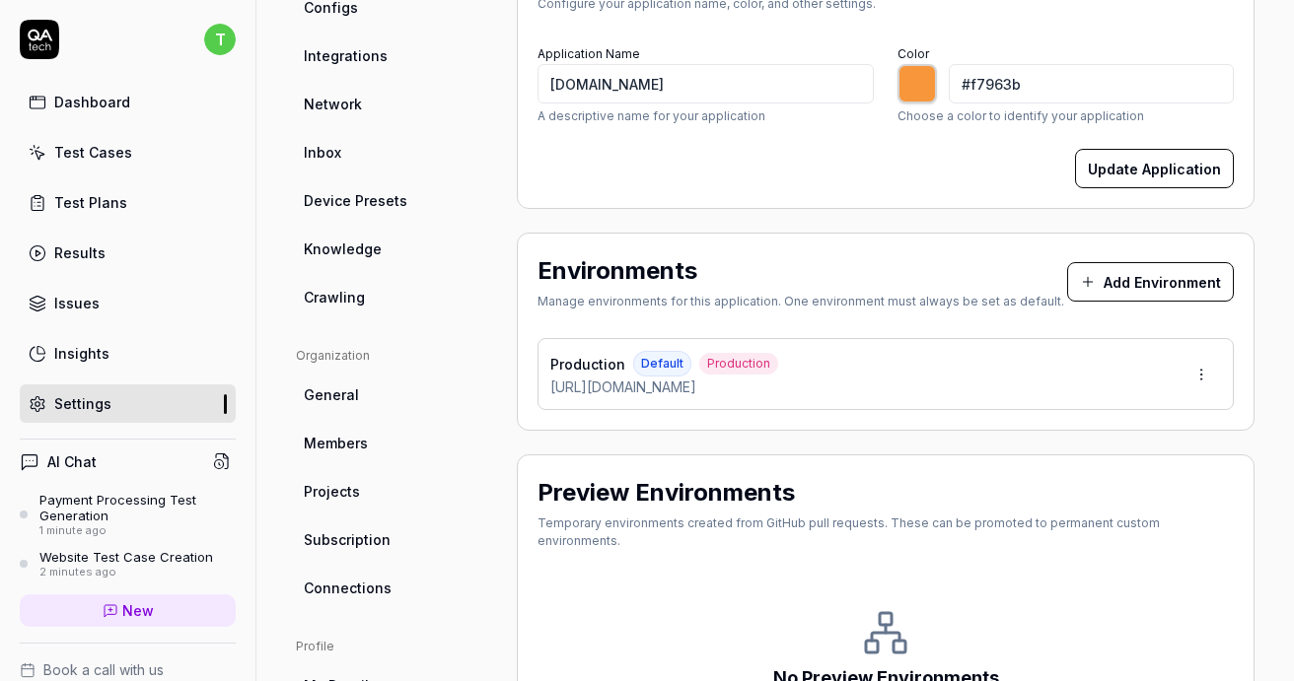
click at [403, 286] on link "Crawling" at bounding box center [390, 297] width 189 height 36
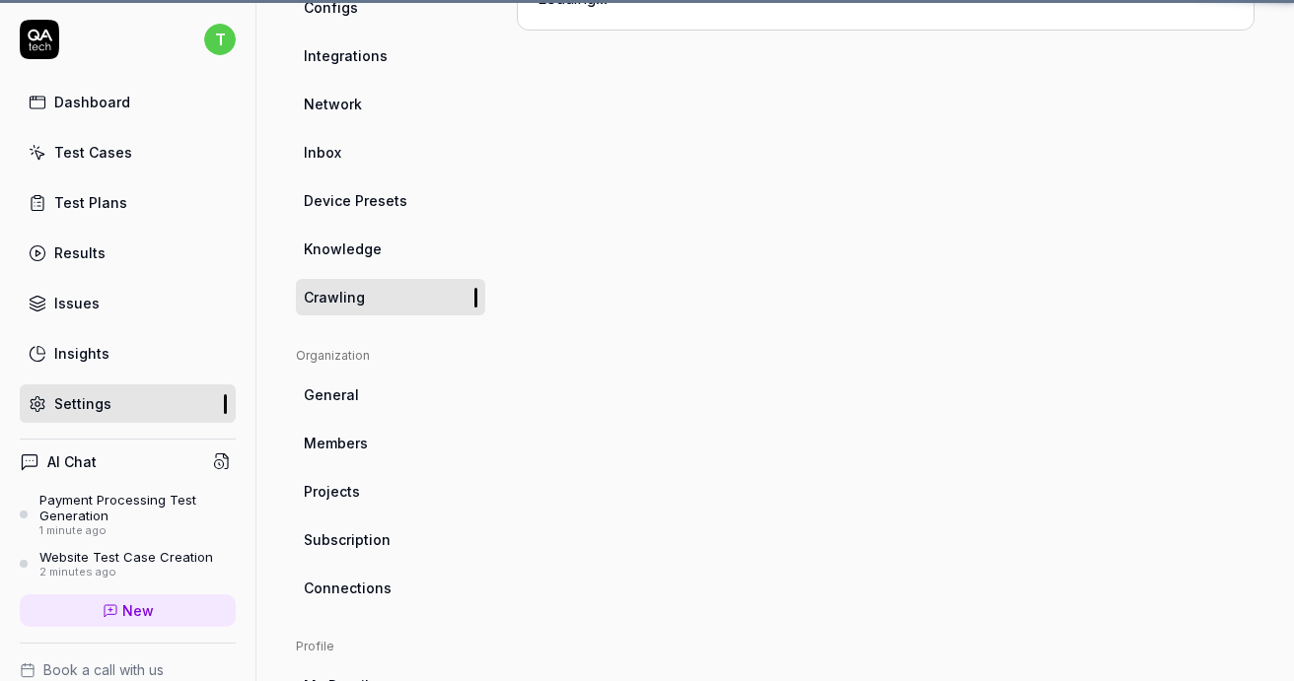
scroll to position [155, 0]
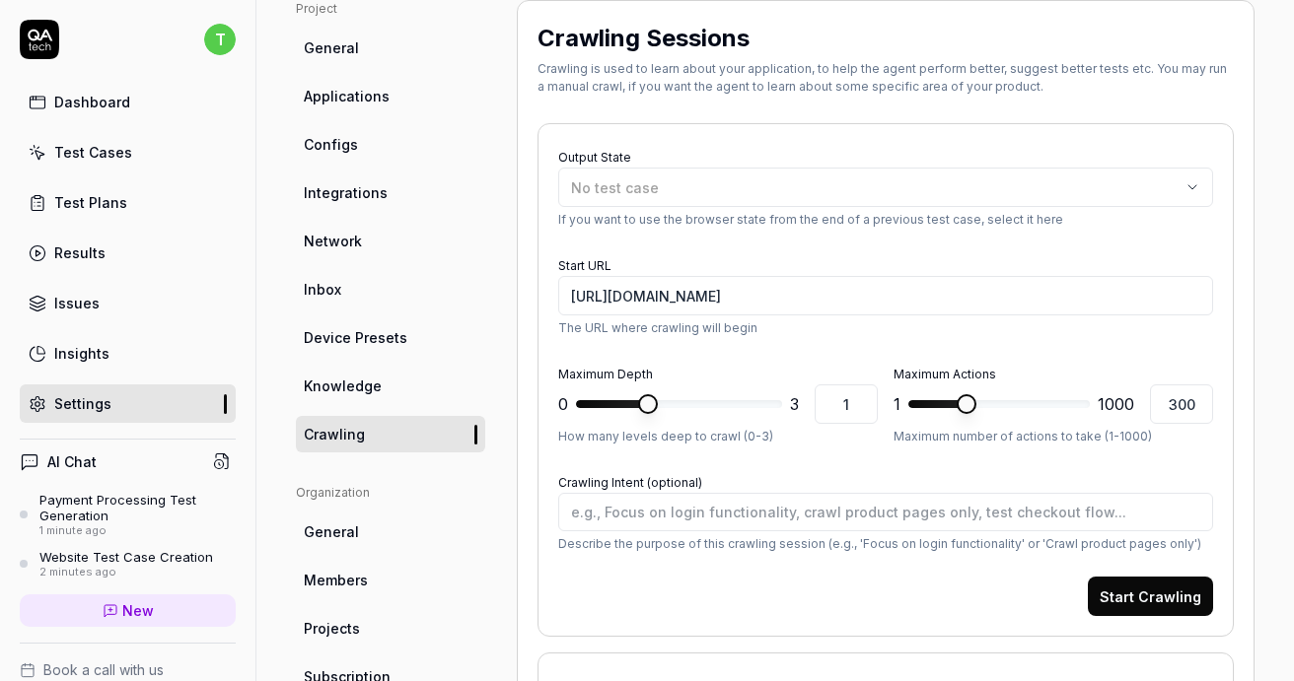
type textarea "*"
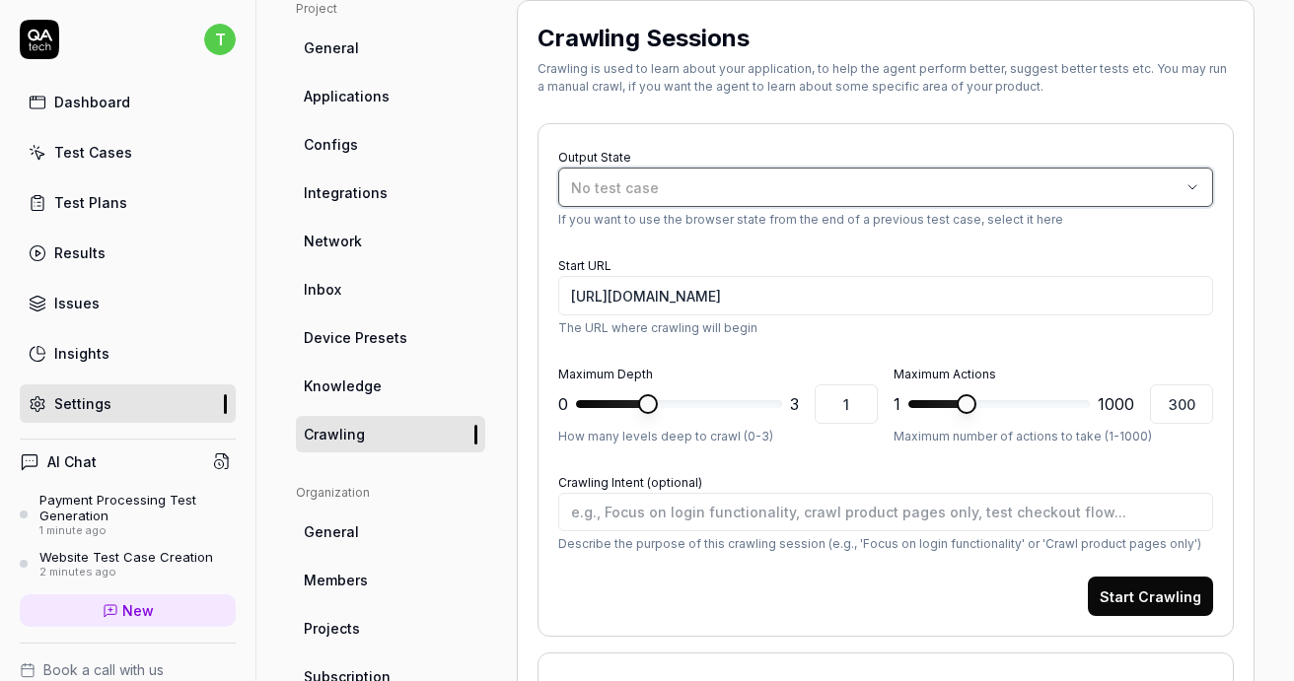
click at [640, 189] on span "No test case" at bounding box center [615, 187] width 88 height 17
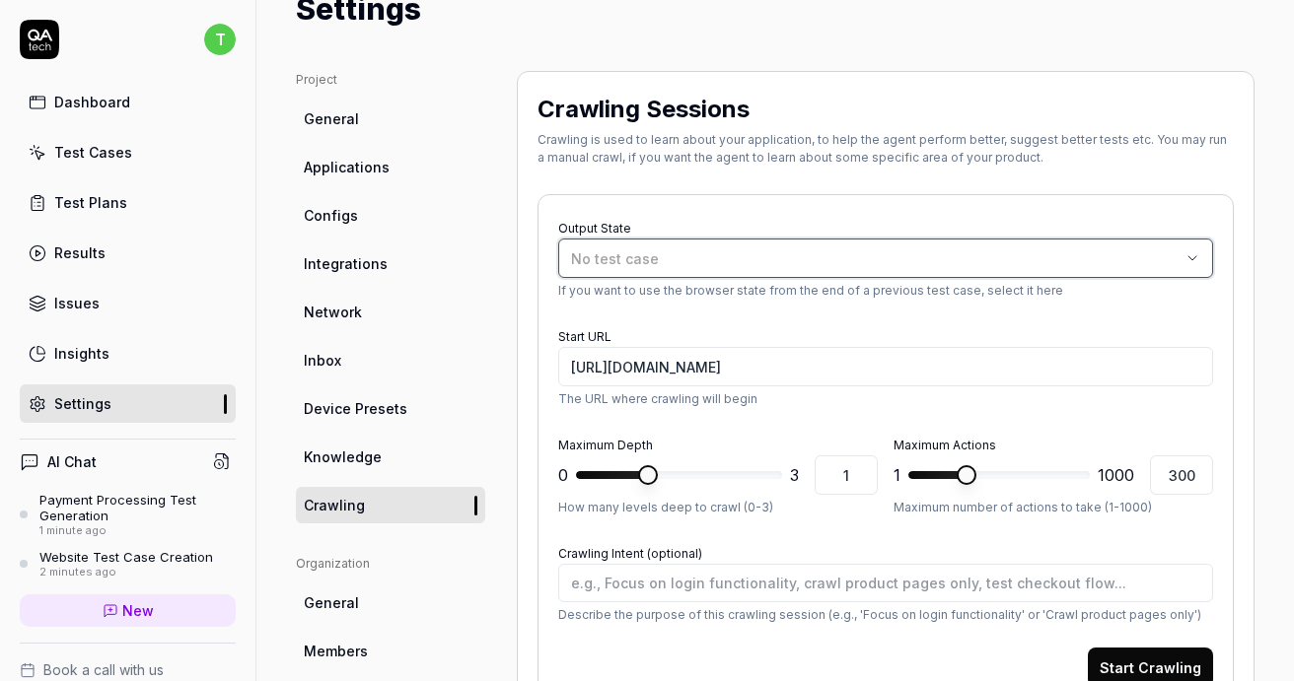
scroll to position [59, 0]
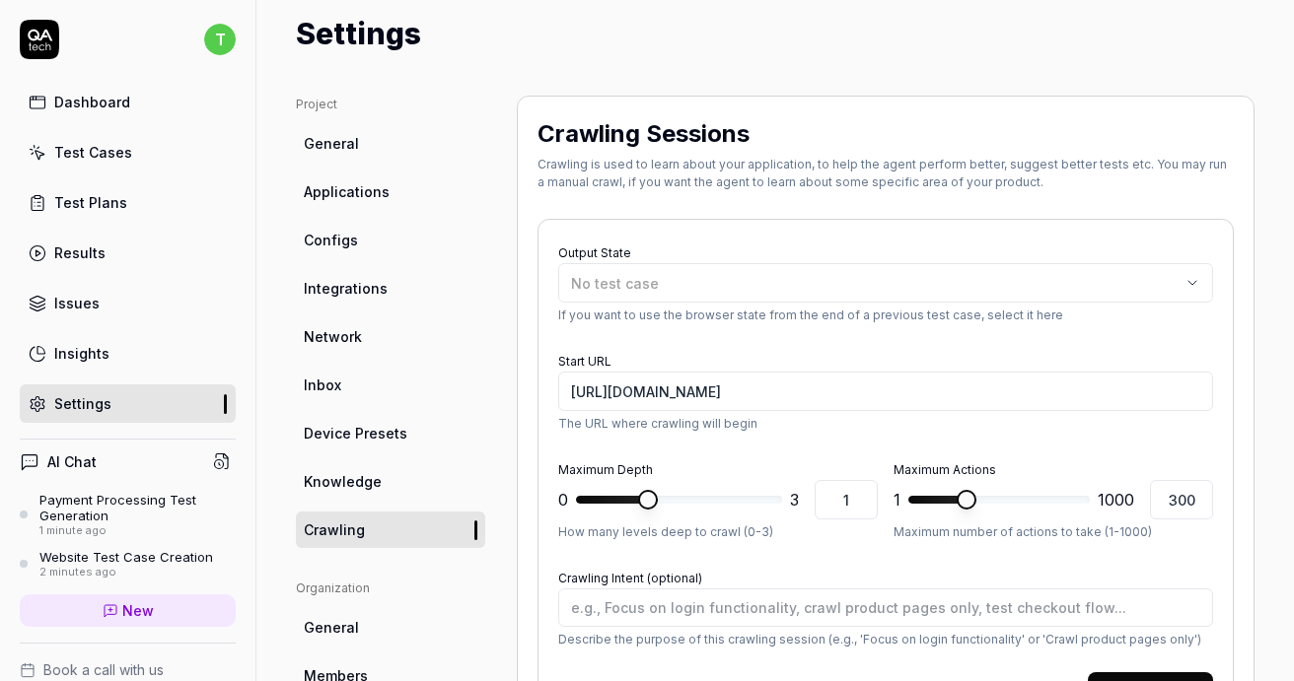
click at [103, 99] on div "Dashboard" at bounding box center [92, 102] width 76 height 21
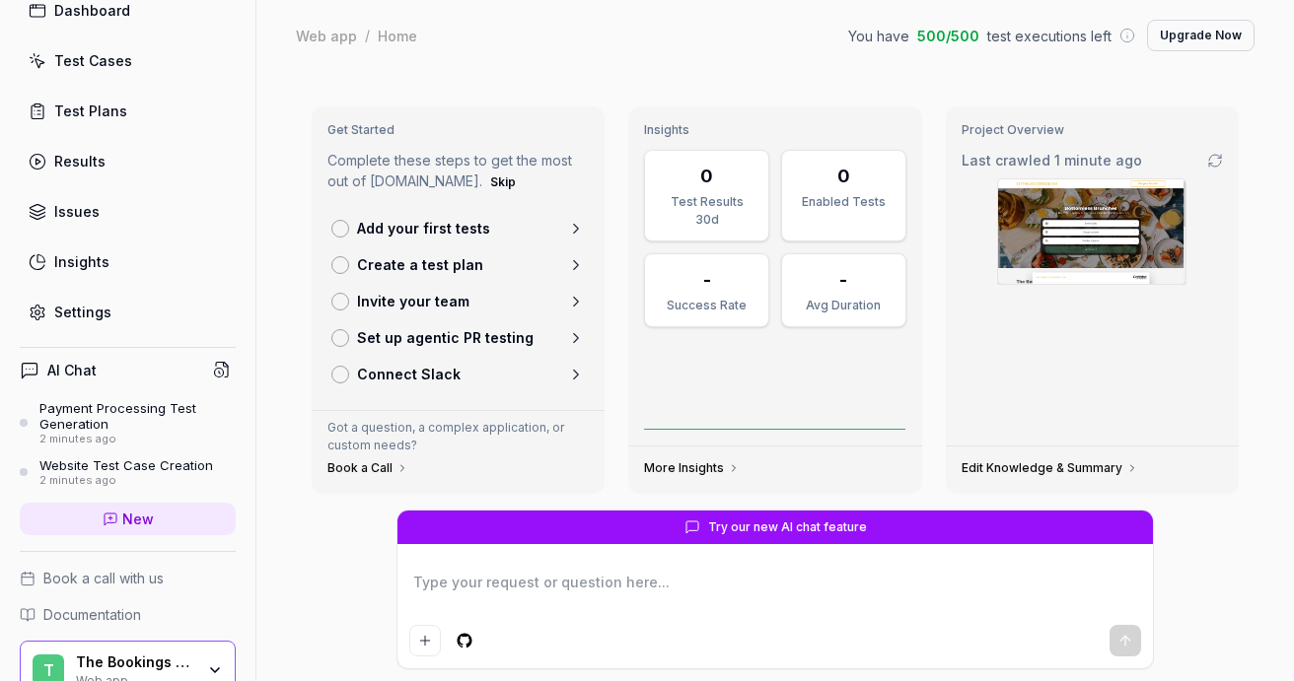
scroll to position [186, 0]
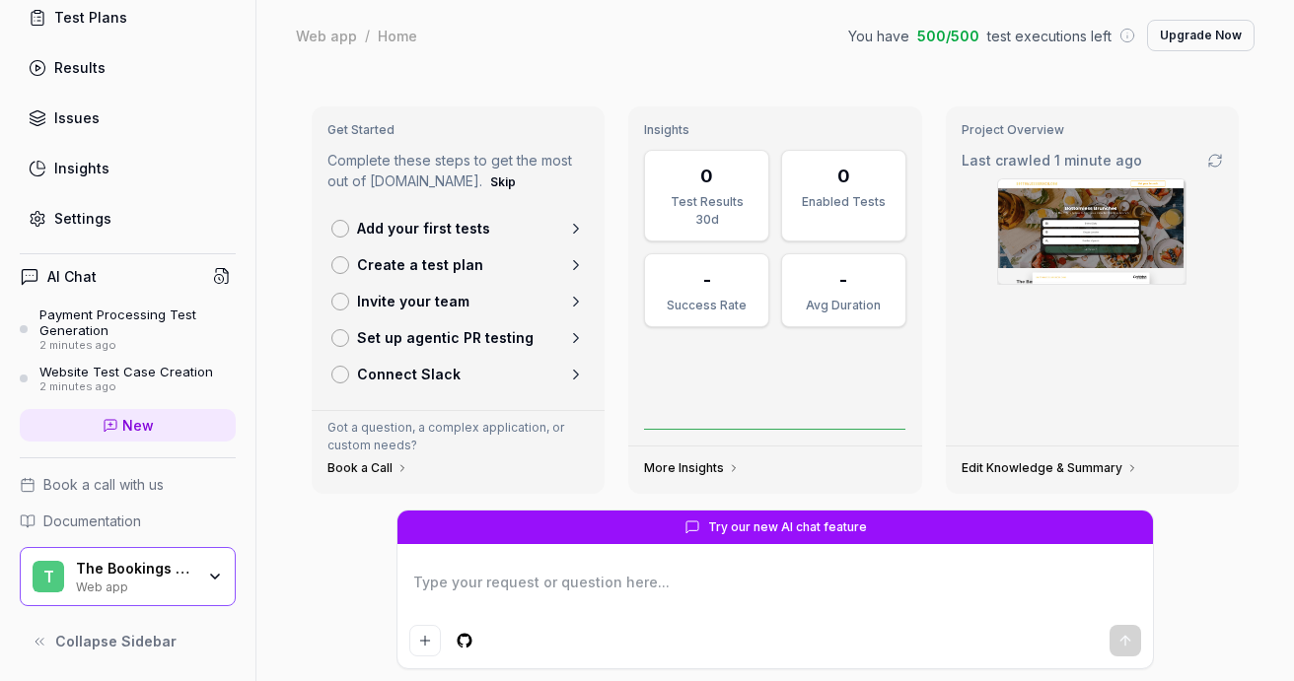
click at [218, 579] on icon "button" at bounding box center [215, 577] width 16 height 16
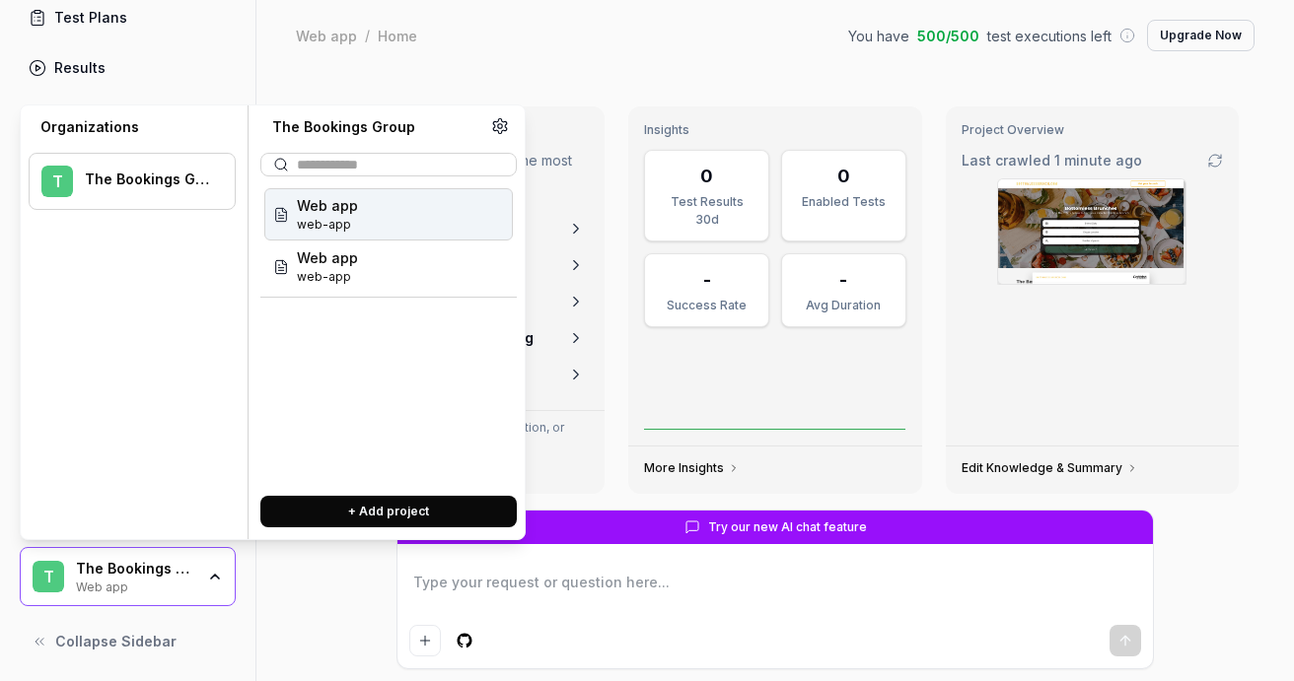
click at [186, 169] on div "T The Bookings Group" at bounding box center [132, 181] width 207 height 57
type textarea "*"
click at [499, 131] on icon at bounding box center [500, 126] width 18 height 18
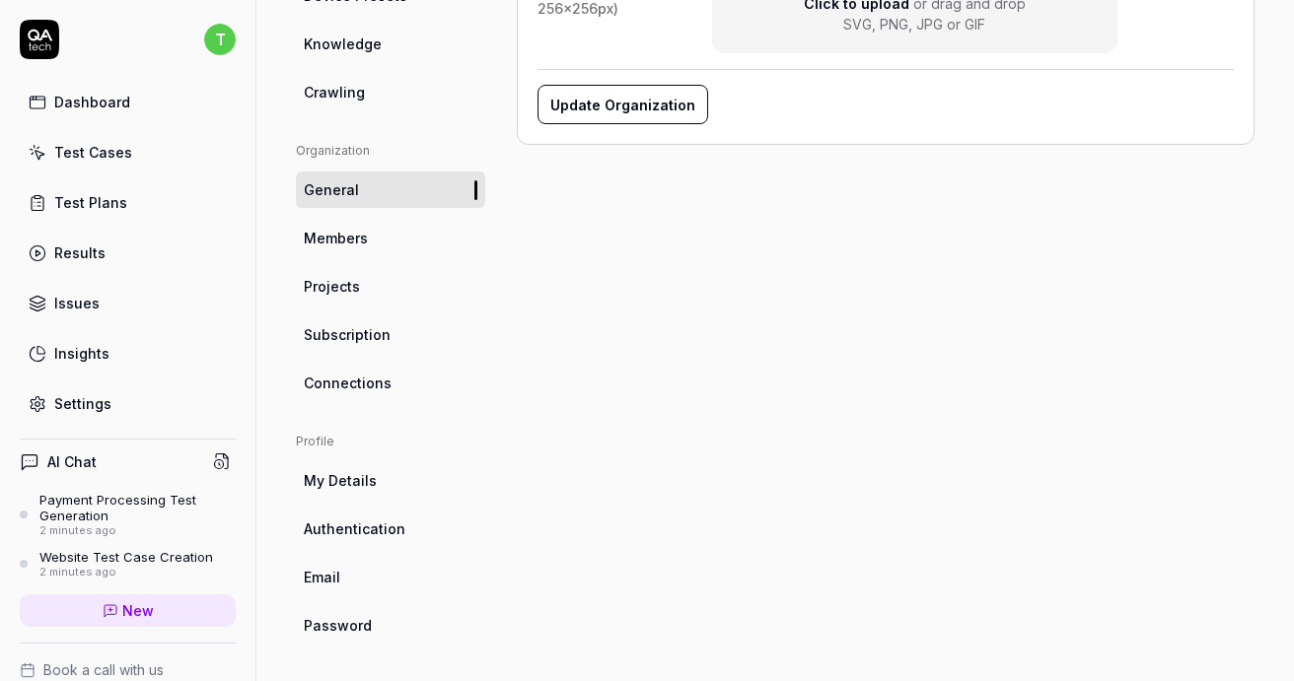
scroll to position [499, 0]
click at [392, 302] on link "Projects" at bounding box center [390, 284] width 189 height 36
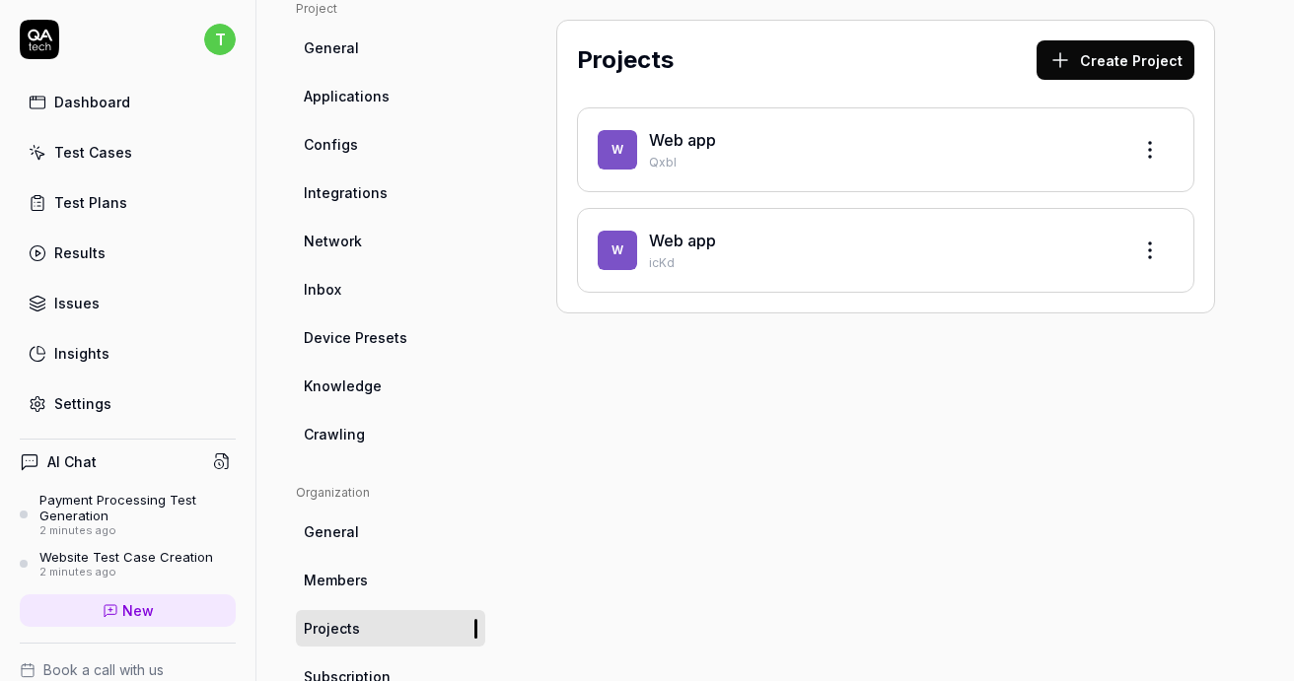
click at [1159, 144] on html "t Dashboard Test Cases Test Plans Results Issues Insights Settings AI Chat Paym…" at bounding box center [647, 340] width 1294 height 681
click at [1078, 234] on div "Edit" at bounding box center [1075, 240] width 187 height 43
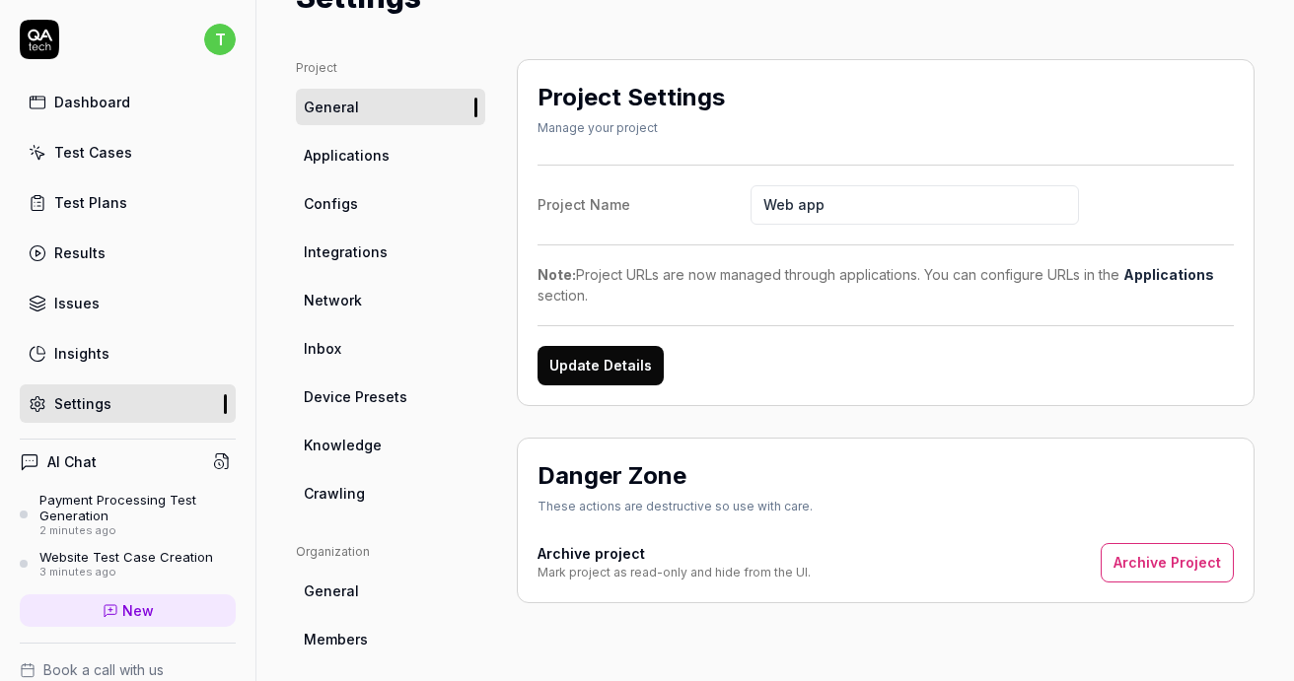
scroll to position [107, 0]
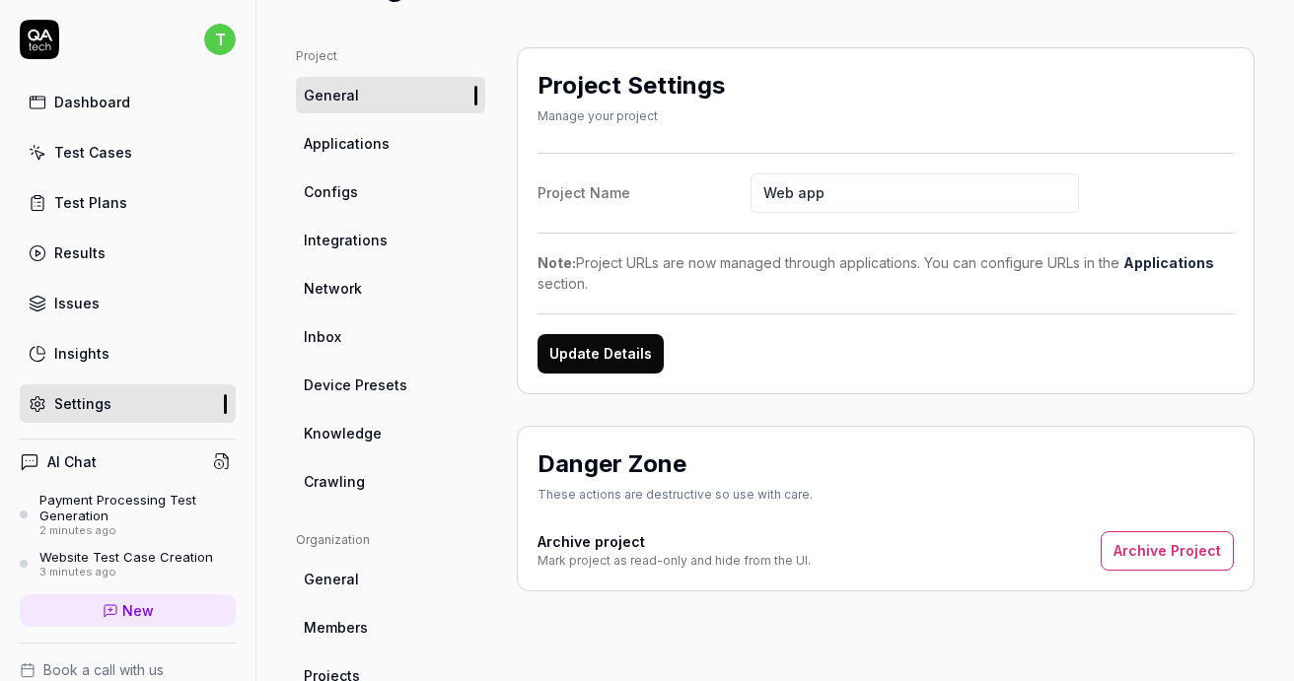
click at [373, 145] on span "Applications" at bounding box center [347, 143] width 86 height 21
click at [1155, 548] on button "Archive Project" at bounding box center [1166, 550] width 133 height 39
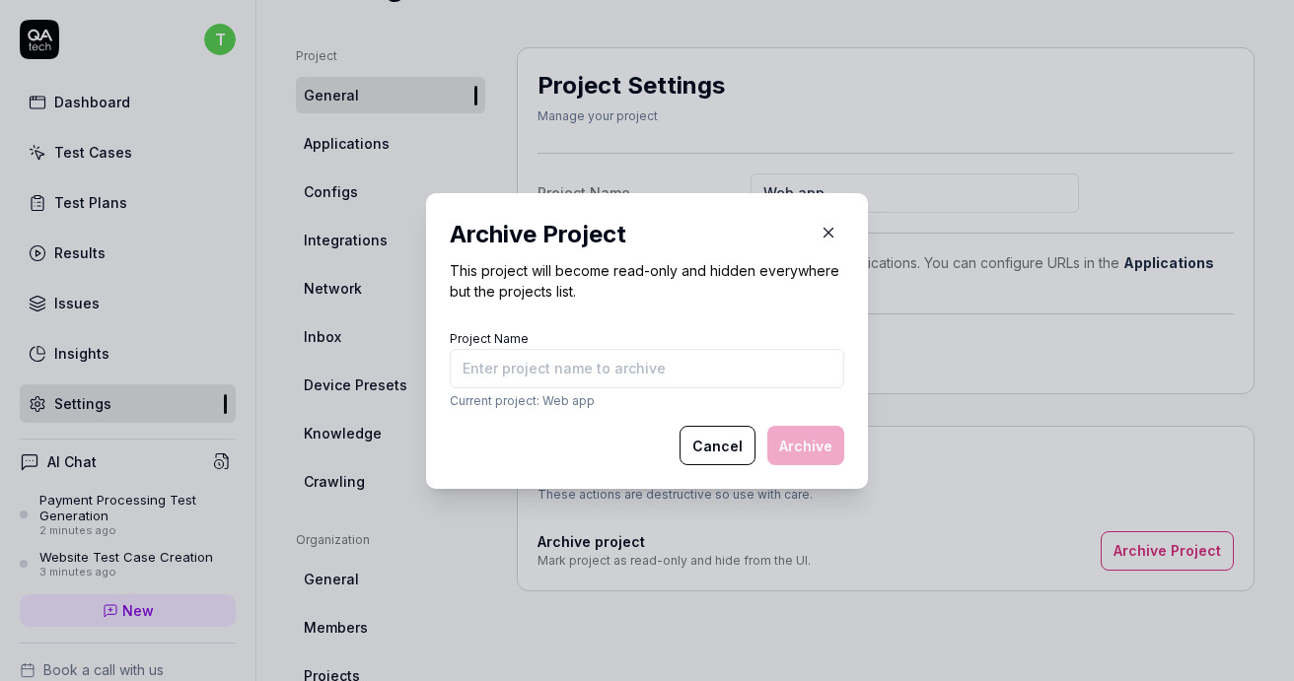
click at [727, 439] on button "Cancel" at bounding box center [717, 445] width 76 height 39
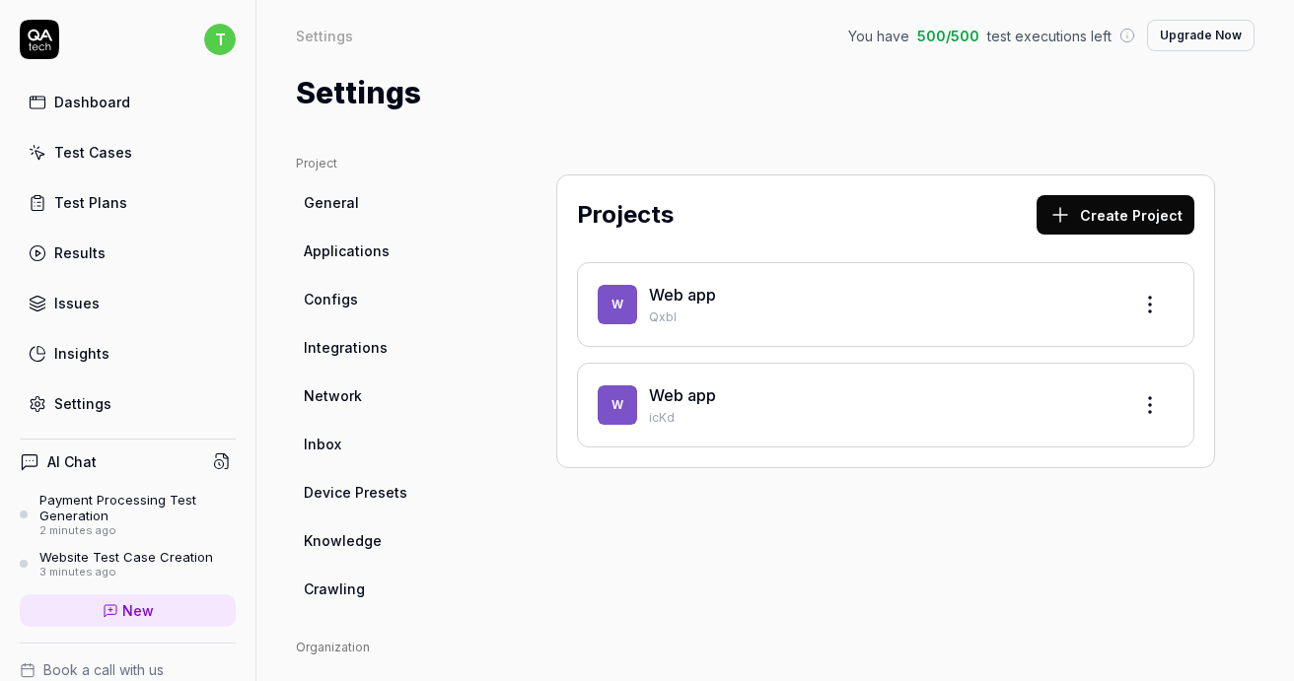
click at [1145, 305] on html "t Dashboard Test Cases Test Plans Results Issues Insights Settings AI Chat Paym…" at bounding box center [647, 340] width 1294 height 681
click at [958, 230] on html "t Dashboard Test Cases Test Plans Results Issues Insights Settings AI Chat Paym…" at bounding box center [647, 340] width 1294 height 681
click at [1167, 310] on html "t Dashboard Test Cases Test Plans Results Issues Insights Settings AI Chat Paym…" at bounding box center [647, 340] width 1294 height 681
click at [1079, 386] on div "Edit" at bounding box center [1075, 395] width 187 height 43
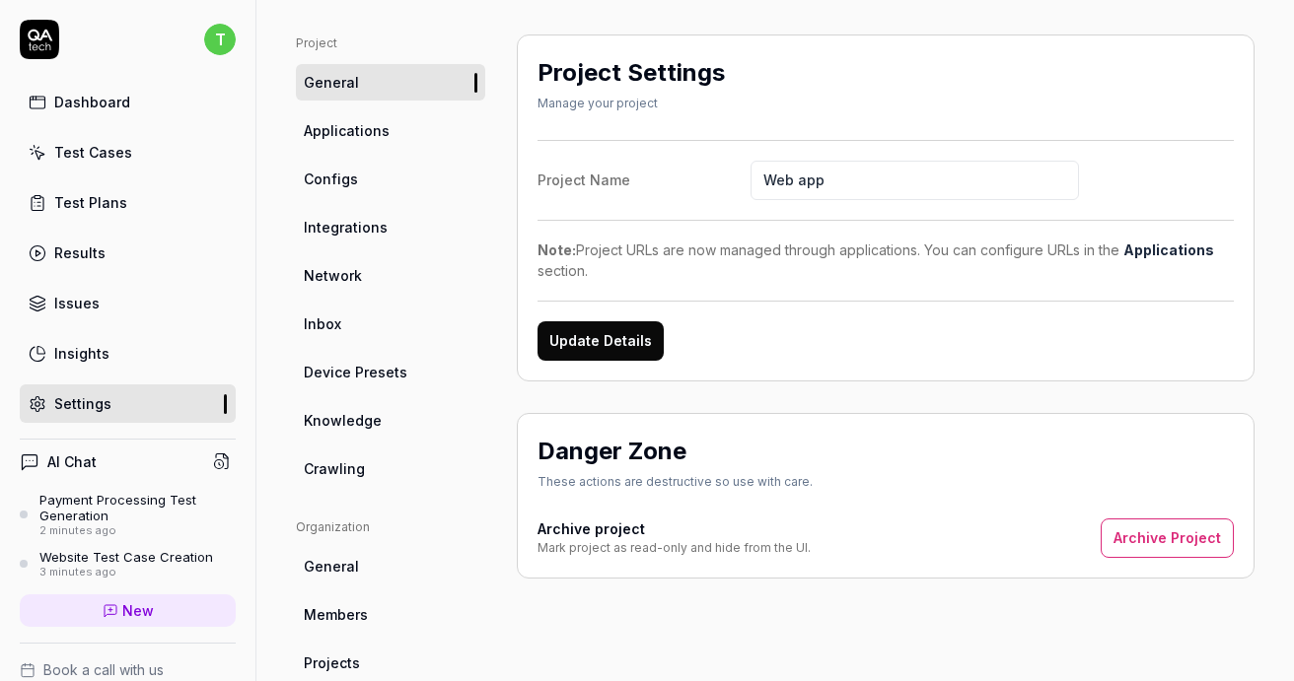
scroll to position [124, 0]
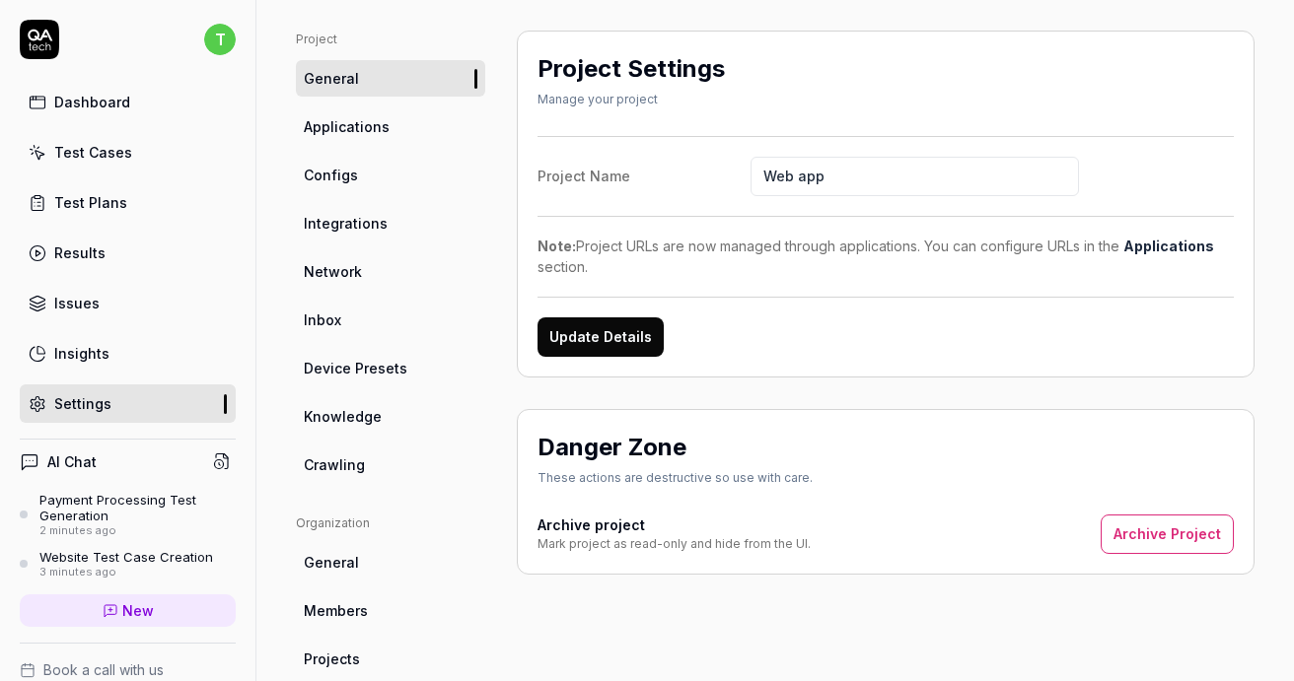
click at [1164, 539] on button "Archive Project" at bounding box center [1166, 534] width 133 height 39
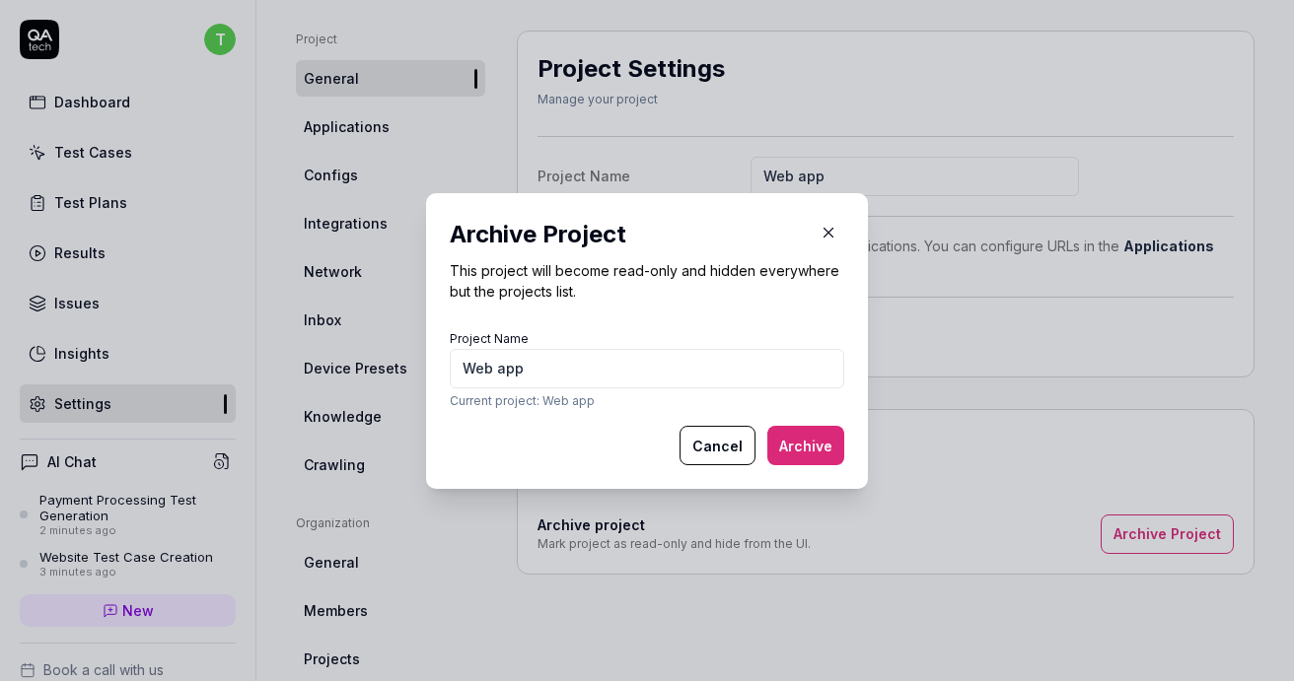
type input "Web app"
click at [809, 429] on button "Archive" at bounding box center [805, 445] width 77 height 39
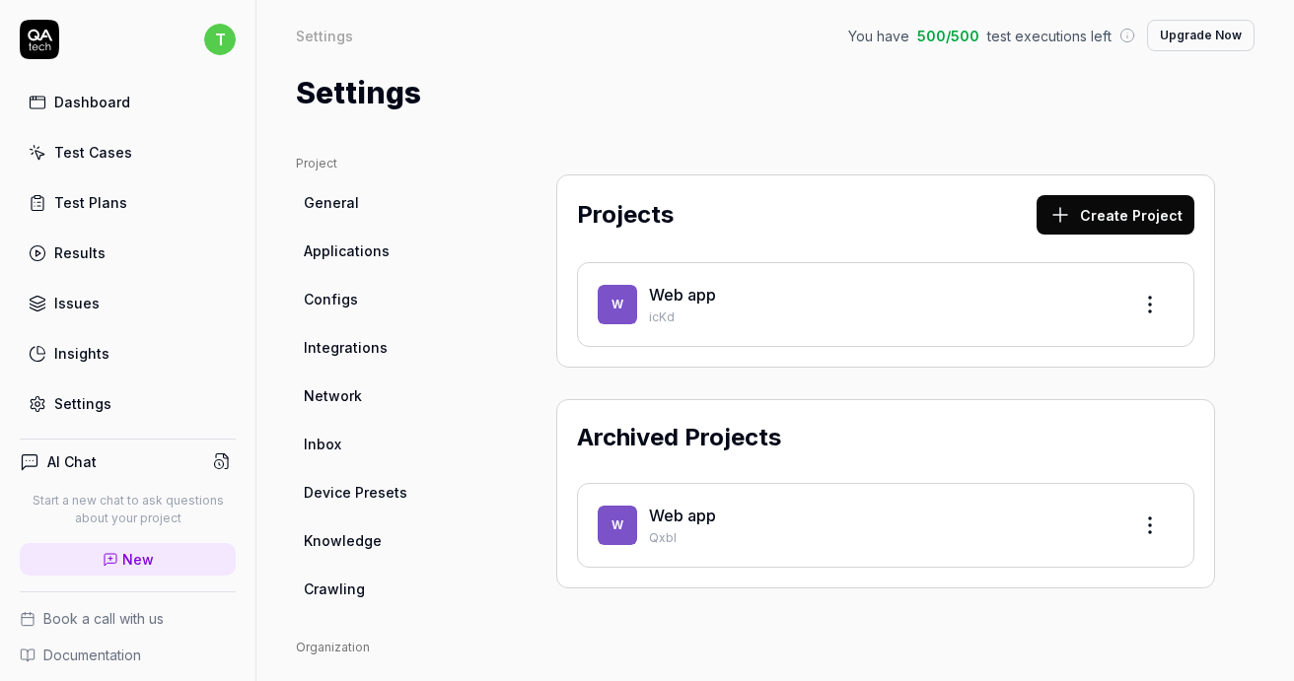
click at [121, 148] on div "Test Cases" at bounding box center [93, 152] width 78 height 21
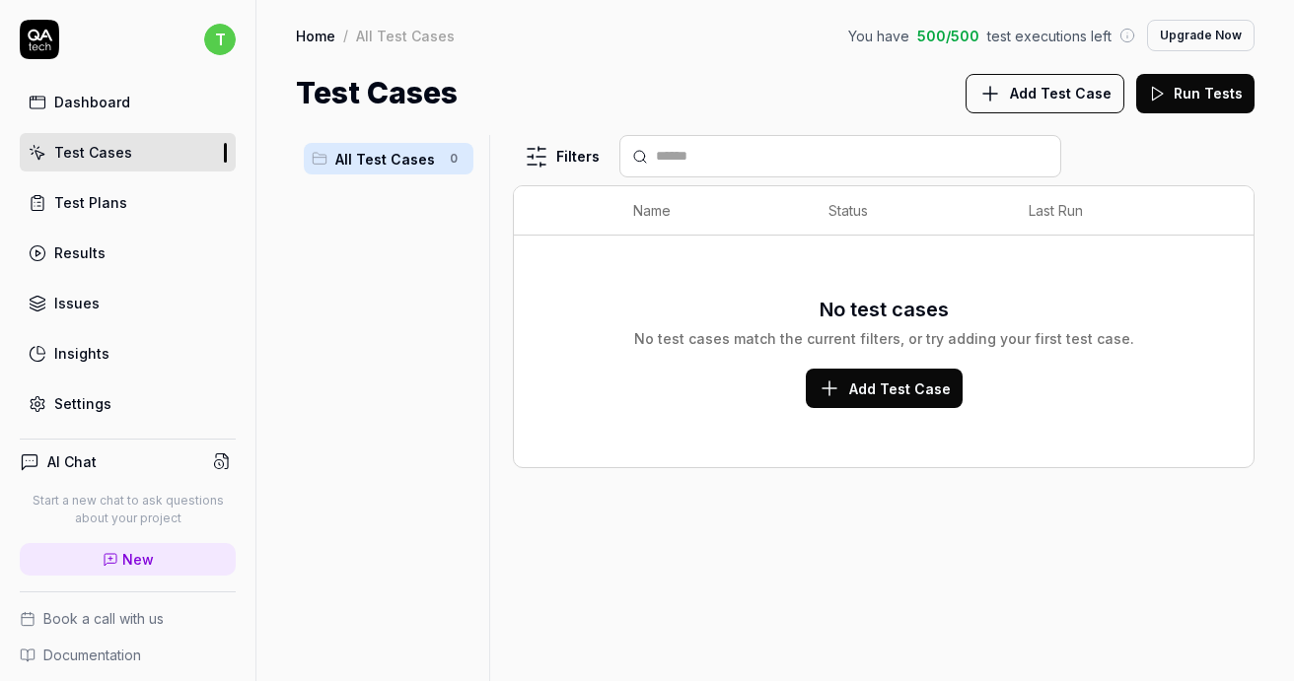
click at [119, 94] on div "Dashboard" at bounding box center [92, 102] width 76 height 21
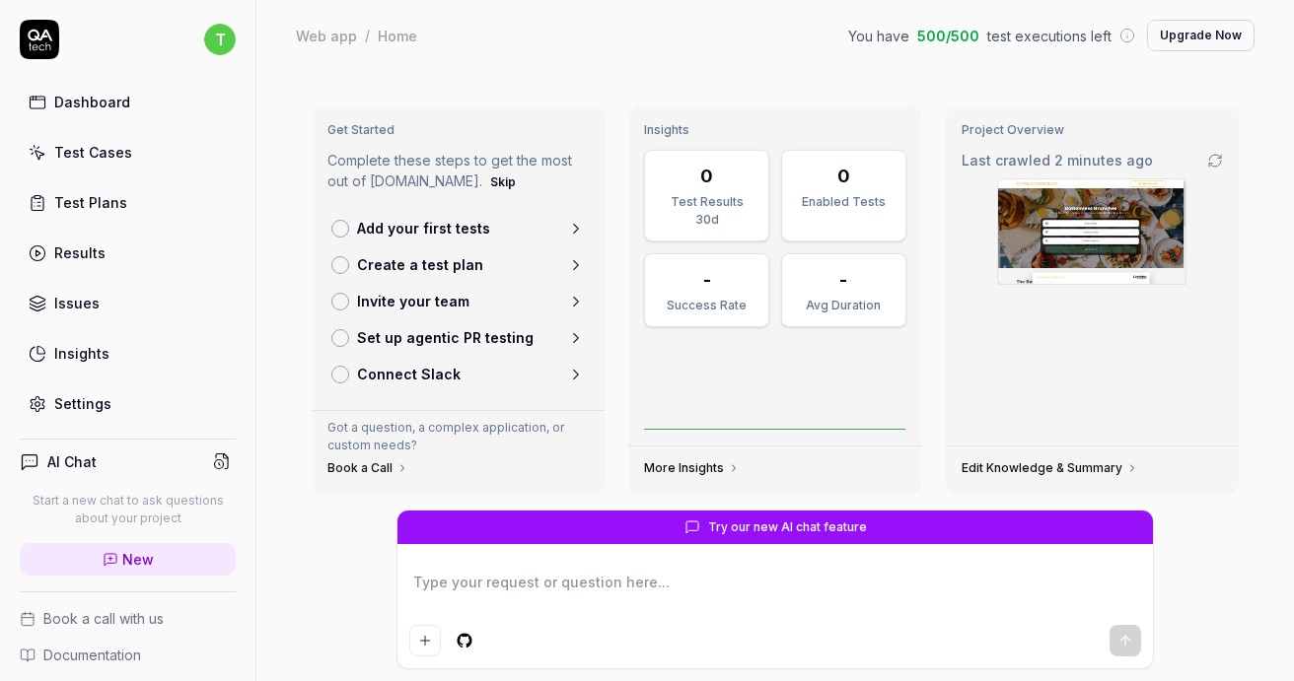
click at [1127, 225] on img at bounding box center [1091, 231] width 187 height 105
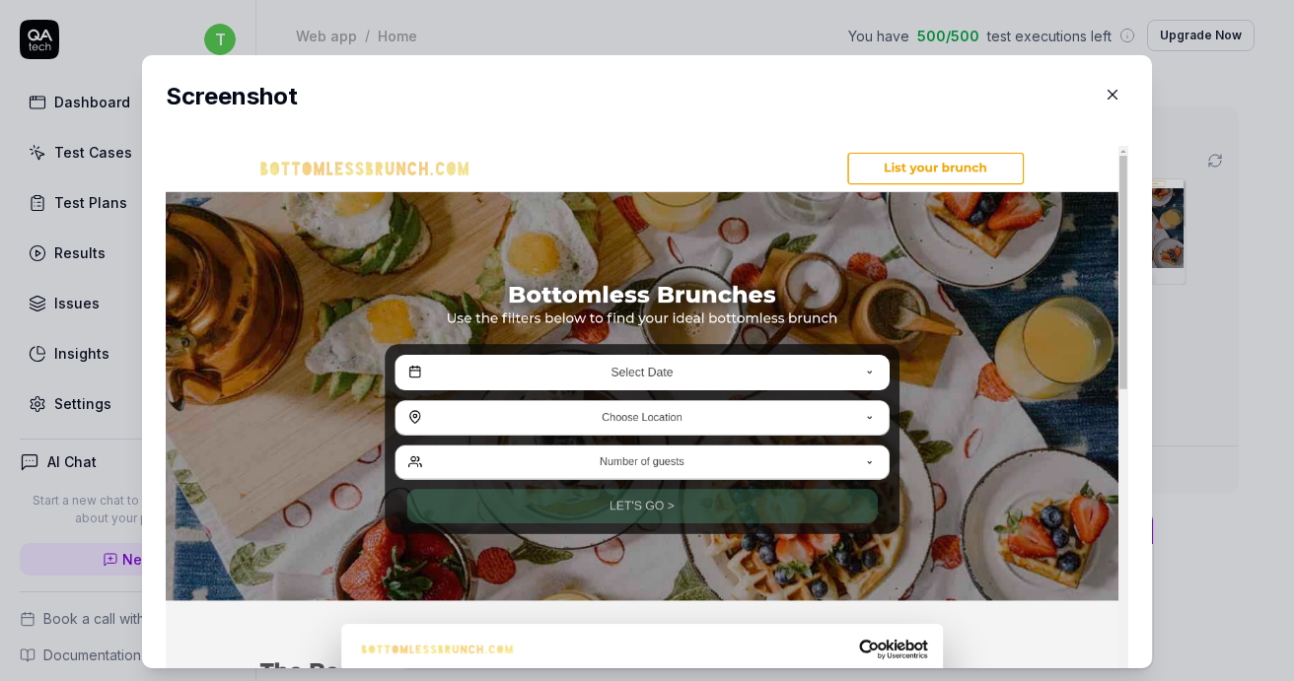
click at [1114, 96] on icon "button" at bounding box center [1112, 95] width 18 height 18
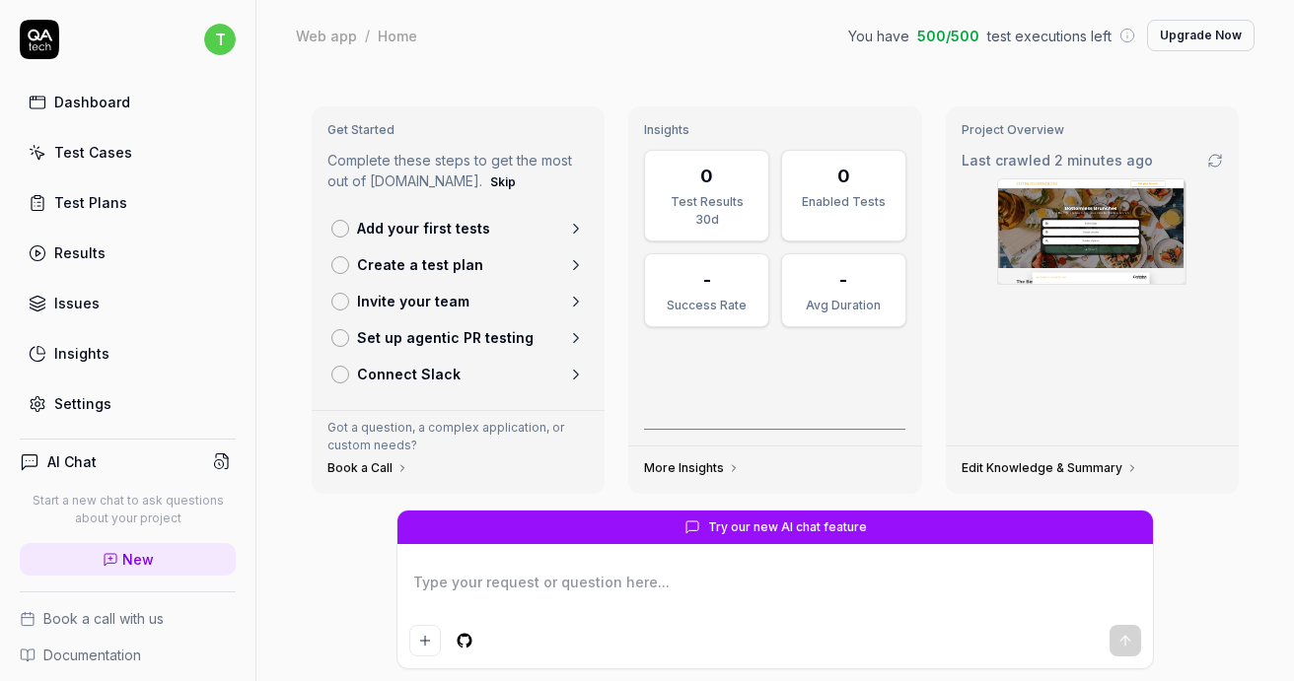
click at [503, 237] on link "Add your first tests" at bounding box center [457, 228] width 269 height 36
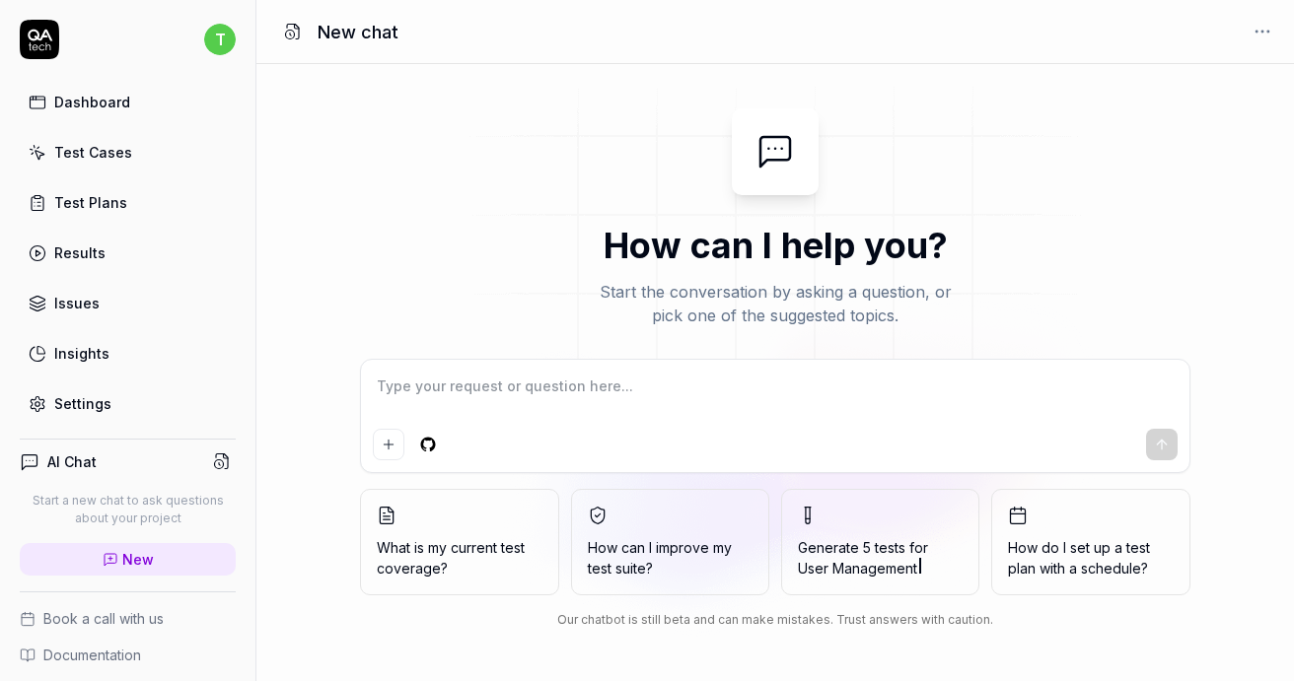
click at [837, 567] on span "User Management" at bounding box center [857, 568] width 119 height 17
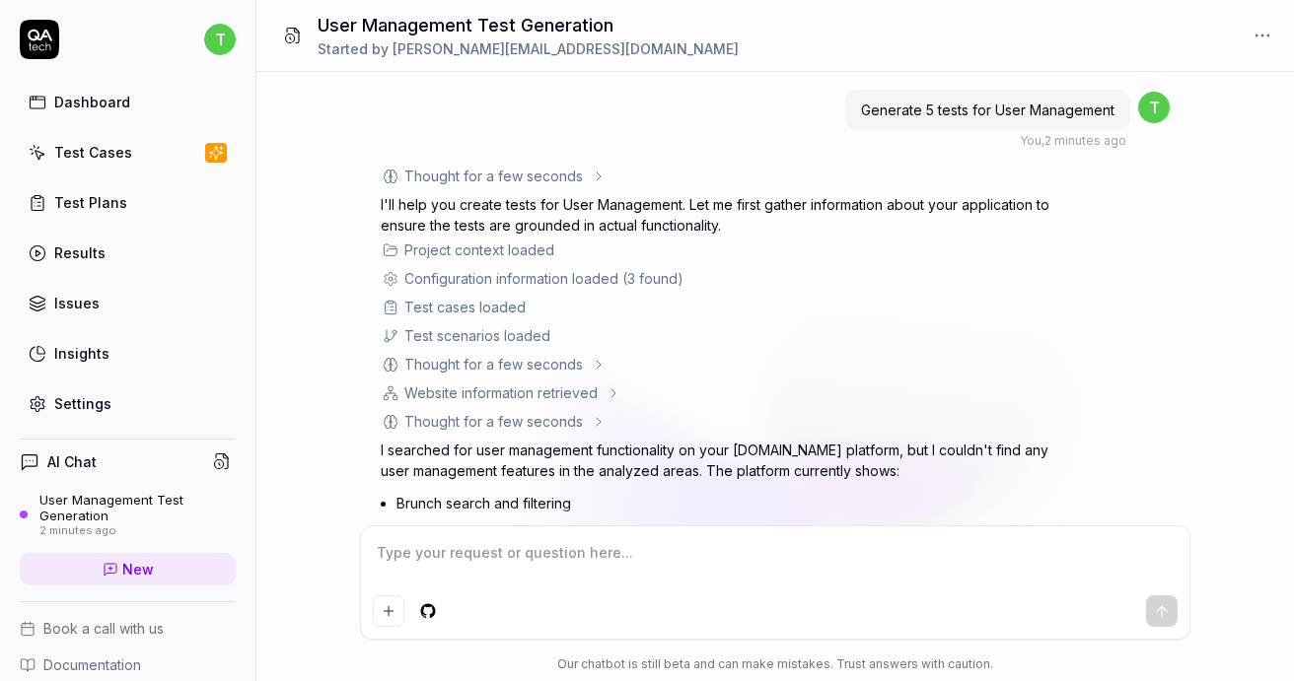
click at [962, 113] on span "Generate 5 tests for User Management" at bounding box center [987, 110] width 253 height 17
copy span "Generate 5 tests for User Management"
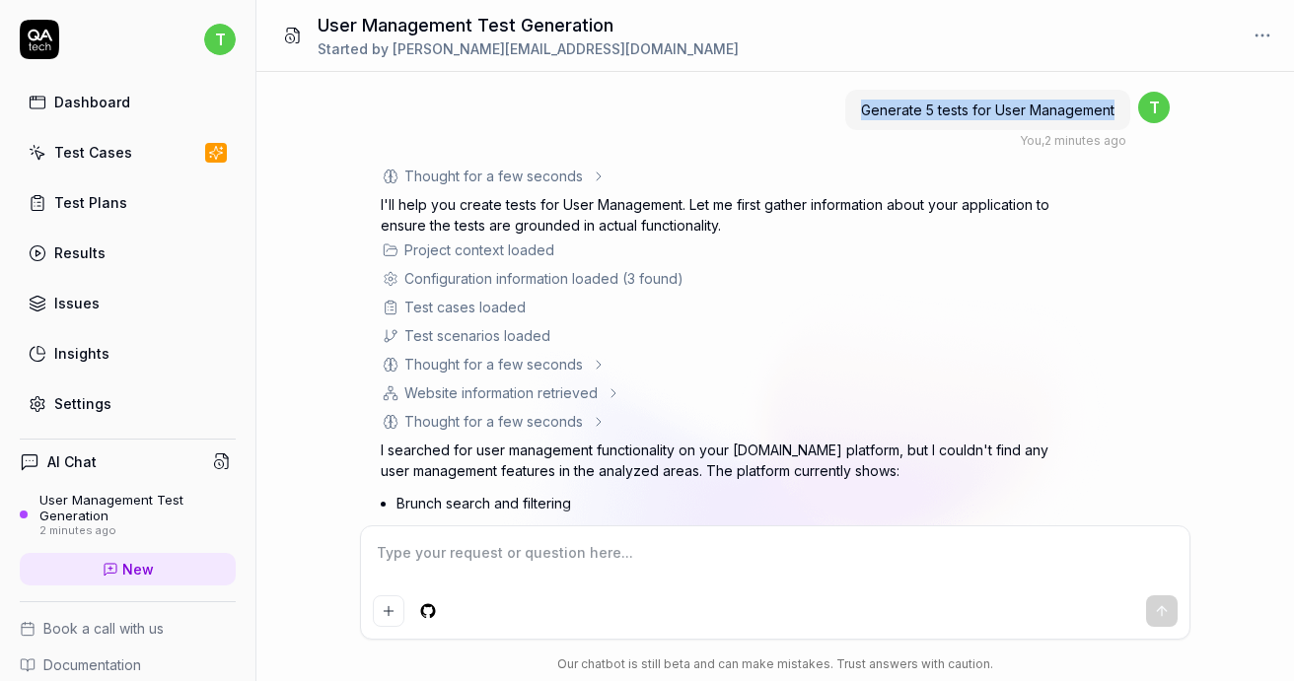
click at [593, 547] on textarea at bounding box center [775, 562] width 805 height 49
paste textarea "Generate 5 tests for User Management"
type textarea "*"
type textarea "Generate 5 tests for User Management"
drag, startPoint x: 511, startPoint y: 553, endPoint x: 640, endPoint y: 552, distance: 129.2
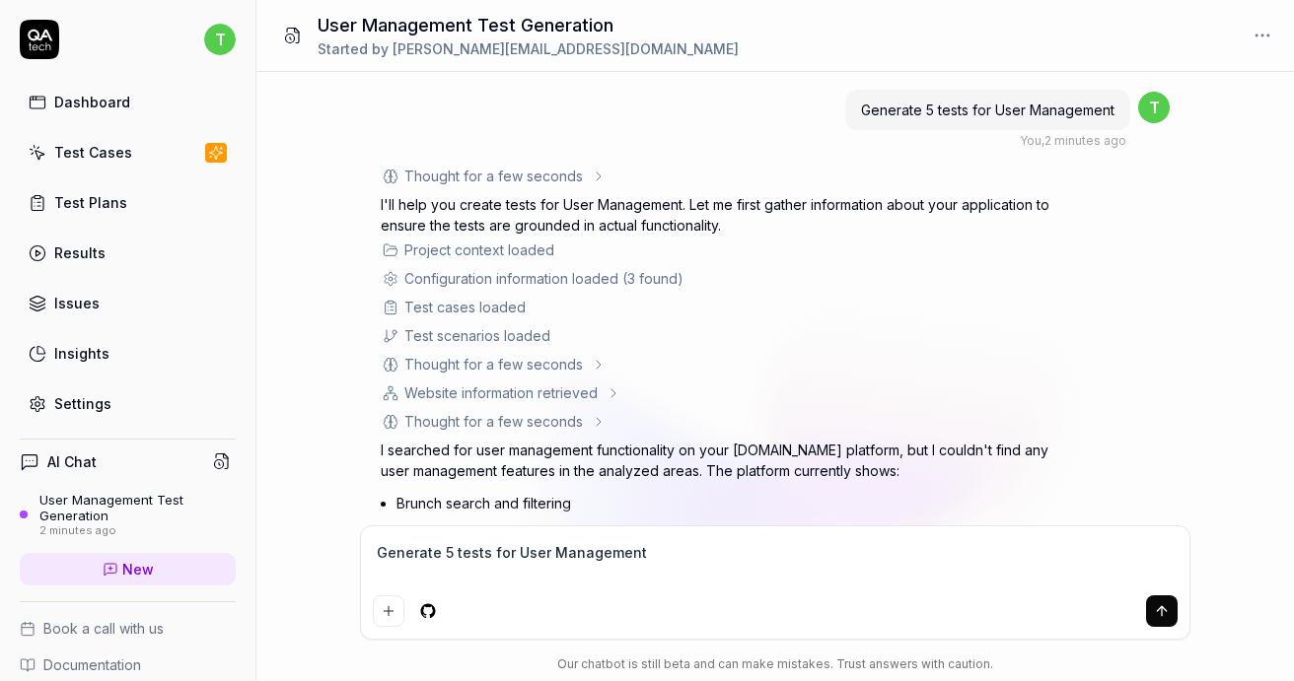
click at [640, 552] on textarea "Generate 5 tests for User Management" at bounding box center [775, 562] width 805 height 49
type textarea "*"
type textarea "Generate 5 tests for s"
type textarea "*"
type textarea "Generate 5 tests for se"
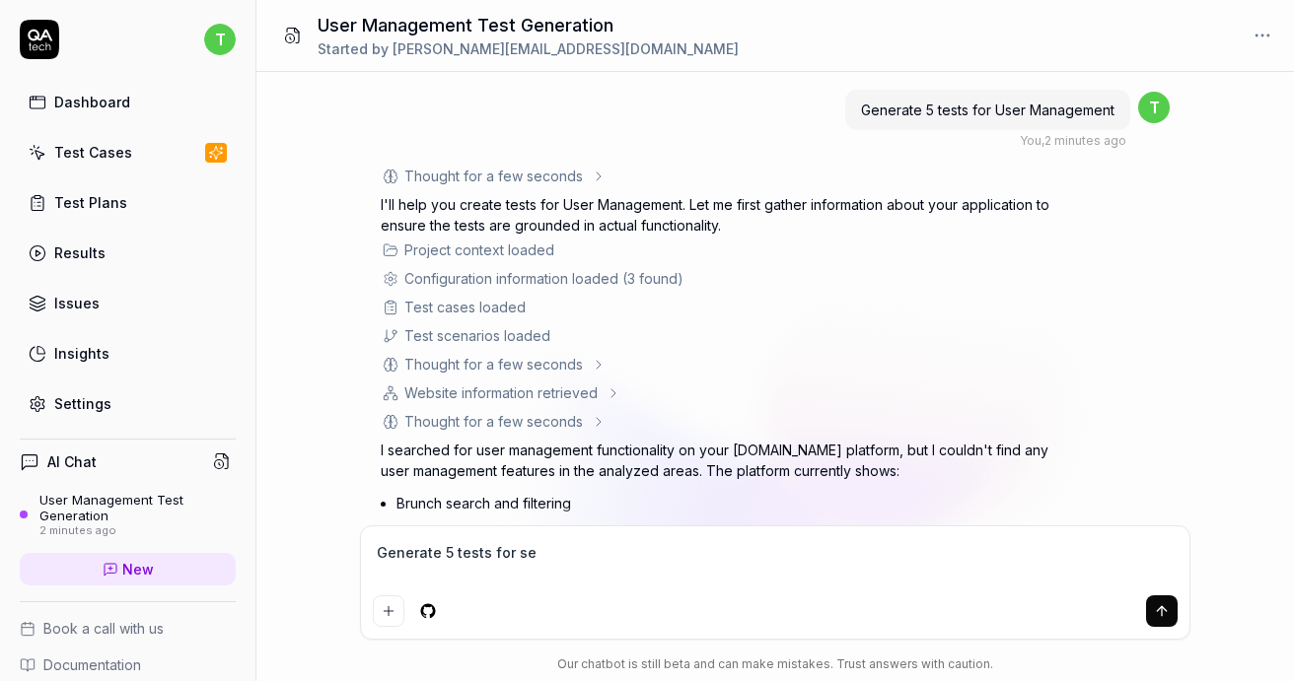
type textarea "*"
type textarea "Generate 5 tests for sea"
type textarea "*"
type textarea "Generate 5 tests for sear"
type textarea "*"
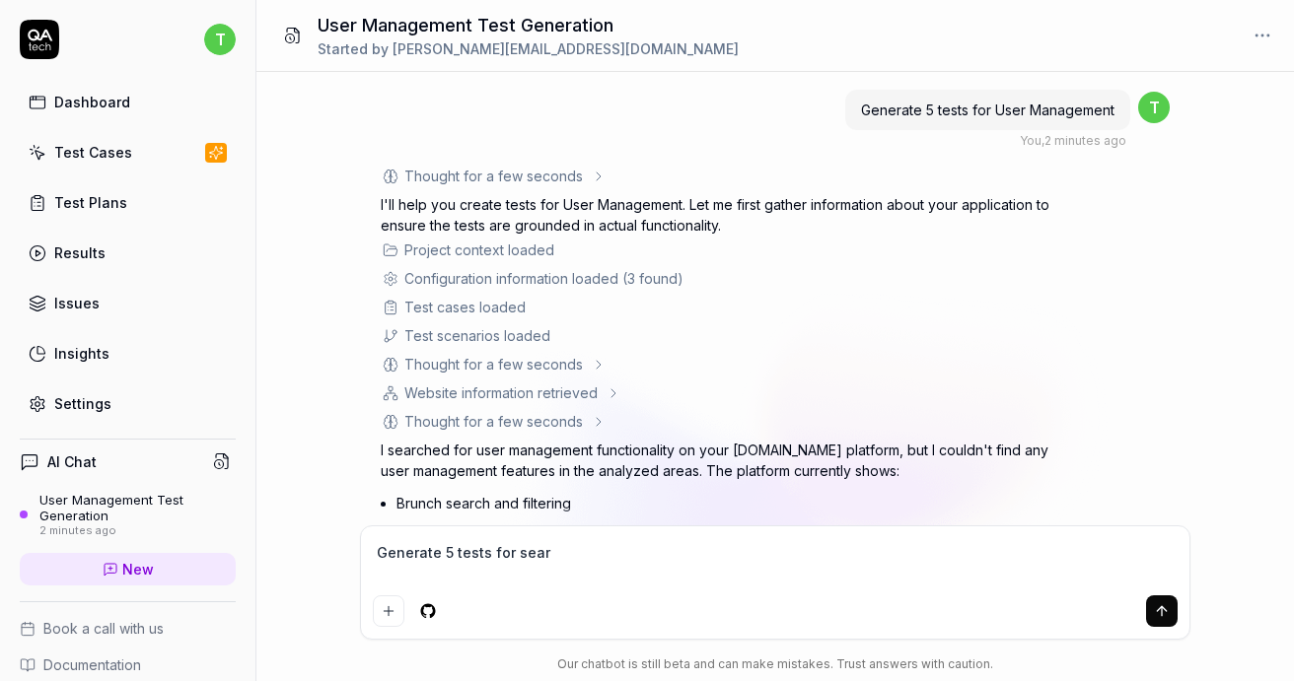
type textarea "Generate 5 tests for searc"
type textarea "*"
type textarea "Generate 5 tests for search"
type textarea "*"
type textarea "Generate 5 tests for searchi"
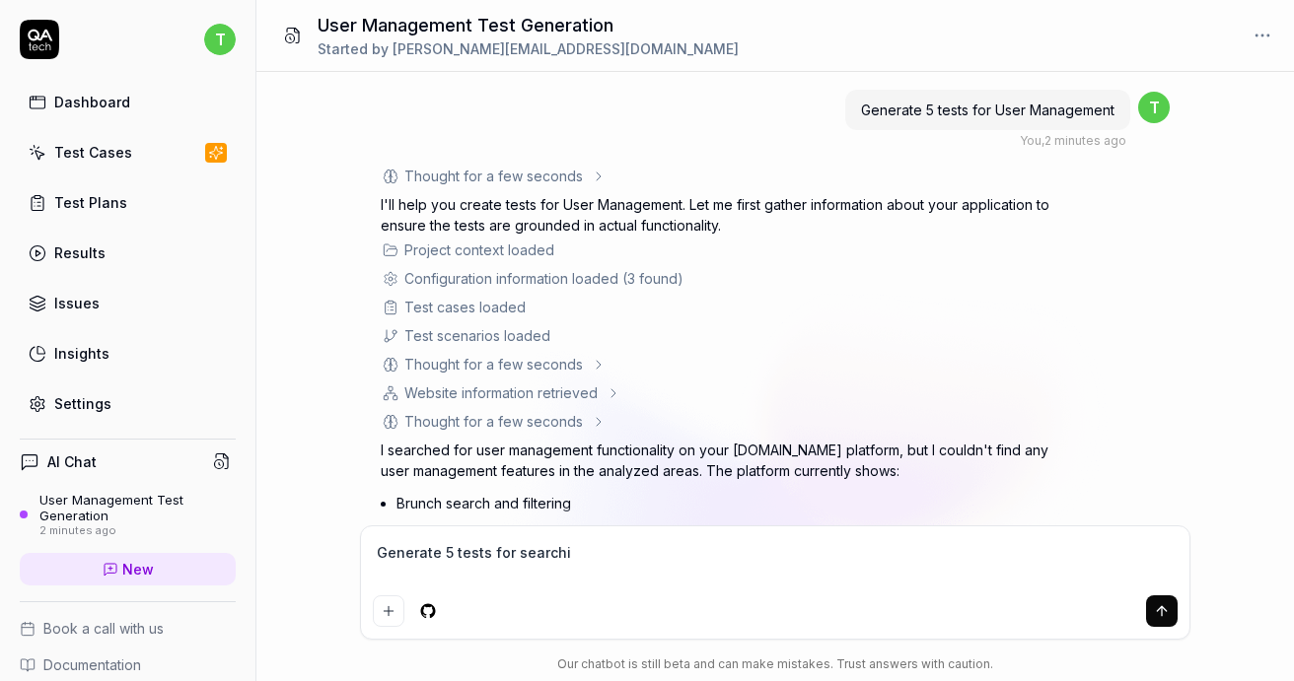
type textarea "*"
type textarea "Generate 5 tests for searchin"
type textarea "*"
type textarea "Generate 5 tests for searching"
type textarea "*"
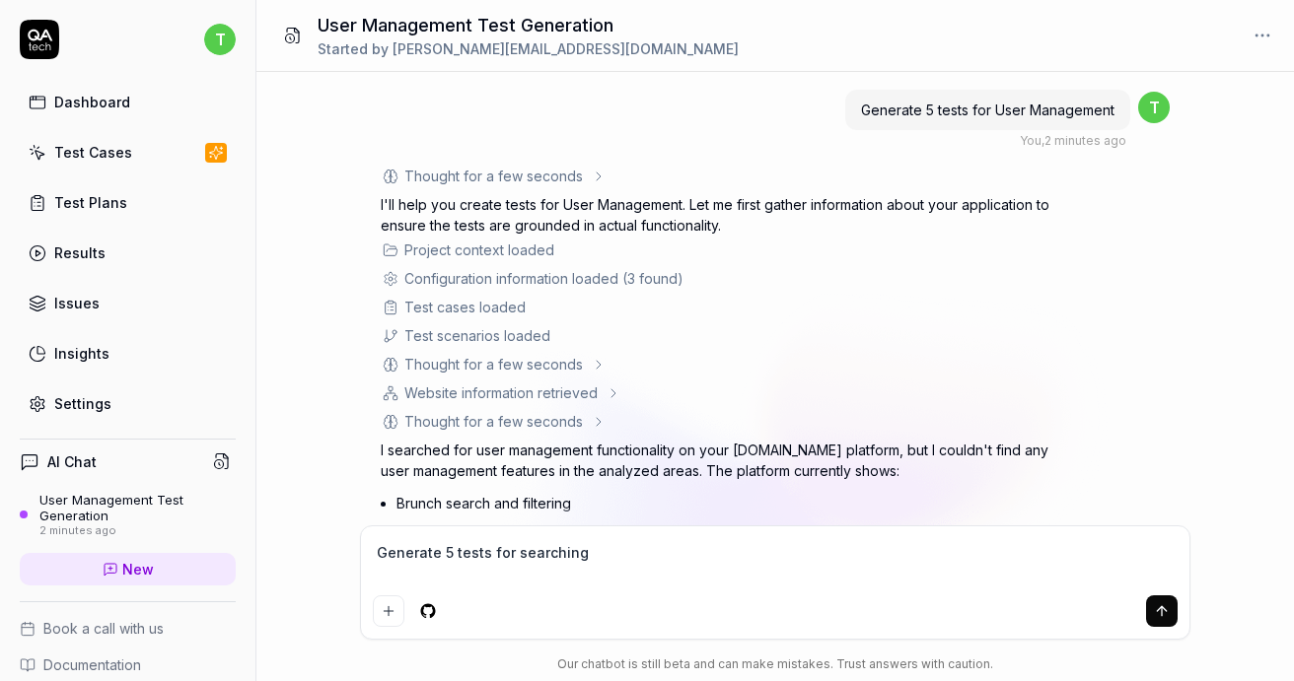
type textarea "Generate 5 tests for searching"
type textarea "*"
type textarea "Generate 5 tests for searching f"
type textarea "*"
type textarea "Generate 5 tests for searching fo"
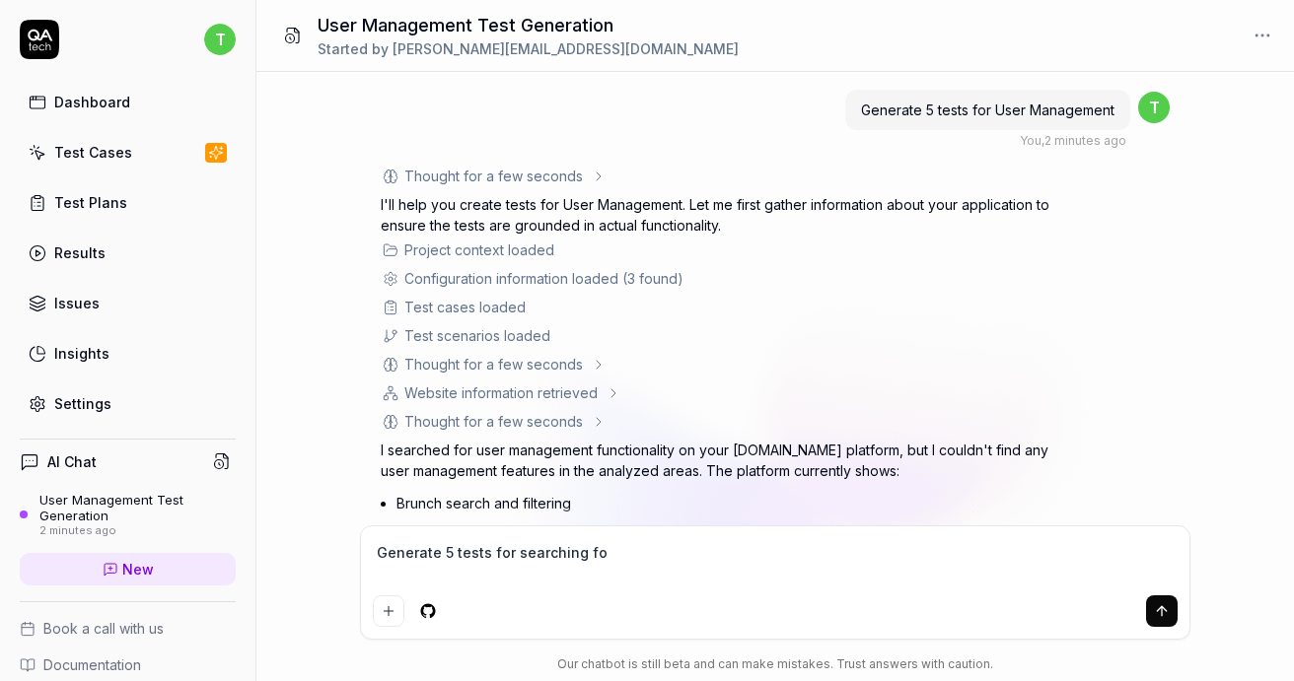
type textarea "*"
type textarea "Generate 5 tests for searching for"
type textarea "*"
type textarea "Generate 5 tests for searching for"
type textarea "*"
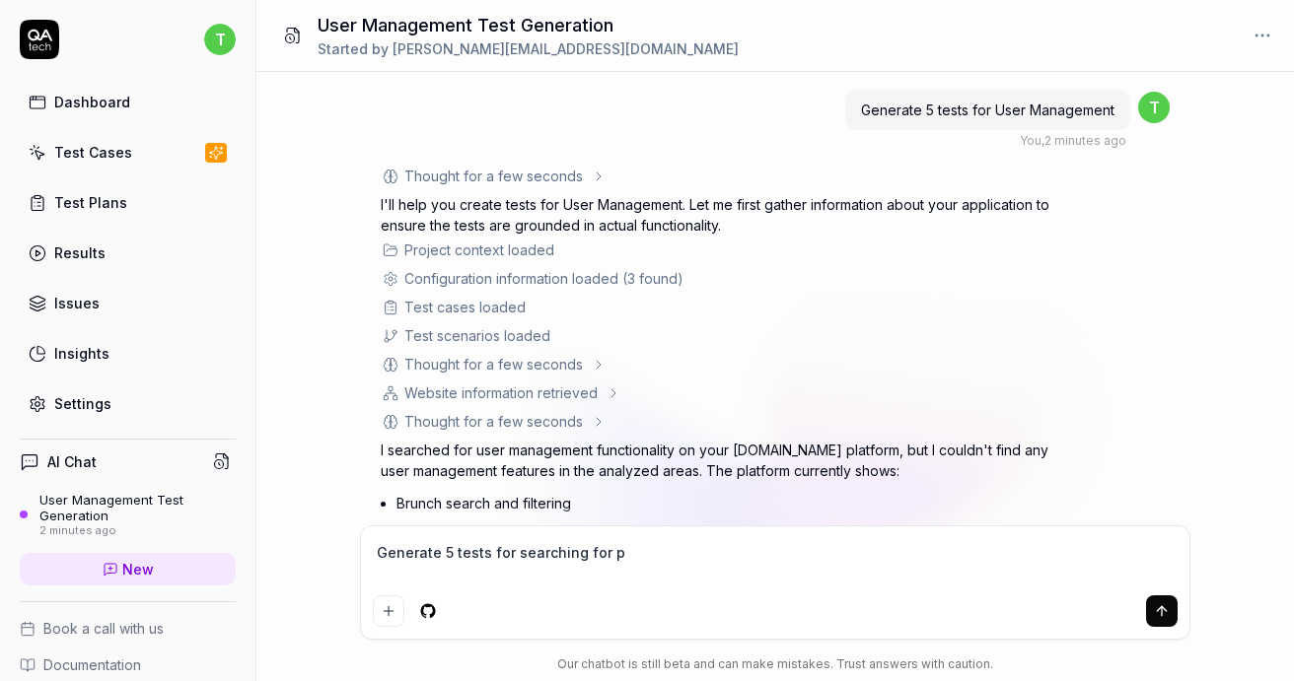
type textarea "Generate 5 tests for searching for pr"
type textarea "*"
type textarea "Generate 5 tests for searching for pro"
type textarea "*"
type textarea "Generate 5 tests for searching for prod"
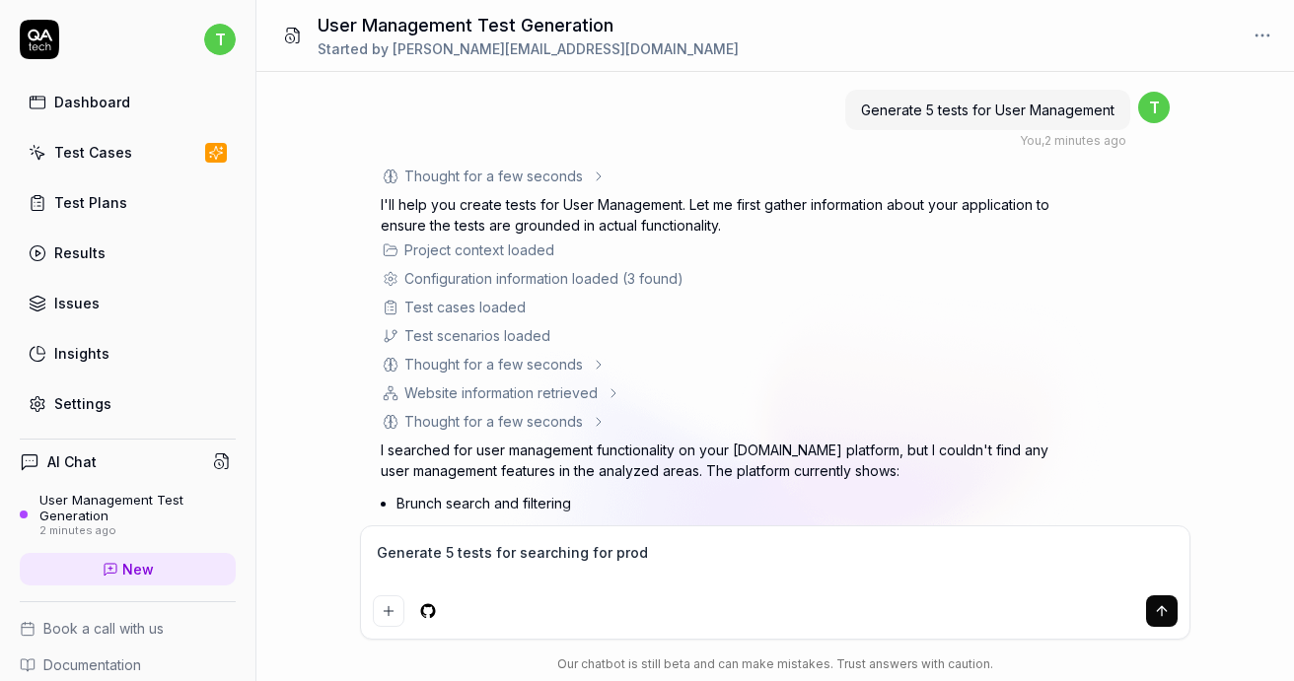
type textarea "*"
type textarea "Generate 5 tests for searching for produ"
type textarea "*"
type textarea "Generate 5 tests for searching for produc"
type textarea "*"
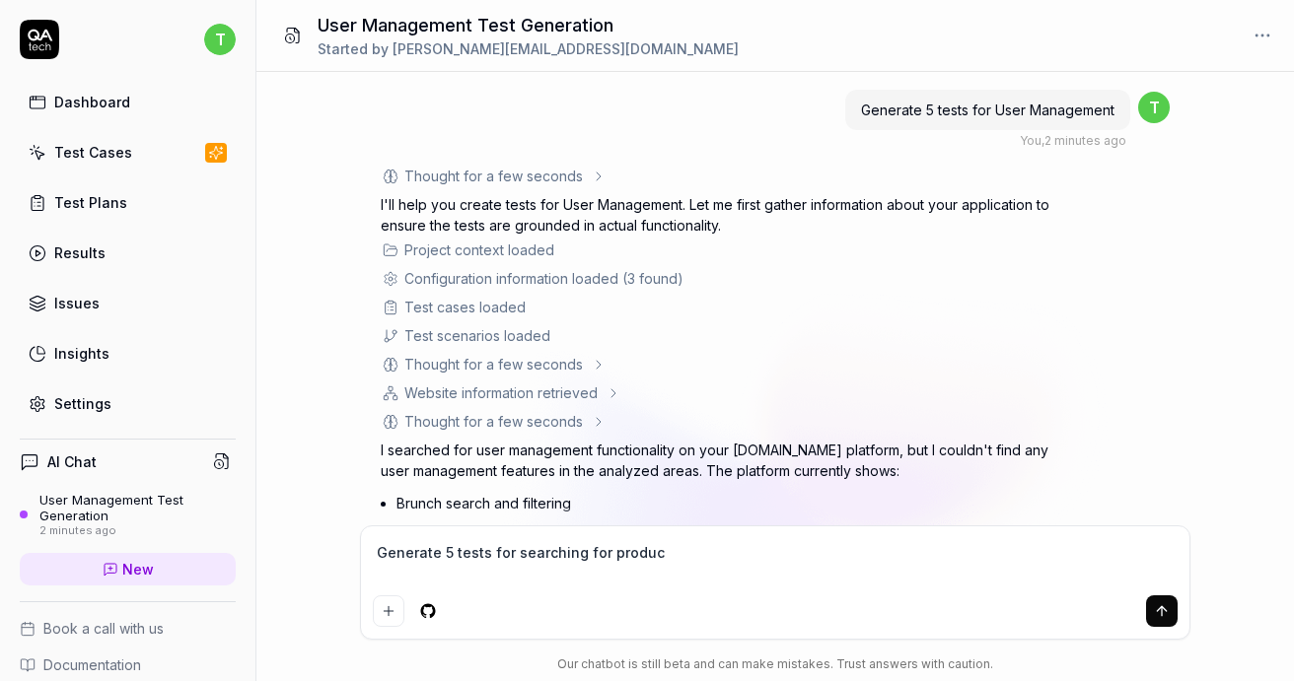
type textarea "Generate 5 tests for searching for product"
type textarea "*"
type textarea "Generate 5 tests for searching for products"
type textarea "*"
type textarea "Generate 5 tests for searching for products,"
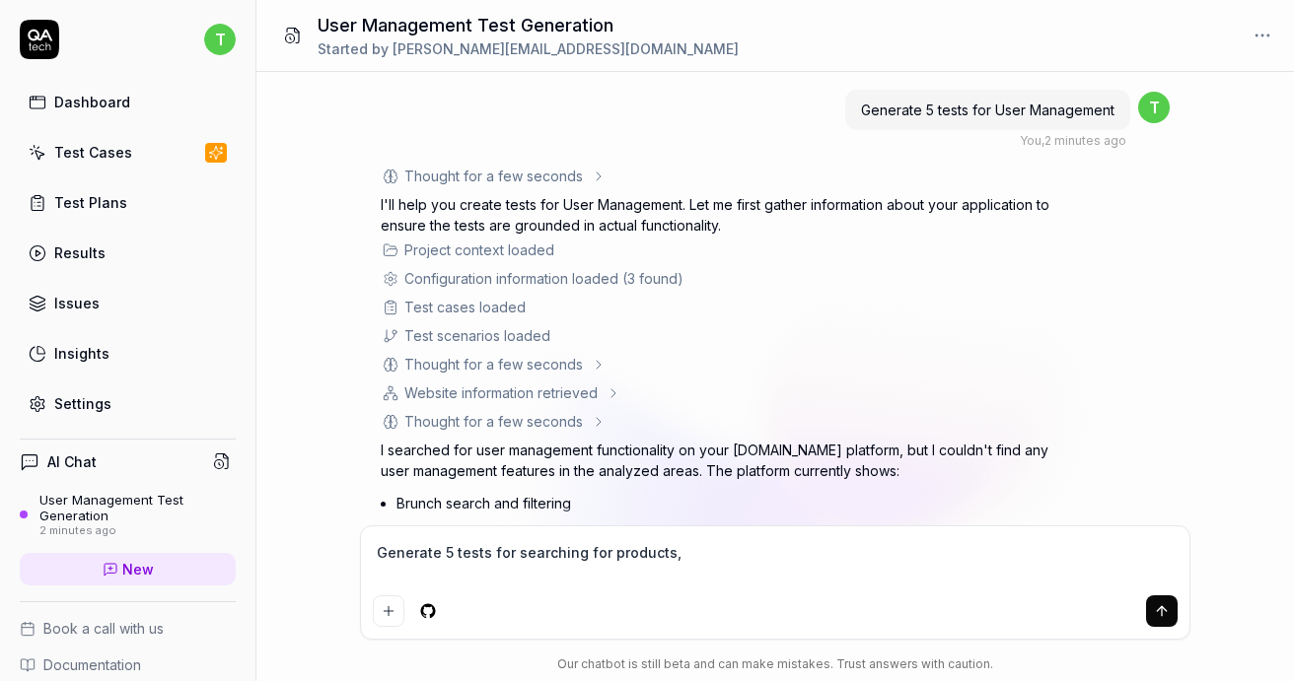
type textarea "*"
type textarea "Generate 5 tests for searching for products,"
type textarea "*"
type textarea "Generate 5 tests for searching for products, a"
type textarea "*"
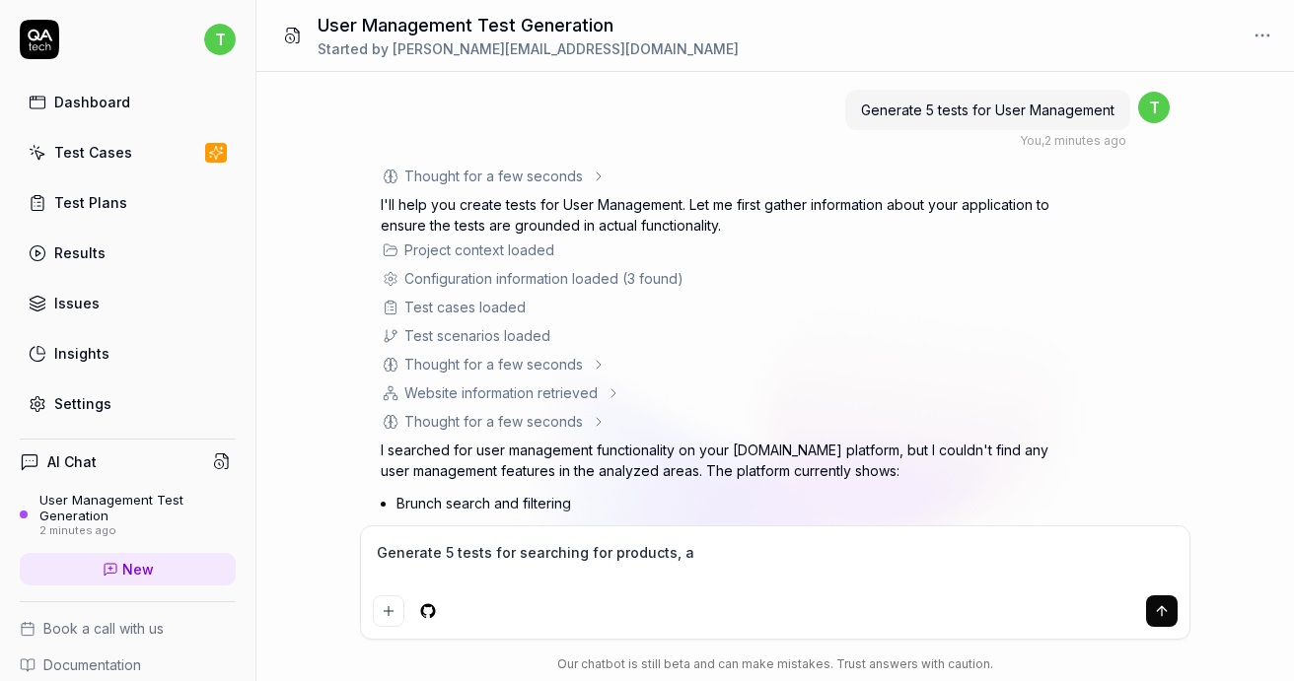
type textarea "Generate 5 tests for searching for products, an"
type textarea "*"
type textarea "Generate 5 tests for searching for products, and"
type textarea "*"
type textarea "Generate 5 tests for searching for products, and"
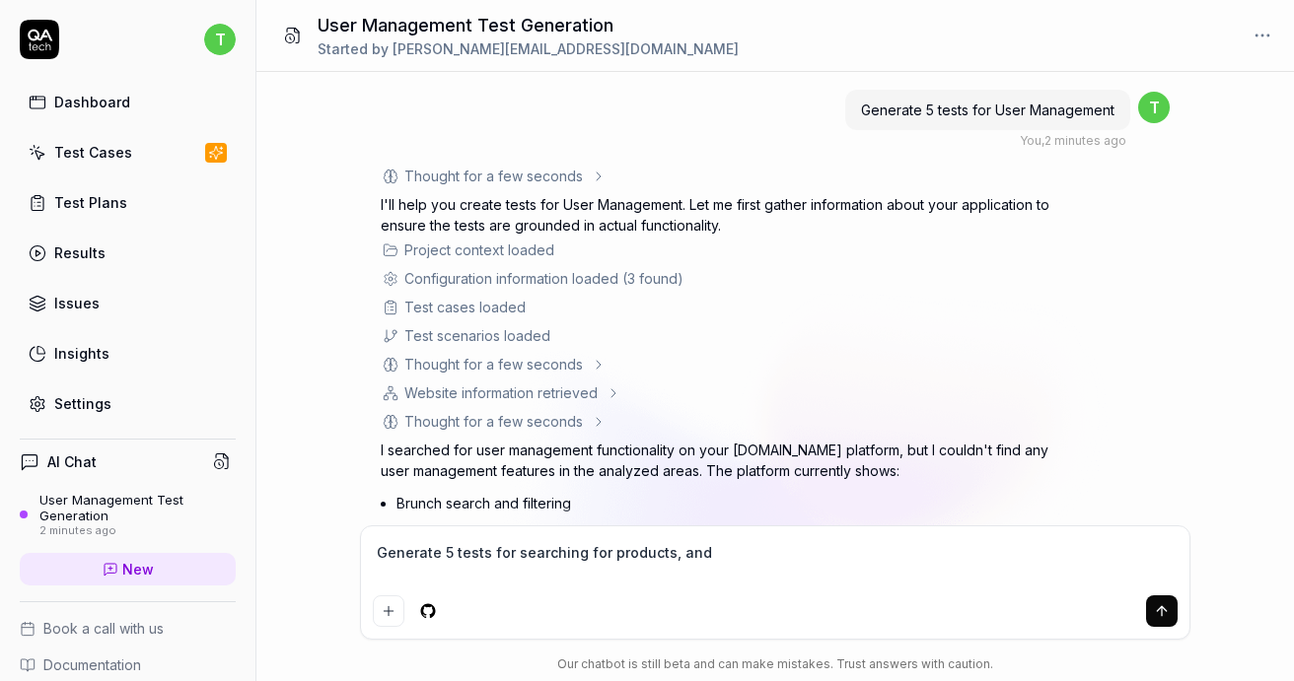
type textarea "*"
type textarea "Generate 5 tests for searching for products, and m"
type textarea "*"
type textarea "Generate 5 tests for searching for products, and ma"
type textarea "*"
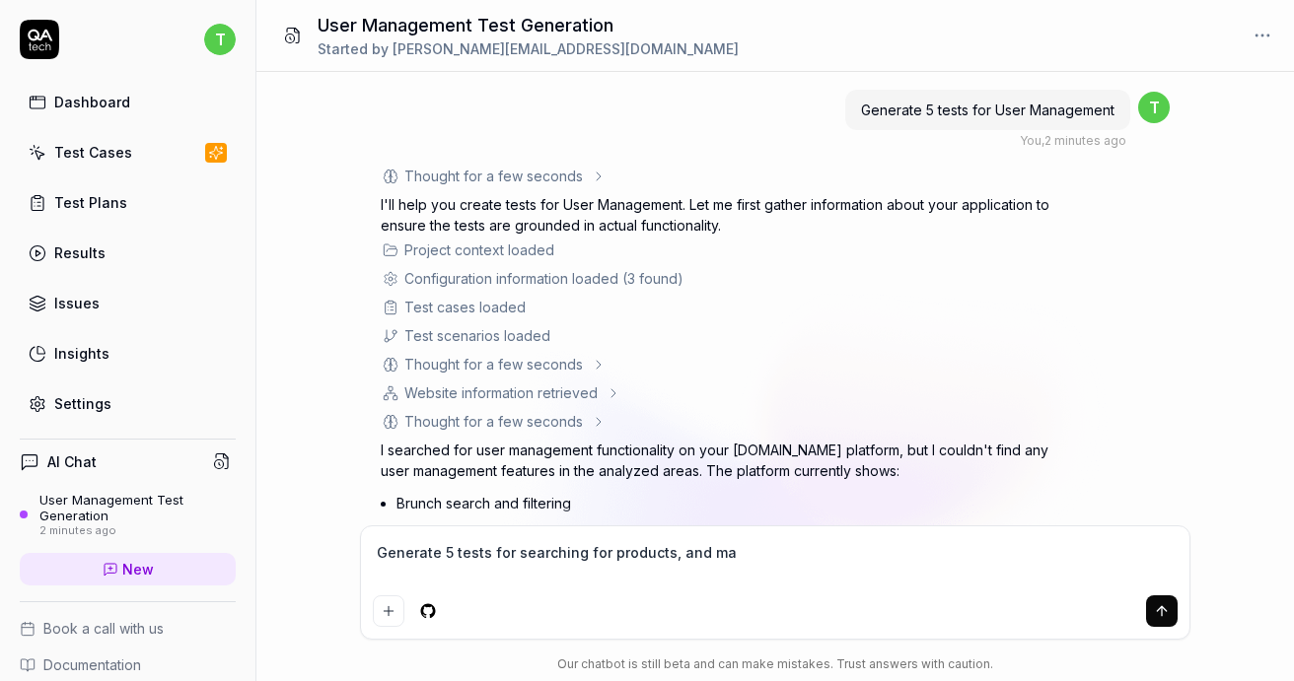
type textarea "Generate 5 tests for searching for products, and mak"
type textarea "*"
type textarea "Generate 5 tests for searching for products, and maki"
type textarea "*"
type textarea "Generate 5 tests for searching for products, and makin"
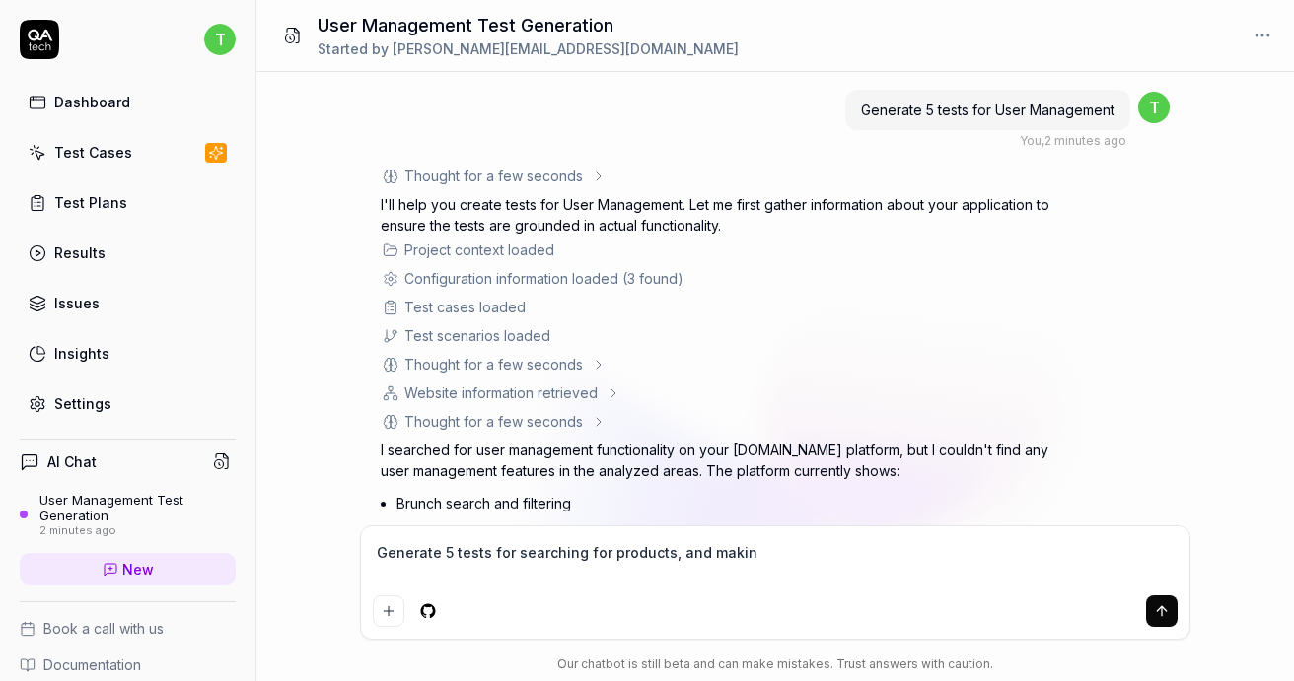
type textarea "*"
type textarea "Generate 5 tests for searching for products, and making"
type textarea "*"
type textarea "Generate 5 tests for searching for products, and making"
type textarea "*"
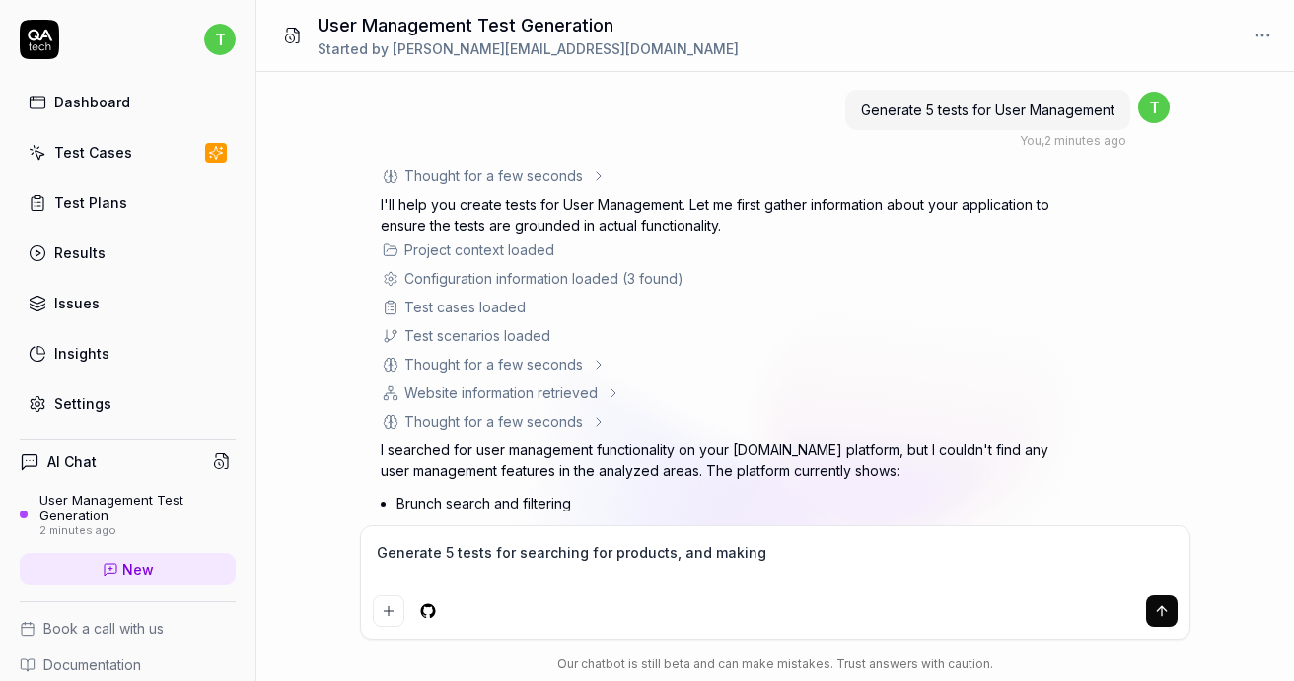
type textarea "Generate 5 tests for searching for products, and making a"
type textarea "*"
type textarea "Generate 5 tests for searching for products, and making a"
type textarea "*"
type textarea "Generate 5 tests for searching for products, and making a b"
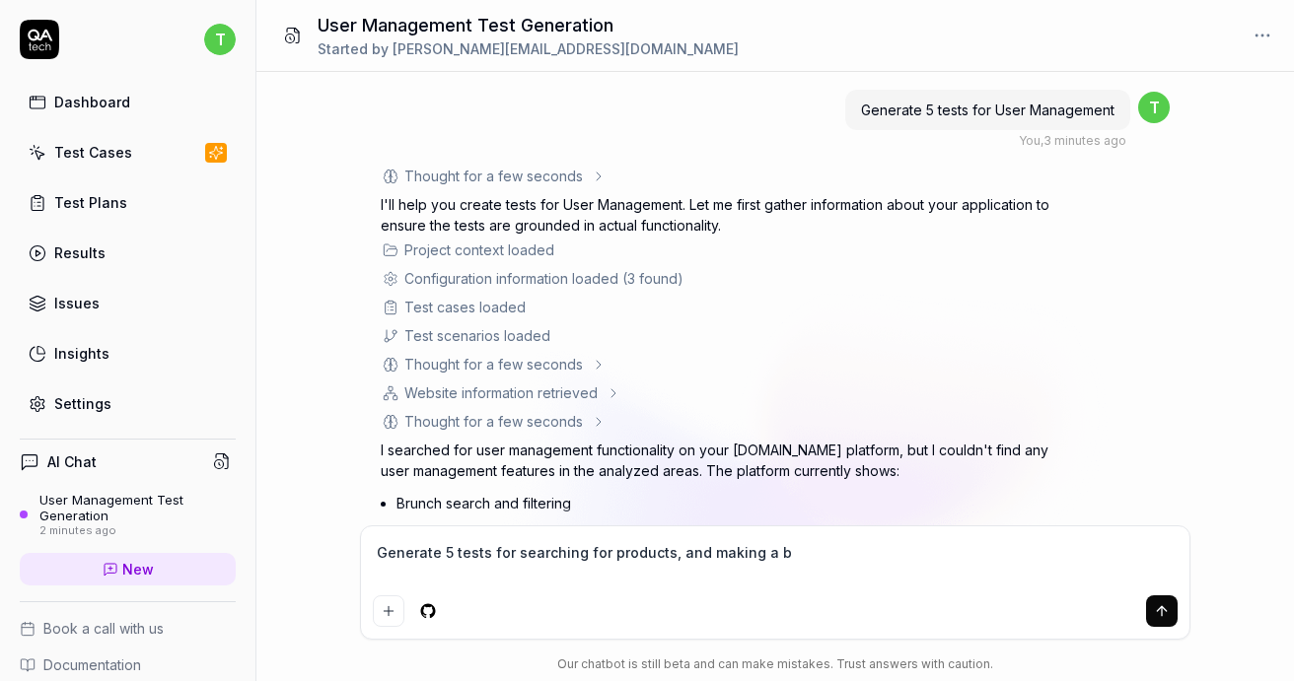
type textarea "*"
type textarea "Generate 5 tests for searching for products, and making a bo"
type textarea "*"
type textarea "Generate 5 tests for searching for products, and making a boo"
type textarea "*"
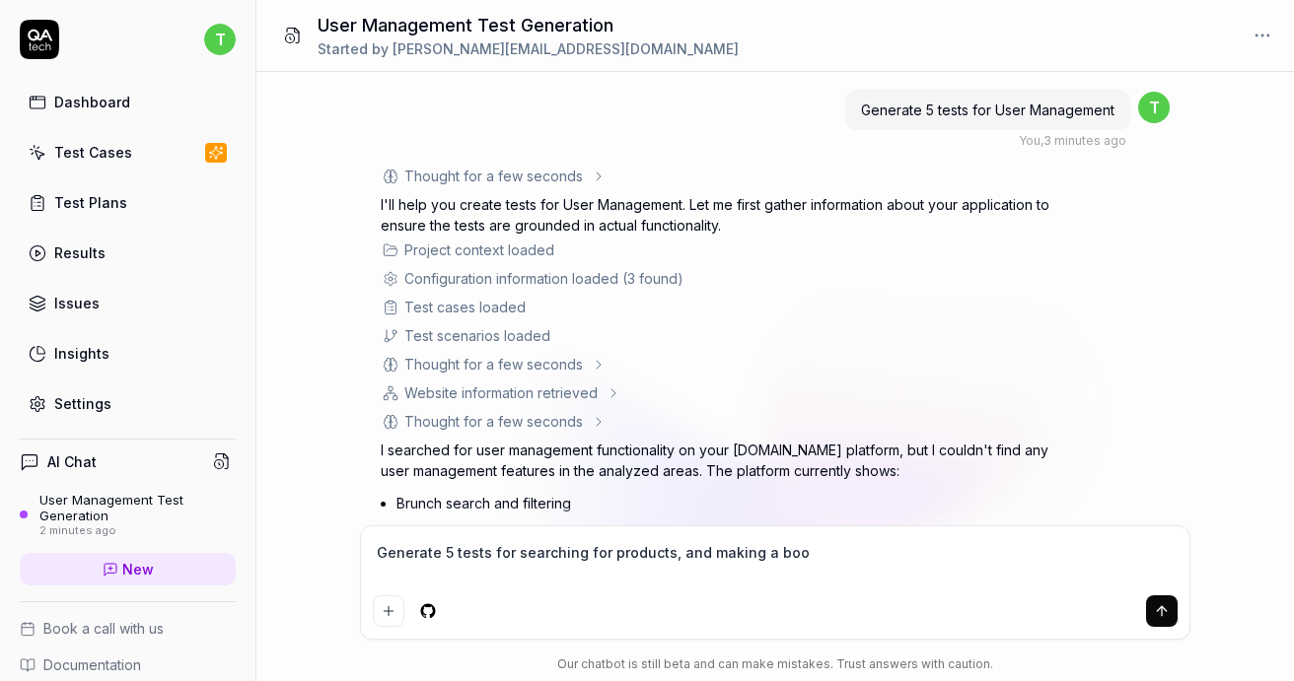
type textarea "Generate 5 tests for searching for products, and making a book"
type textarea "*"
type textarea "Generate 5 tests for searching for products, and making a booki"
type textarea "*"
type textarea "Generate 5 tests for searching for products, and making a bookin"
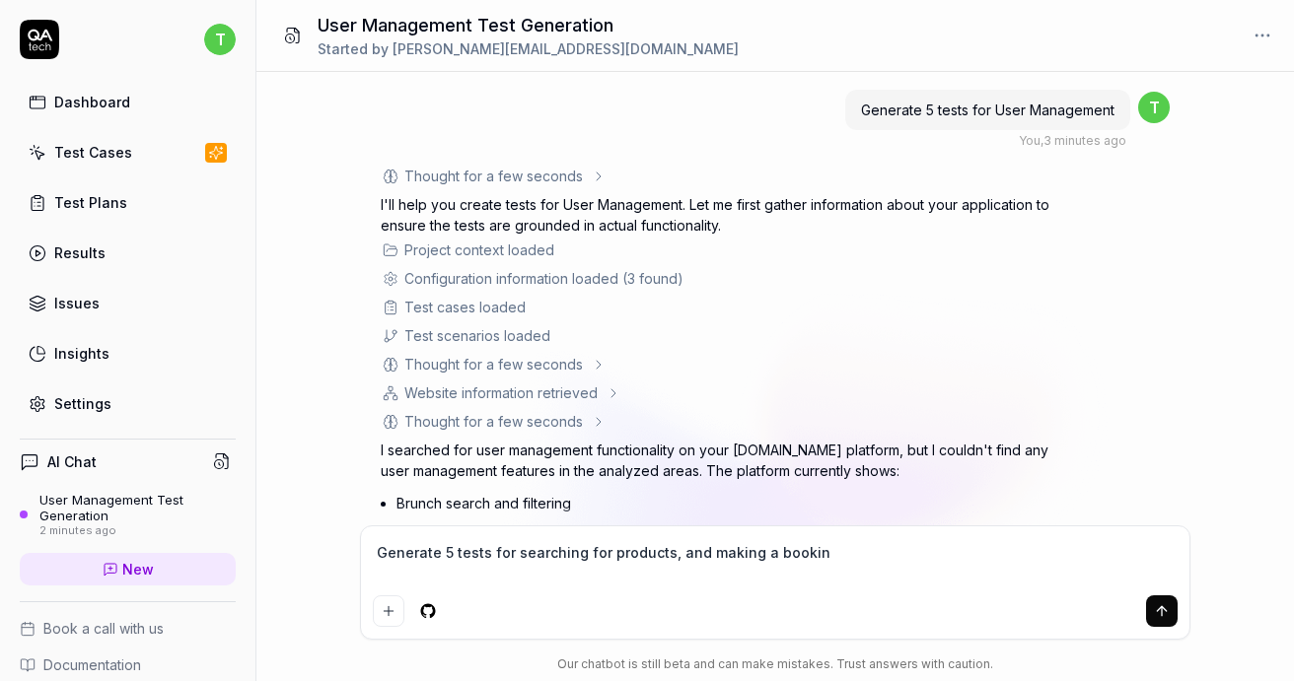
type textarea "*"
type textarea "Generate 5 tests for searching for products, and making a booking"
type textarea "*"
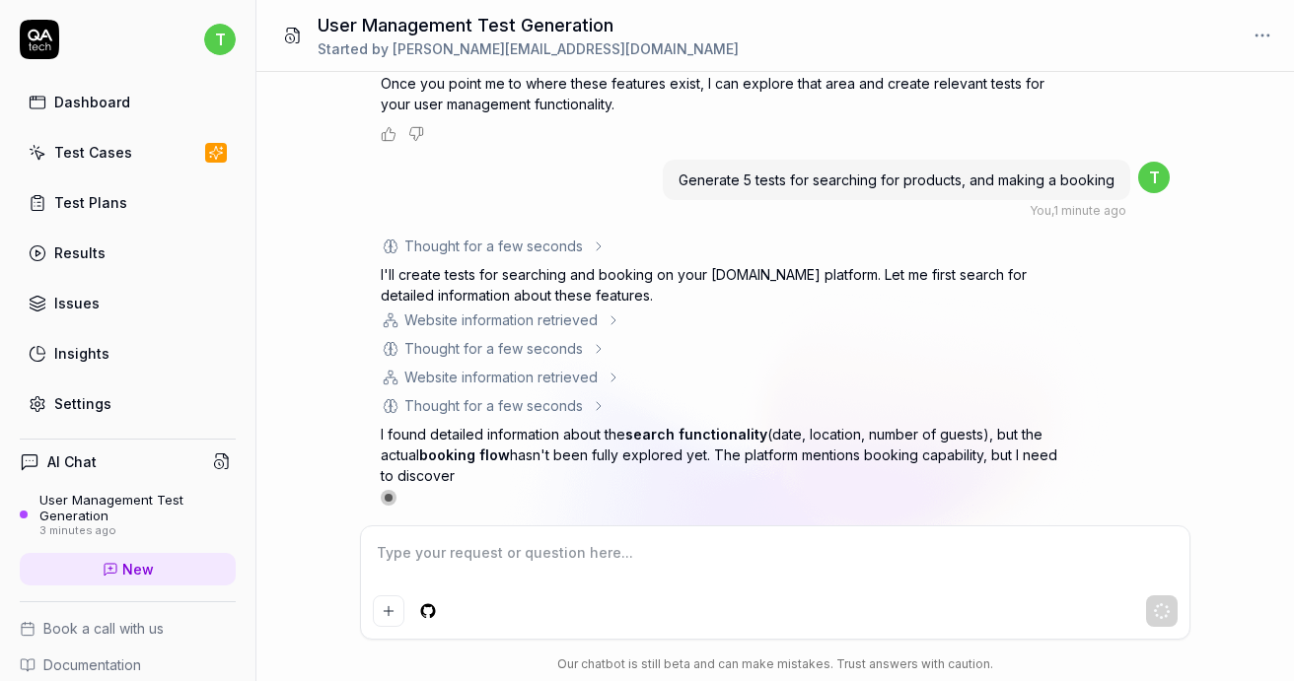
scroll to position [689, 0]
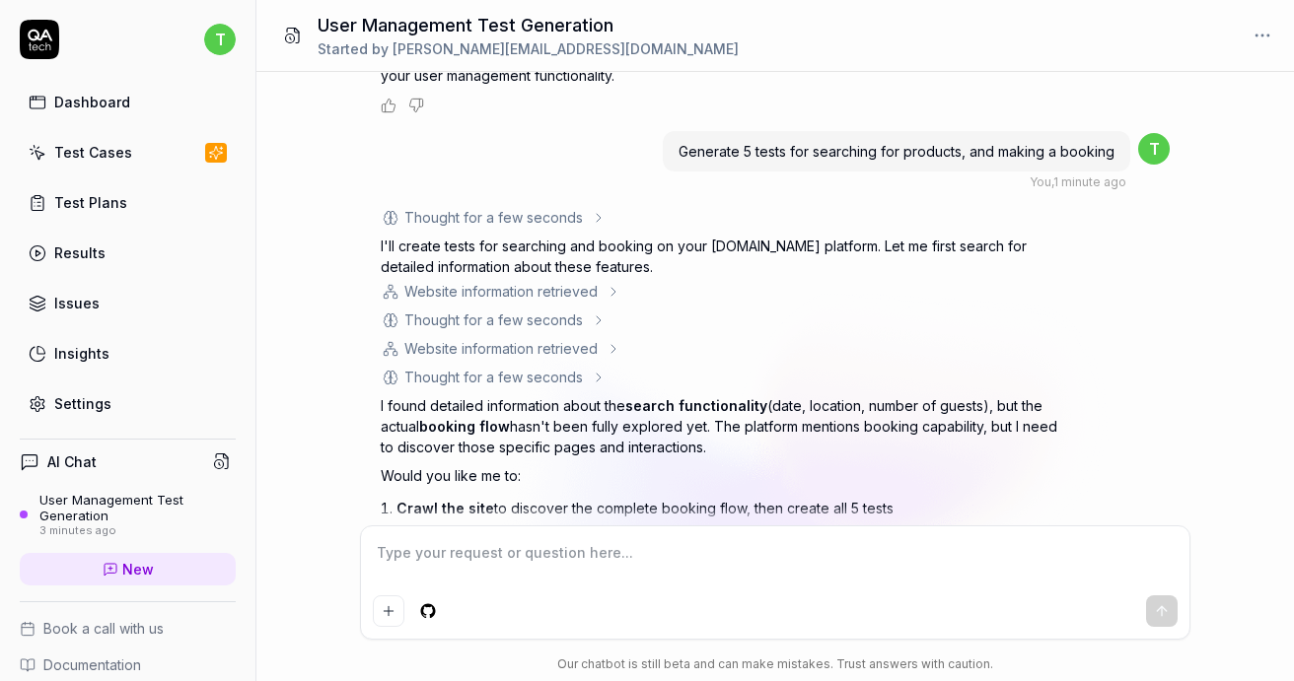
type textarea "*"
